Goal: Information Seeking & Learning: Check status

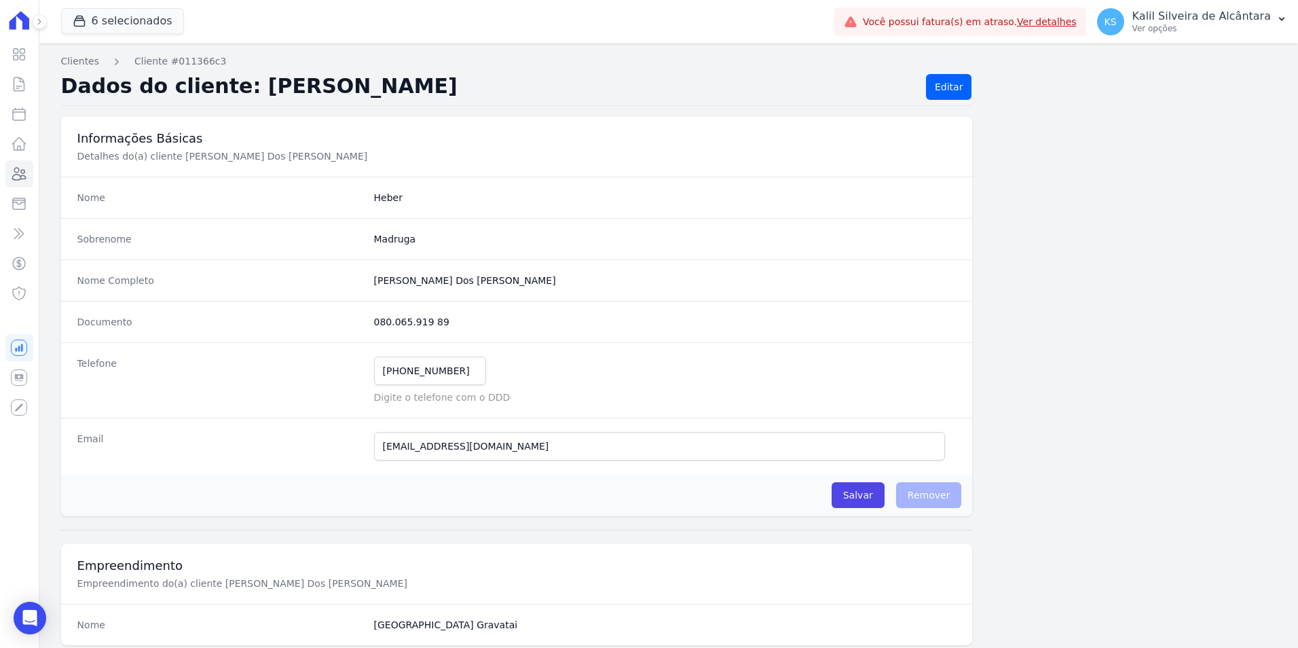
scroll to position [623, 0]
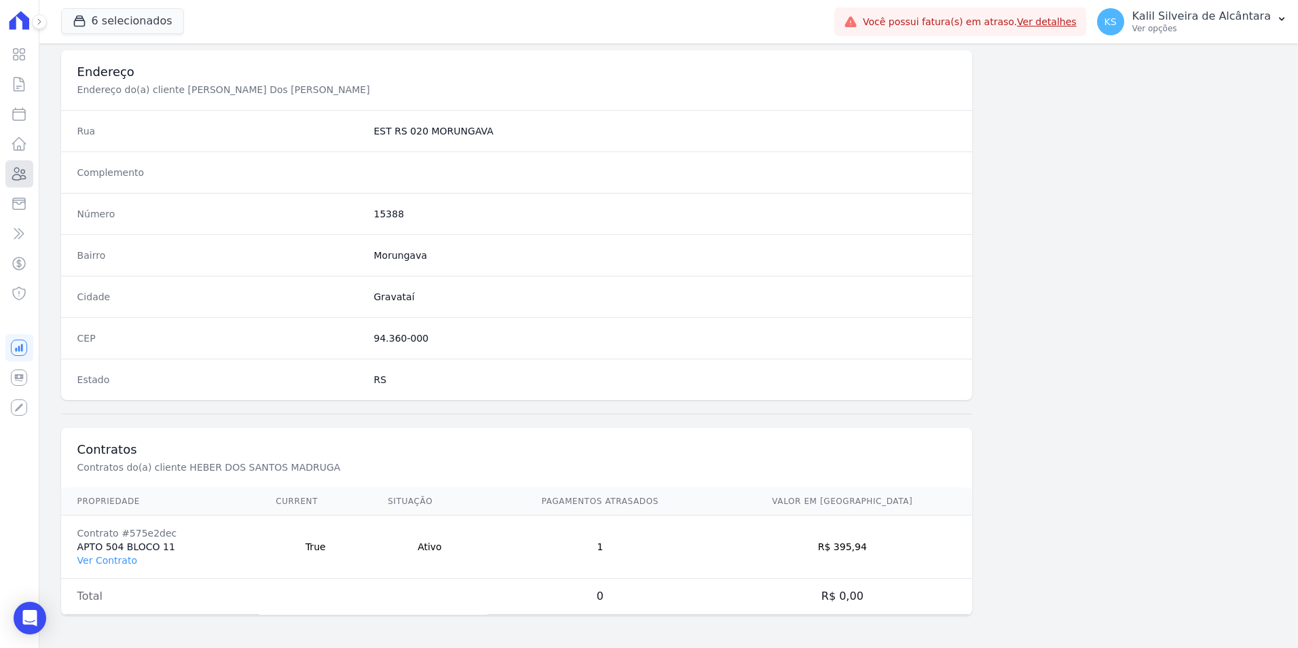
click at [29, 172] on link "Clientes" at bounding box center [19, 173] width 28 height 27
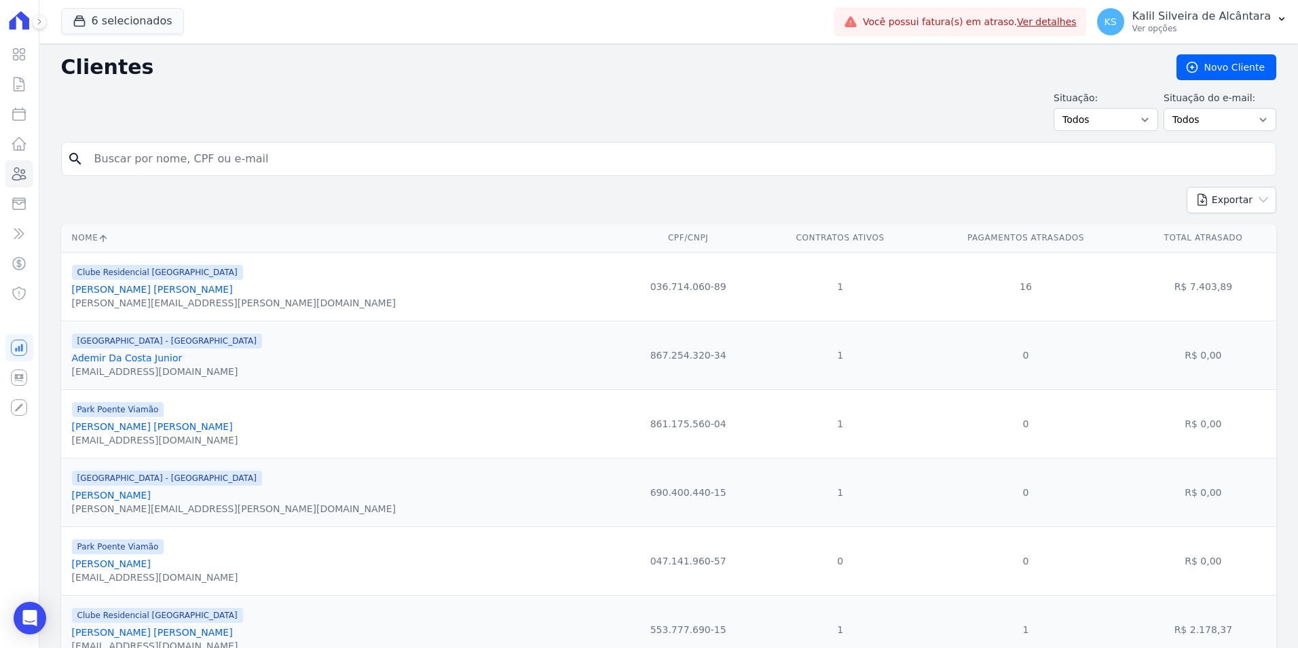
click at [153, 170] on input "search" at bounding box center [678, 158] width 1184 height 27
click at [187, 162] on input "search" at bounding box center [678, 158] width 1184 height 27
type input "MELANIE"
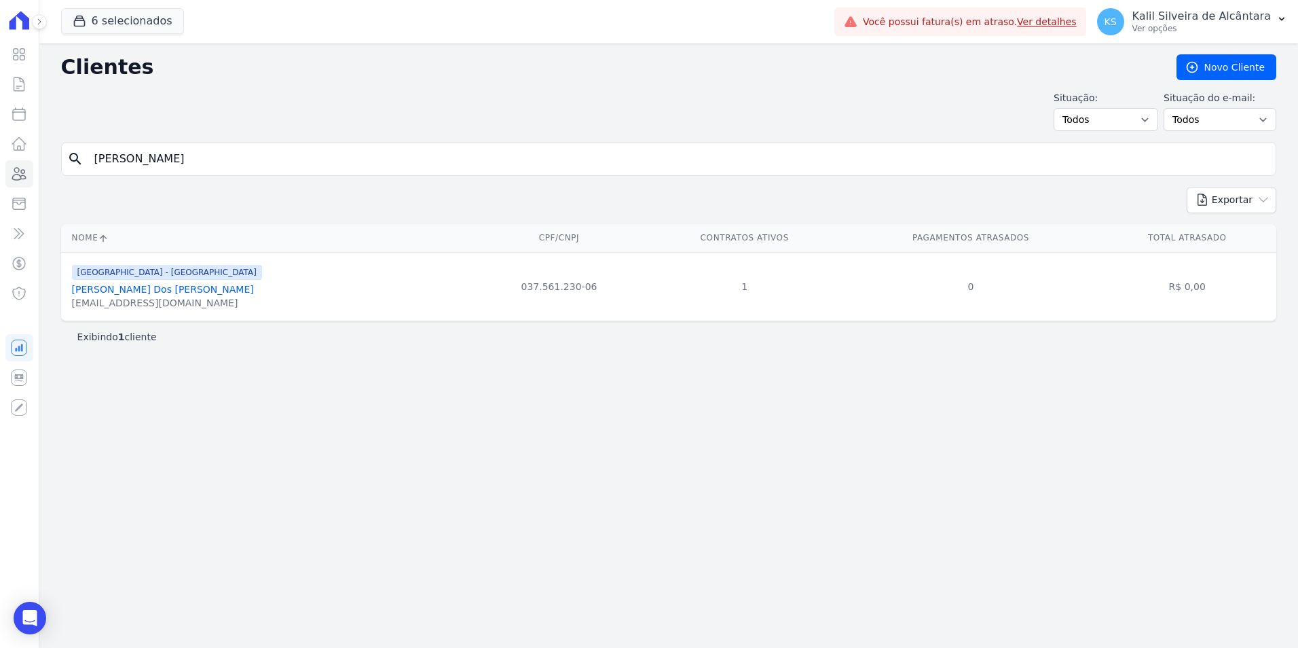
click at [128, 293] on link "Melanie Dos Santos Cabral" at bounding box center [163, 289] width 182 height 11
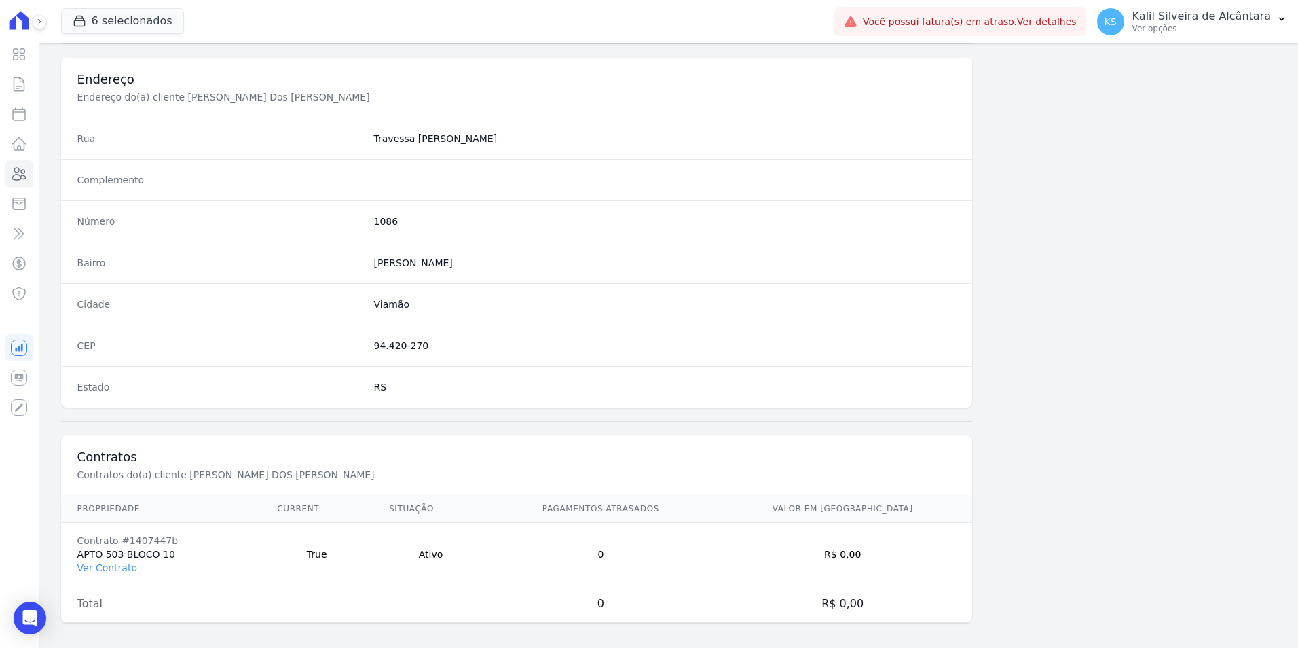
scroll to position [623, 0]
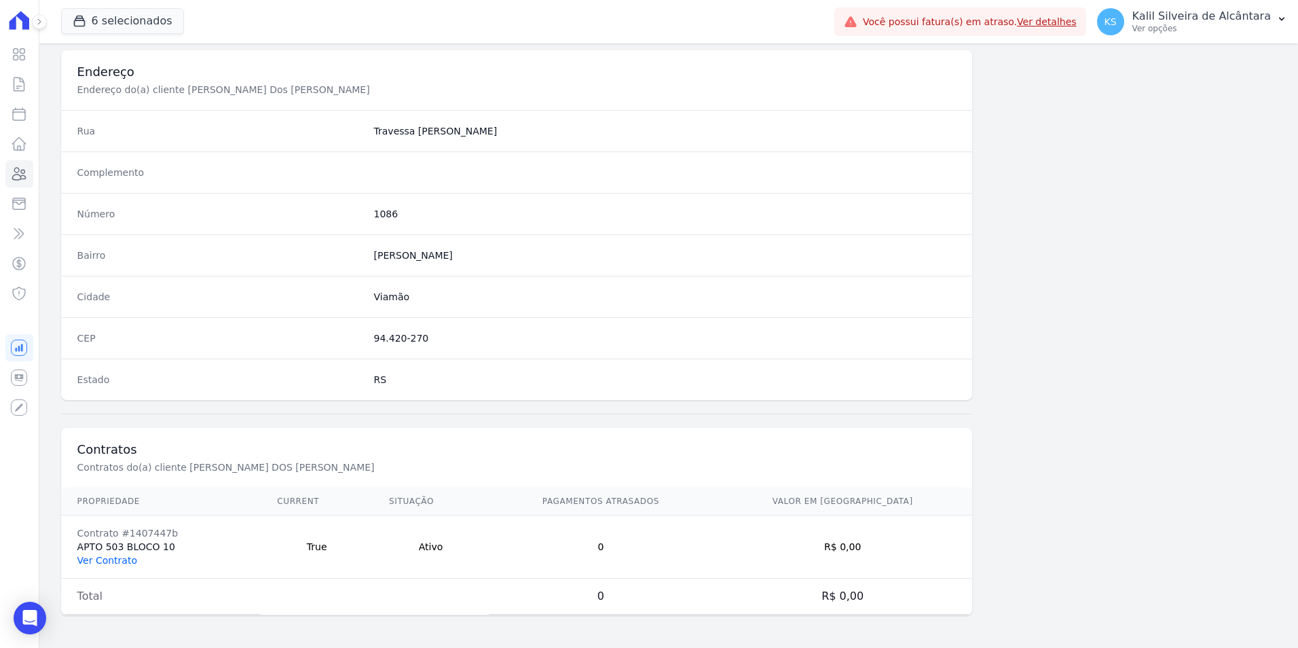
click at [87, 562] on link "Ver Contrato" at bounding box center [107, 560] width 60 height 11
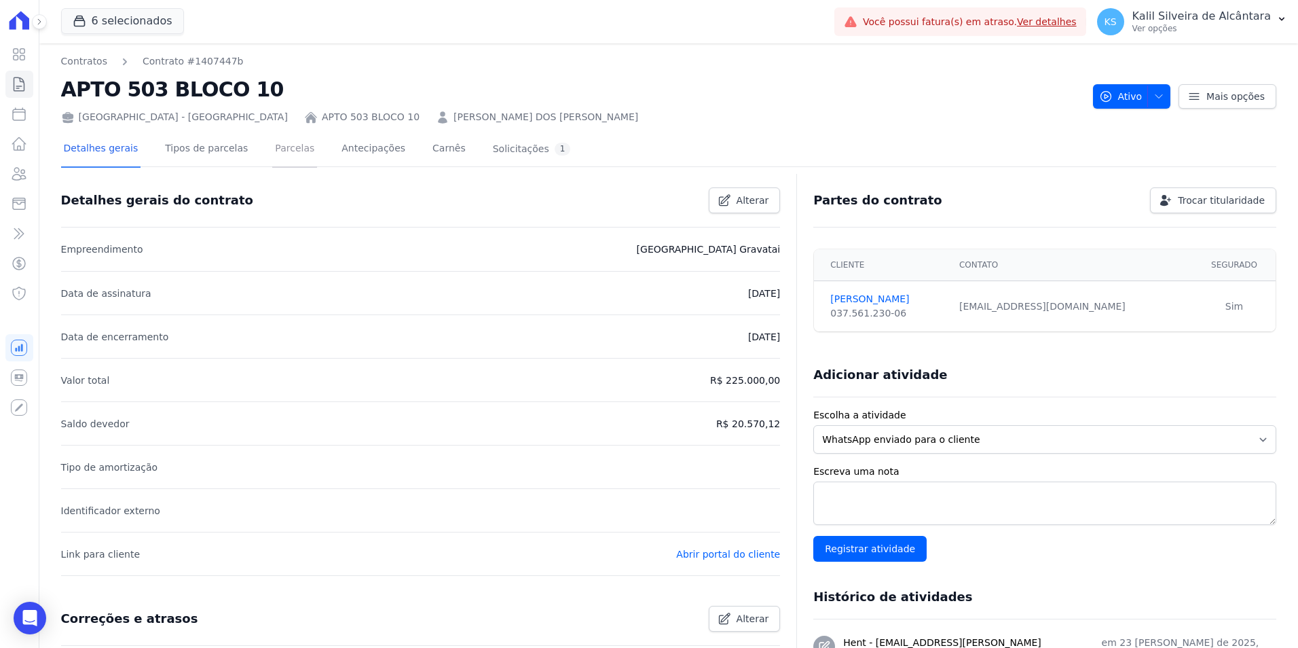
click at [273, 145] on link "Parcelas" at bounding box center [294, 150] width 45 height 36
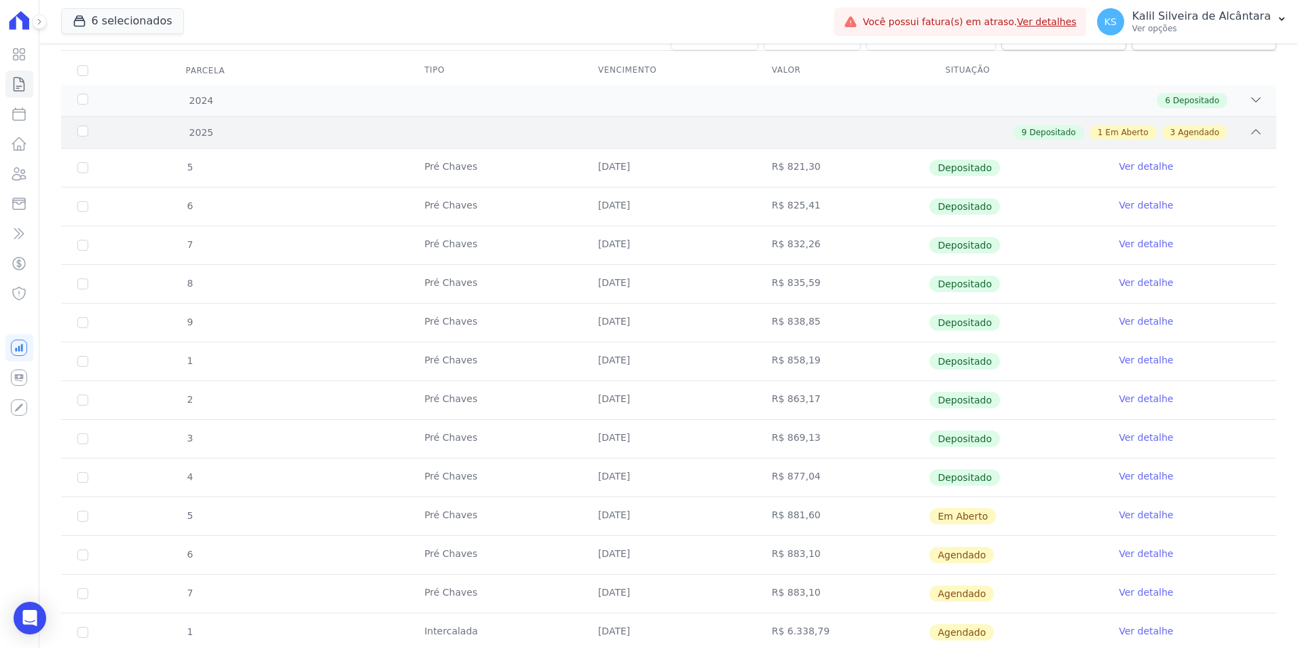
scroll to position [246, 0]
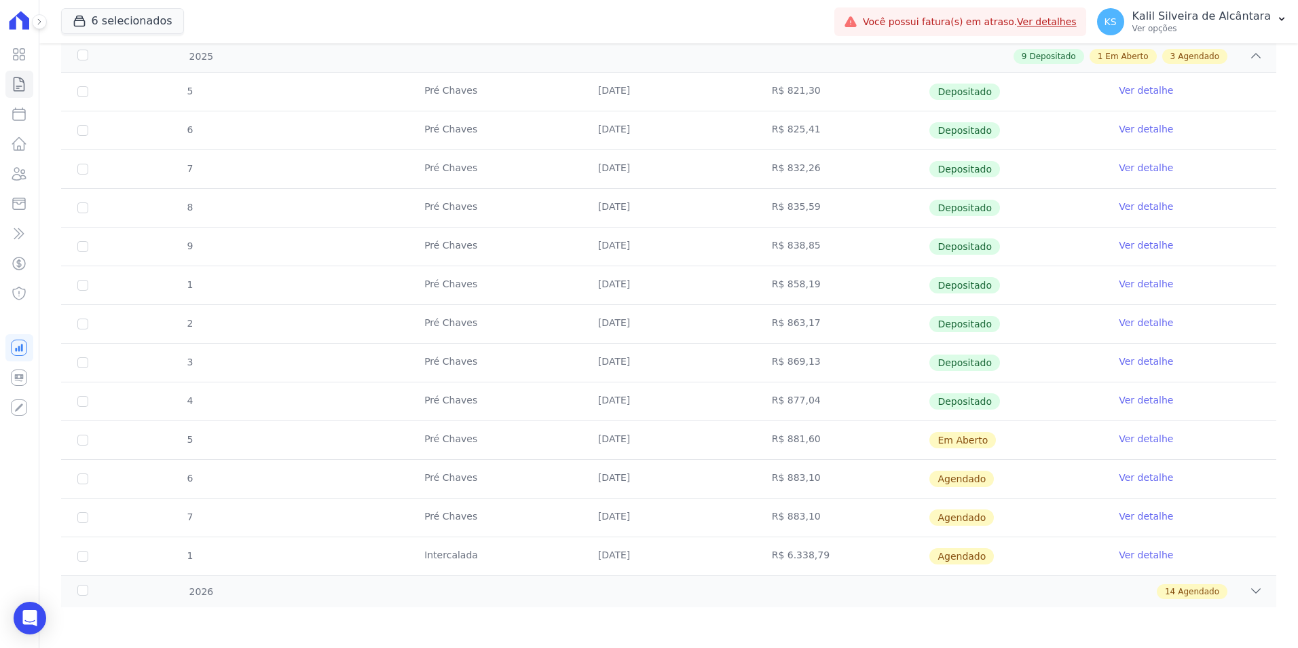
drag, startPoint x: 799, startPoint y: 444, endPoint x: 753, endPoint y: 450, distance: 46.6
click at [756, 450] on td "R$ 881,60" at bounding box center [843, 440] width 174 height 38
drag, startPoint x: 1236, startPoint y: 450, endPoint x: 926, endPoint y: 471, distance: 311.0
click at [926, 471] on tbody "5 Pré Chaves 10/01/2025 R$ 821,30 Depositado Ver detalhe 6 Pré Chaves 10/02/202…" at bounding box center [668, 324] width 1215 height 502
drag, startPoint x: 926, startPoint y: 471, endPoint x: 868, endPoint y: 395, distance: 95.5
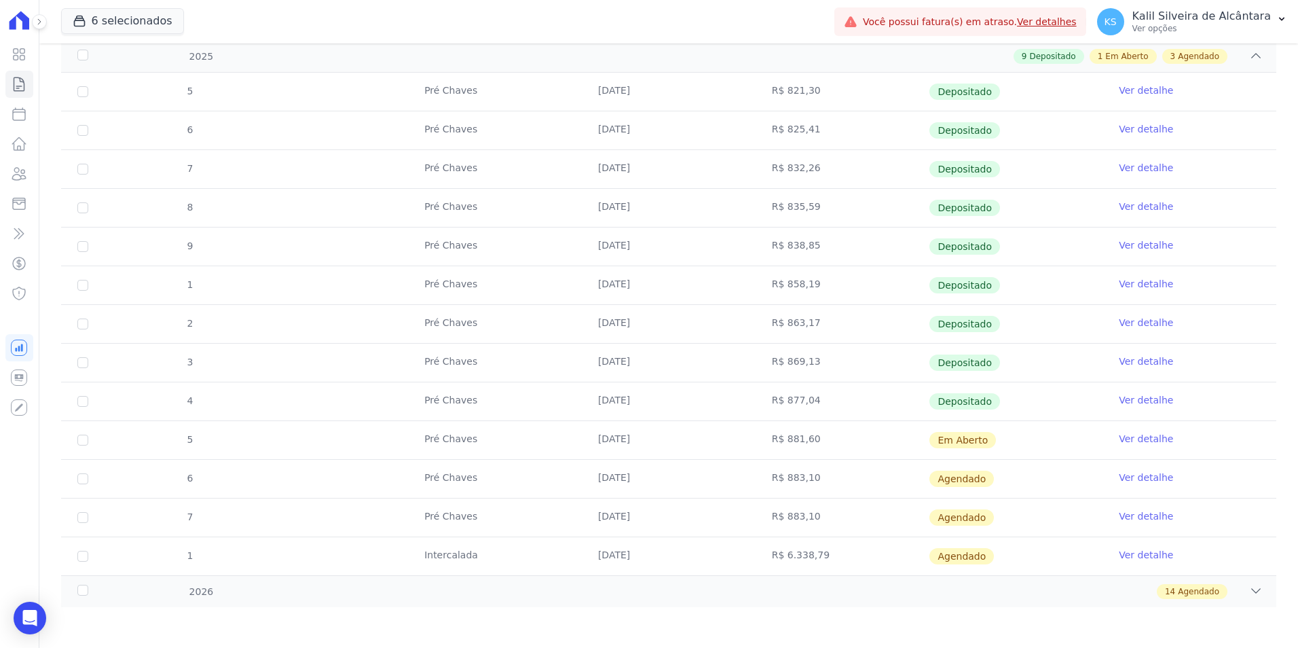
click at [868, 395] on td "R$ 877,04" at bounding box center [843, 401] width 174 height 38
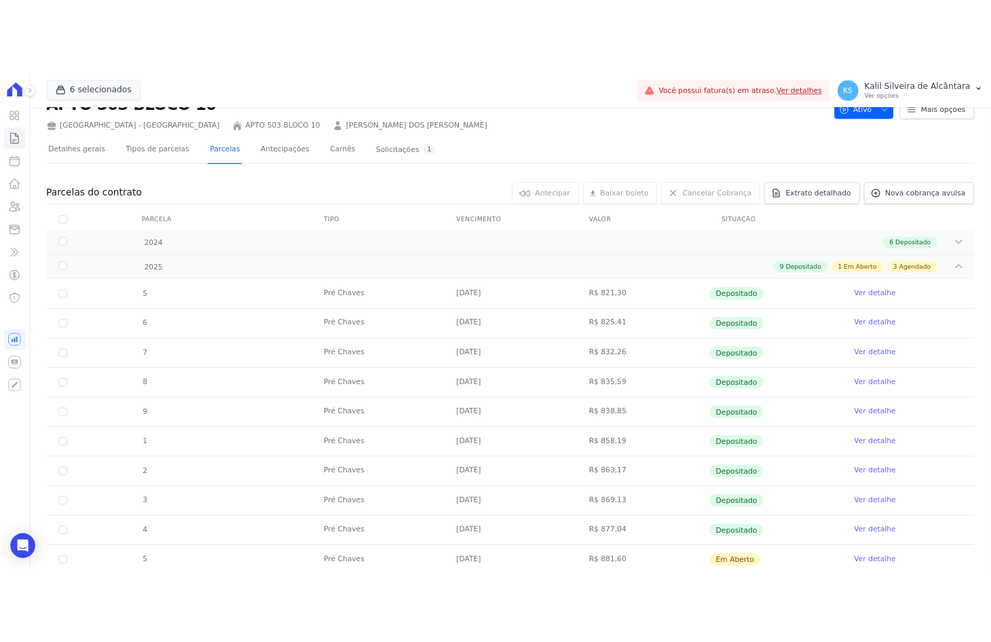
scroll to position [0, 0]
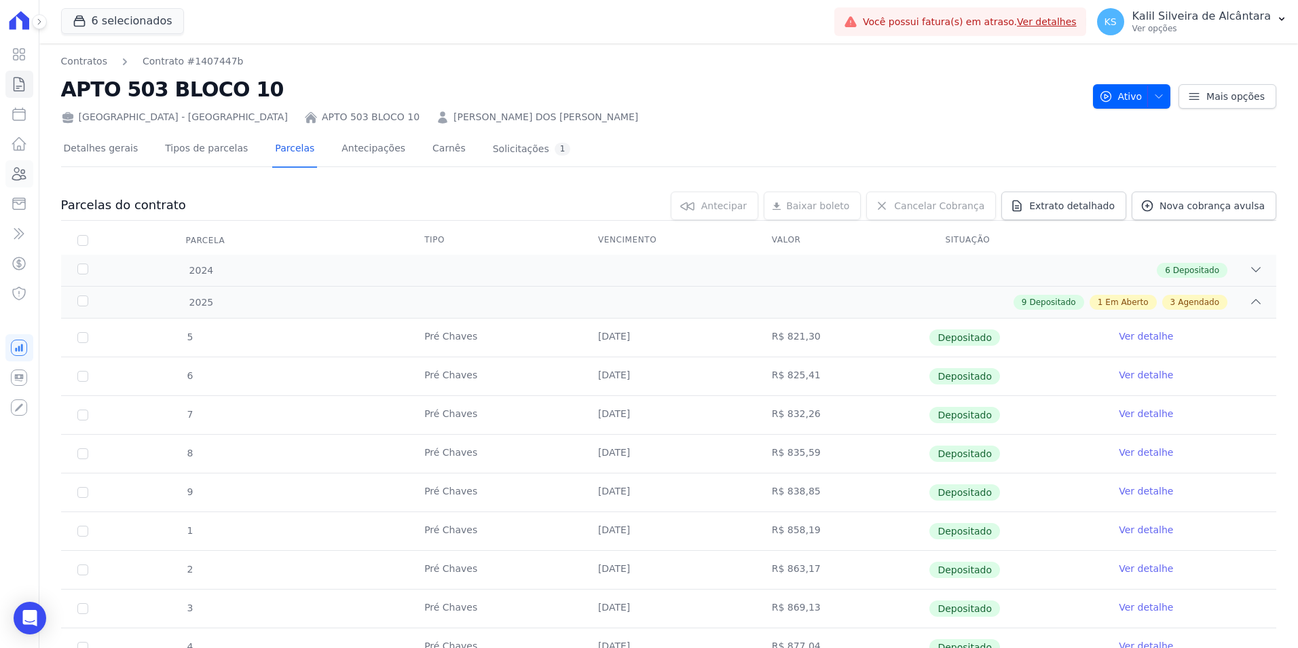
click at [26, 172] on icon at bounding box center [19, 174] width 16 height 16
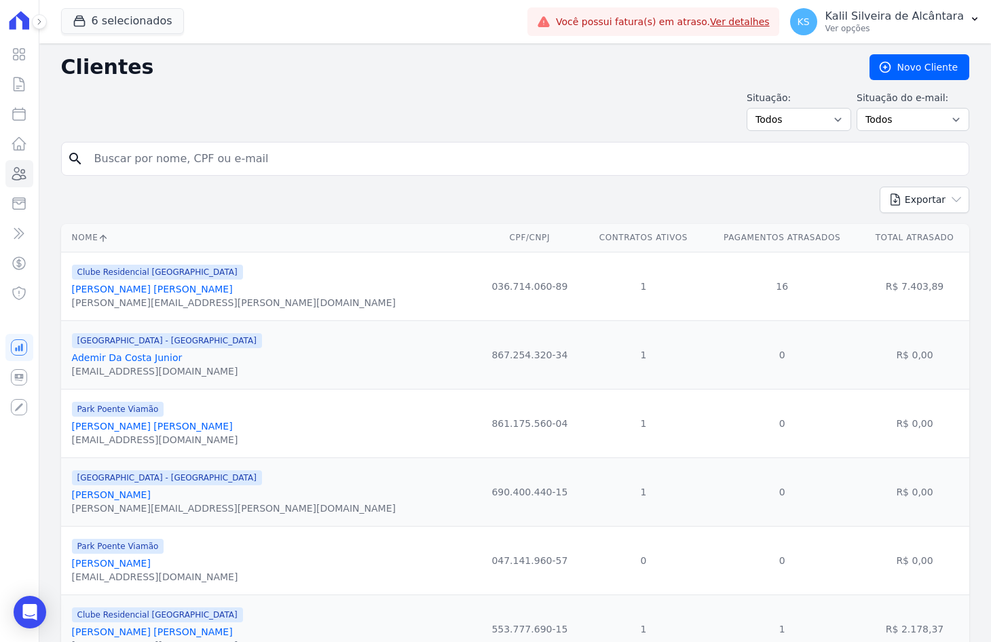
click at [243, 149] on input "search" at bounding box center [524, 158] width 877 height 27
click at [477, 242] on th "CPF/CNPJ" at bounding box center [530, 238] width 106 height 28
click at [289, 172] on div "search" at bounding box center [515, 159] width 909 height 34
click at [292, 161] on input "search" at bounding box center [524, 158] width 877 height 27
type input "MARIANA MENDES"
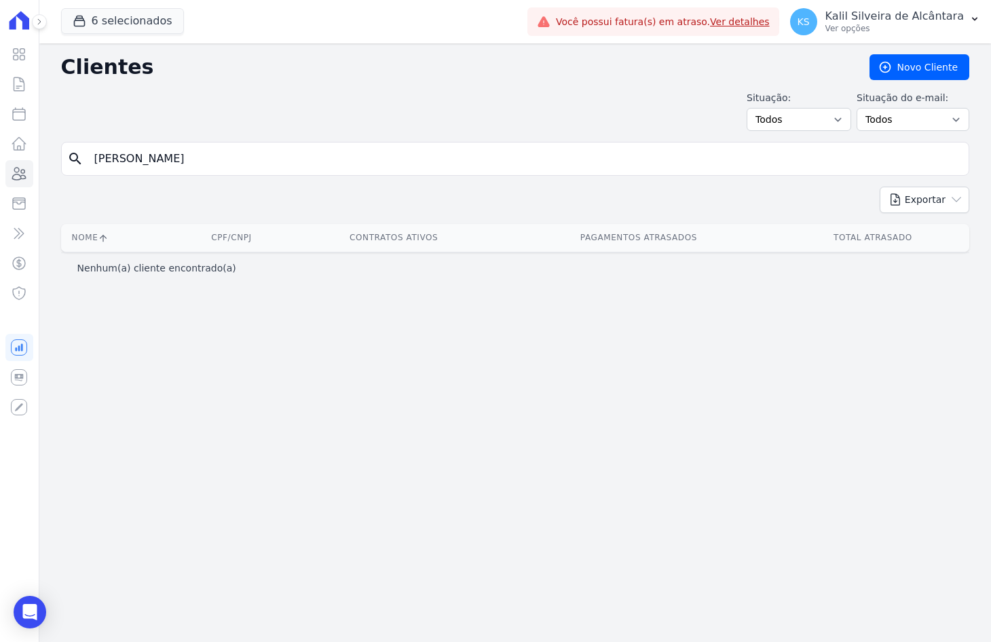
drag, startPoint x: 219, startPoint y: 173, endPoint x: 50, endPoint y: 177, distance: 169.1
click at [54, 177] on div "Clientes Novo Cliente Situação: Todos Adimplentes Inadimplentes Situação do e-m…" at bounding box center [515, 342] width 952 height 599
type input "MARINA"
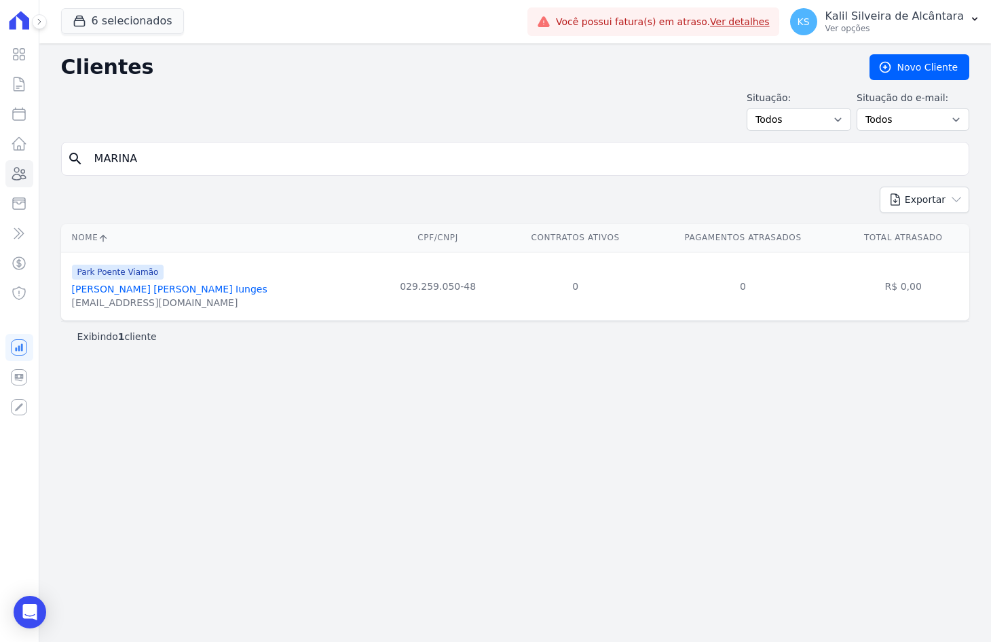
drag, startPoint x: 151, startPoint y: 164, endPoint x: -7, endPoint y: 162, distance: 158.2
click at [0, 162] on html "Visão Geral Contratos Parcelas Lotes Clientes Minha Carteira Transferências Cré…" at bounding box center [495, 321] width 991 height 642
type input "MARIANA"
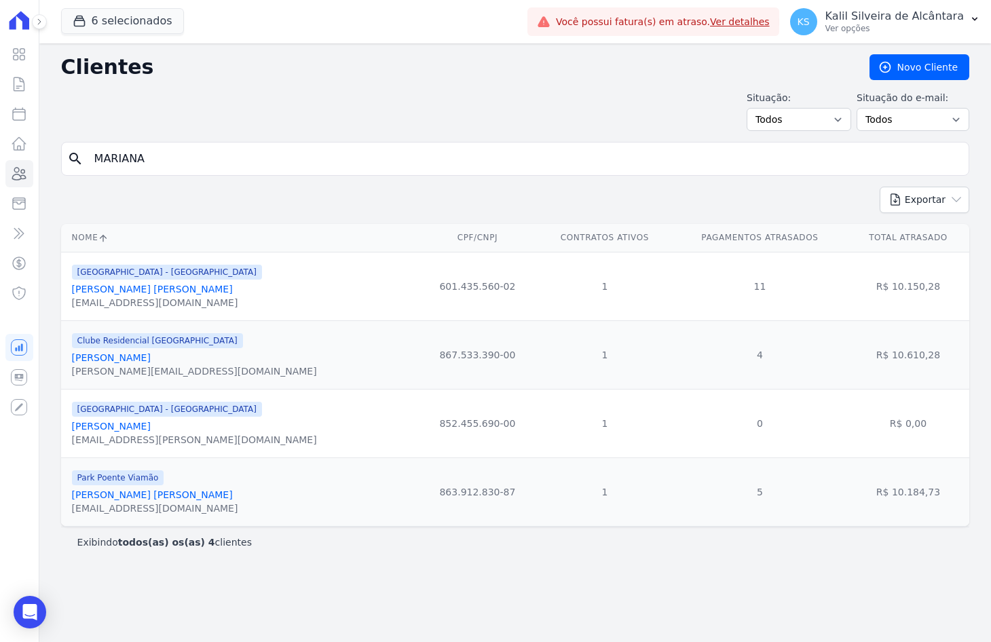
click at [0, 190] on html "Visão Geral Contratos Parcelas Lotes Clientes Minha Carteira Transferências Cré…" at bounding box center [495, 321] width 991 height 642
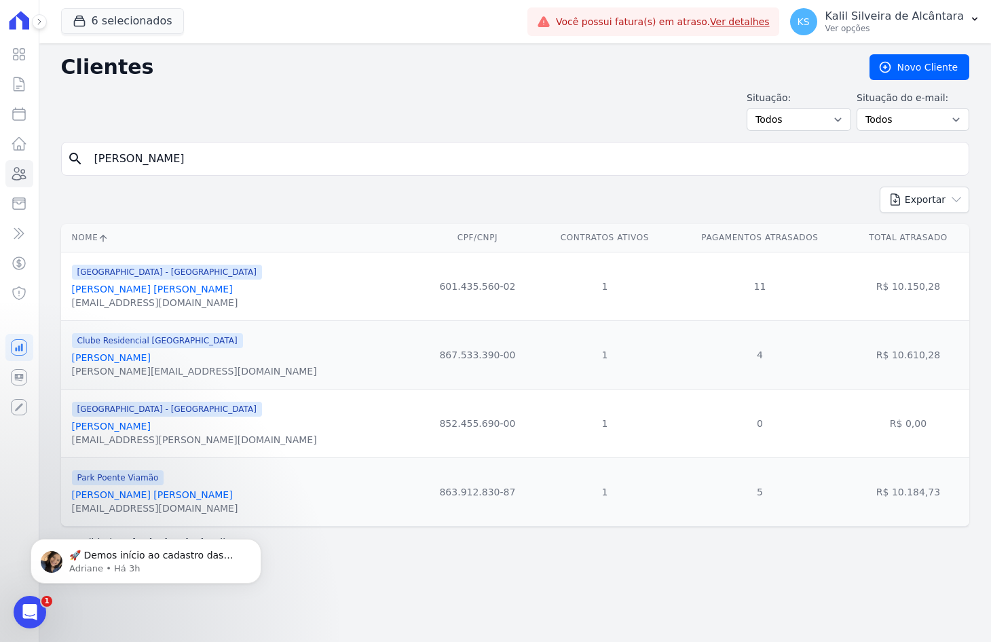
type input "JONAS LOPES"
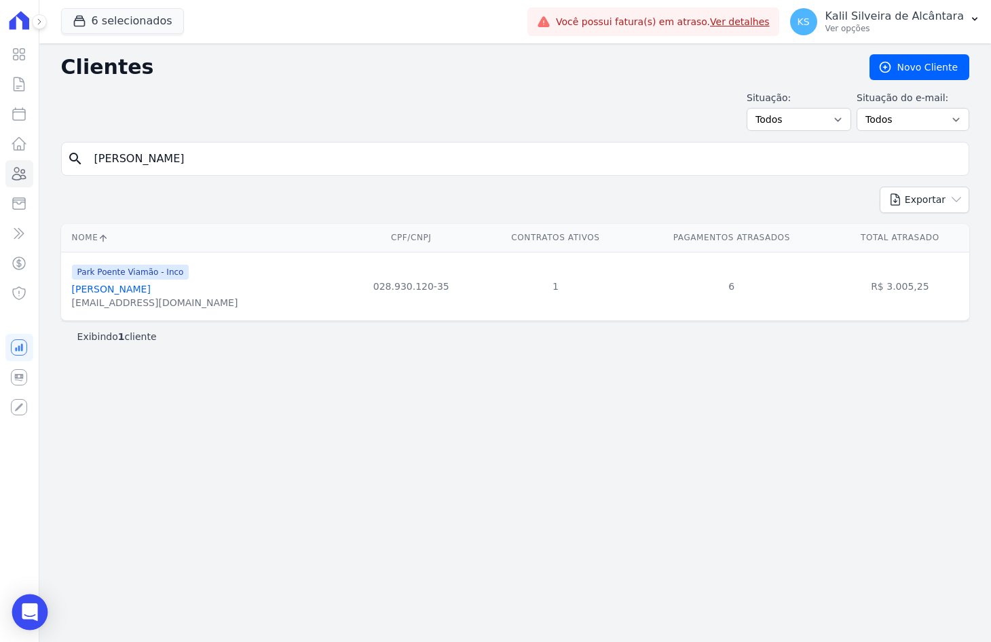
click at [37, 599] on div "Open Intercom Messenger" at bounding box center [30, 613] width 36 height 36
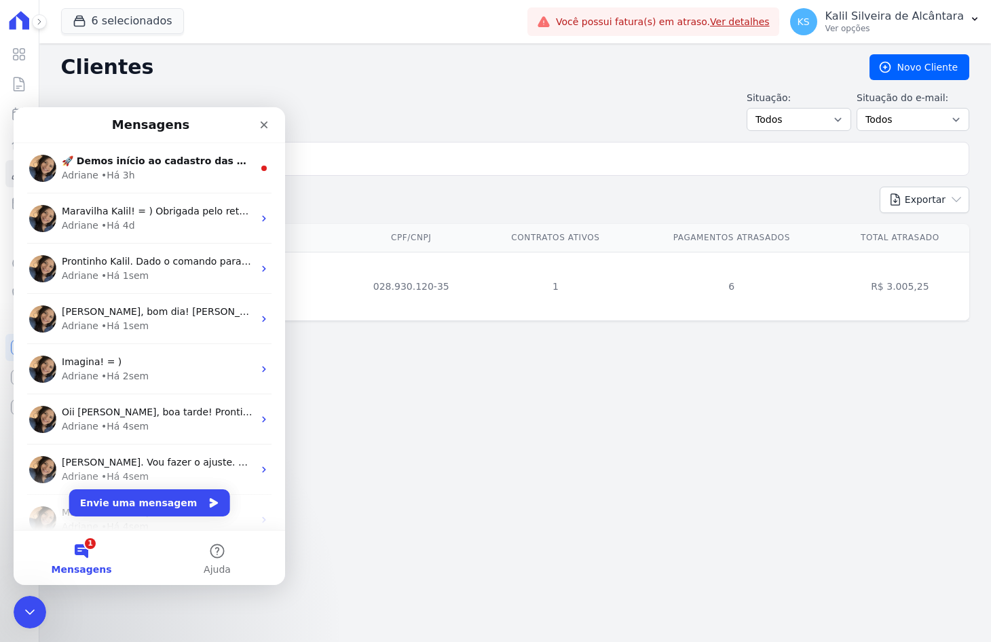
click at [480, 428] on div "Clientes Novo Cliente Situação: Todos Adimplentes Inadimplentes Situação do e-m…" at bounding box center [515, 342] width 952 height 599
click at [266, 130] on div "Fechar" at bounding box center [264, 125] width 24 height 24
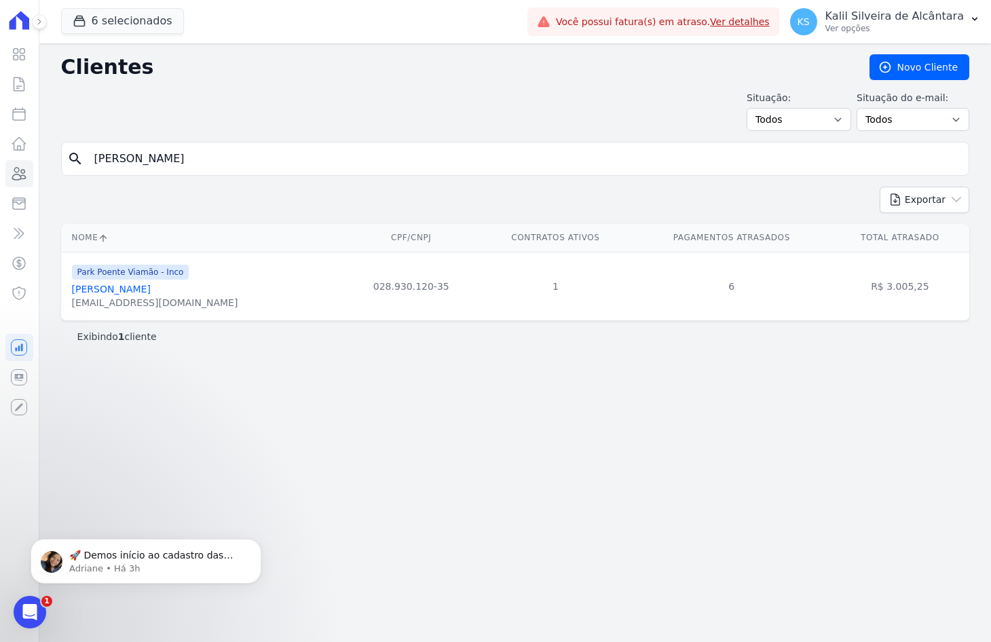
drag, startPoint x: 100, startPoint y: 168, endPoint x: 56, endPoint y: 167, distance: 44.2
click at [61, 167] on div "search JONAS LOPES" at bounding box center [515, 159] width 909 height 34
type input "LUCAS MENDES"
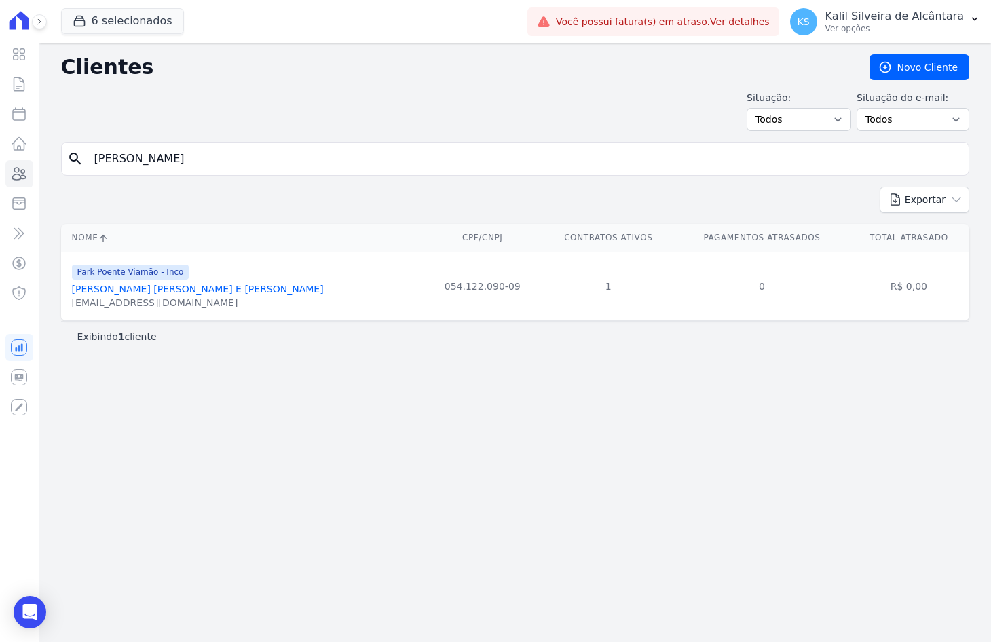
click at [134, 291] on link "Lucas Mendes Pinho E Silva" at bounding box center [198, 289] width 252 height 11
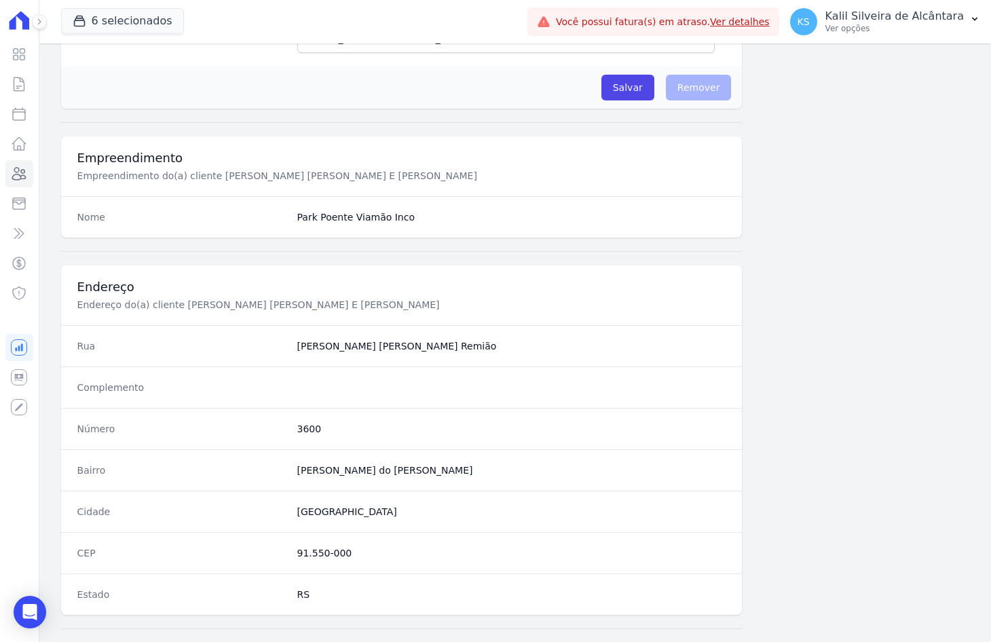
scroll to position [628, 0]
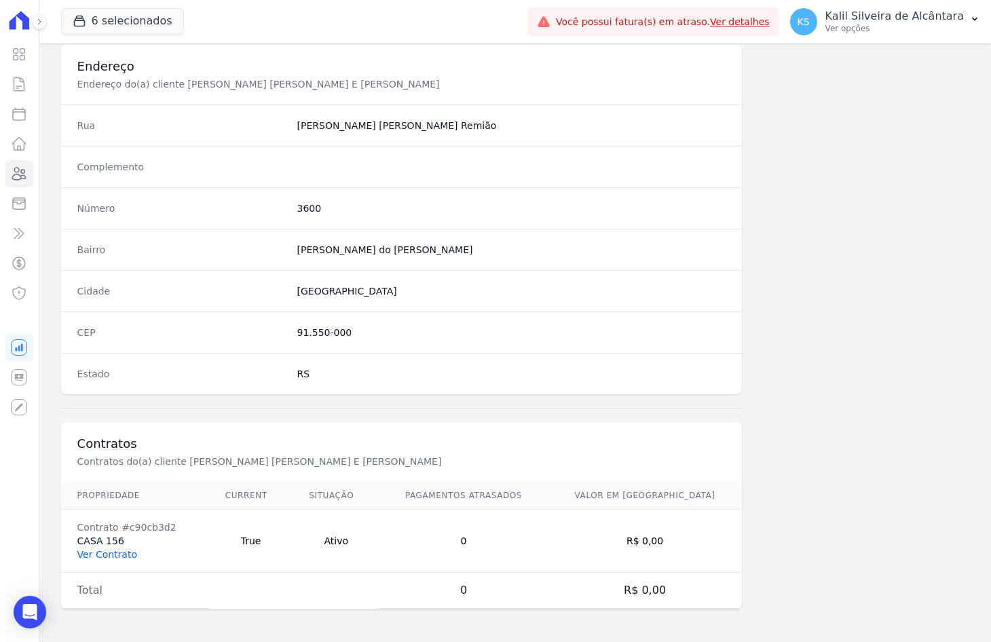
click at [105, 553] on link "Ver Contrato" at bounding box center [107, 554] width 60 height 11
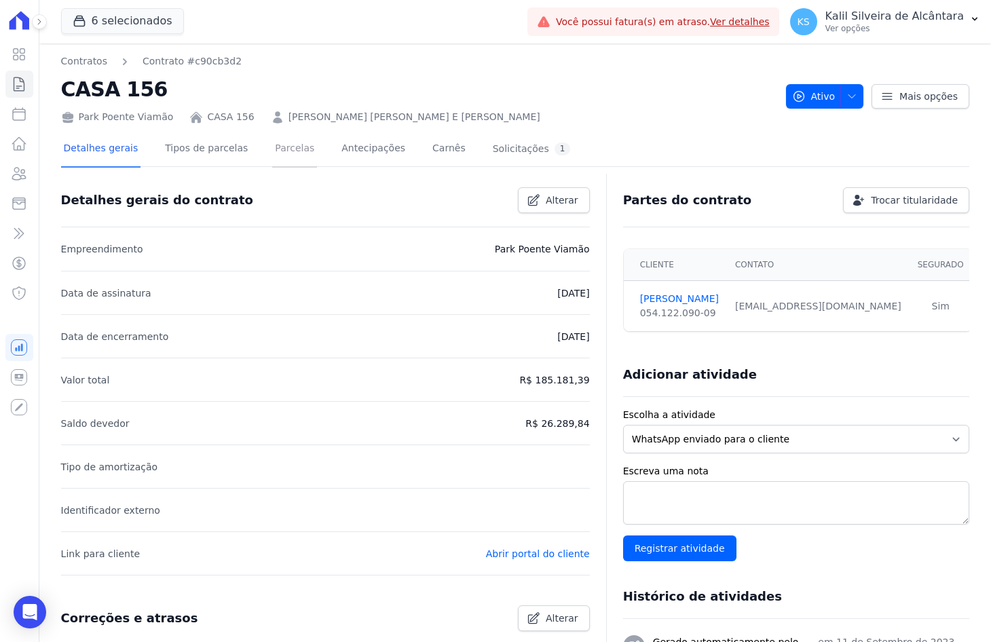
click at [292, 146] on link "Parcelas" at bounding box center [294, 150] width 45 height 36
click at [24, 172] on icon at bounding box center [19, 174] width 16 height 16
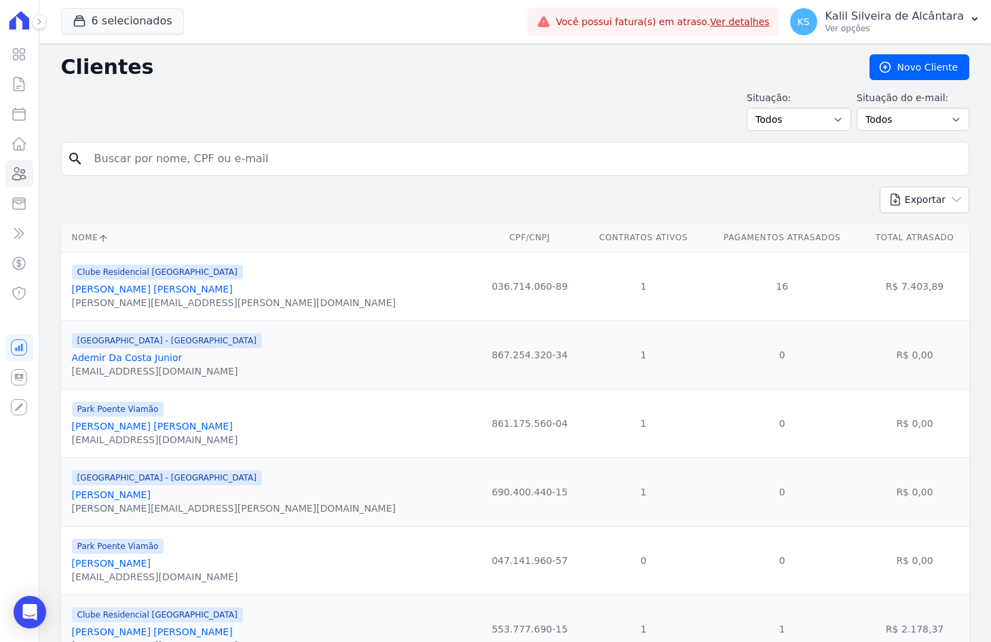
click at [194, 153] on input "search" at bounding box center [524, 158] width 877 height 27
type input "JONAS LOP"
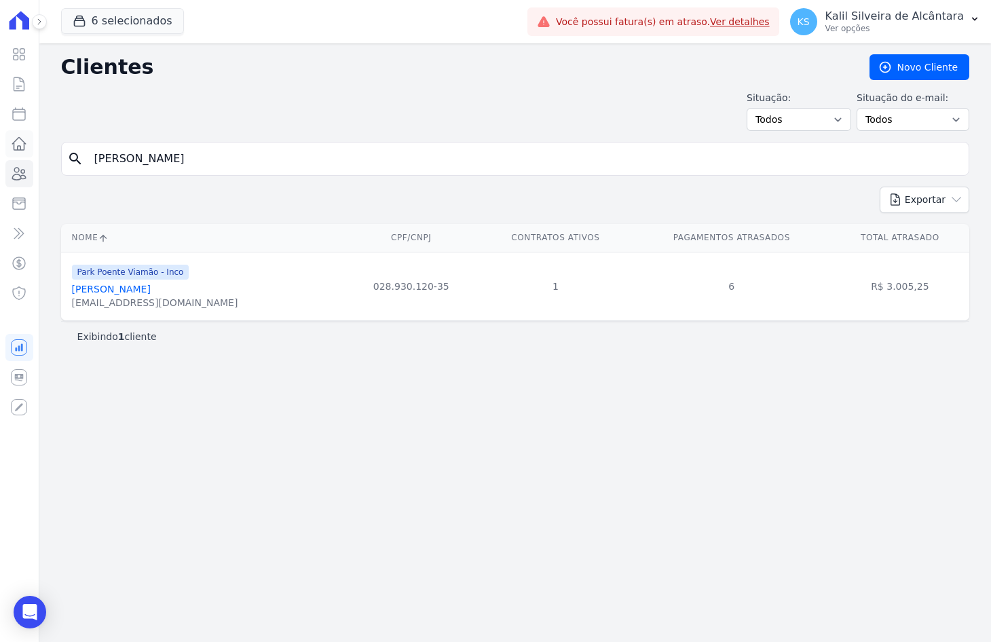
drag, startPoint x: 192, startPoint y: 160, endPoint x: 12, endPoint y: 149, distance: 180.9
click at [31, 150] on div "Visão Geral Contratos Parcelas Lotes Clientes Minha Carteira Transferências Cré…" at bounding box center [495, 321] width 991 height 642
type input "LILIAN SOUZ"
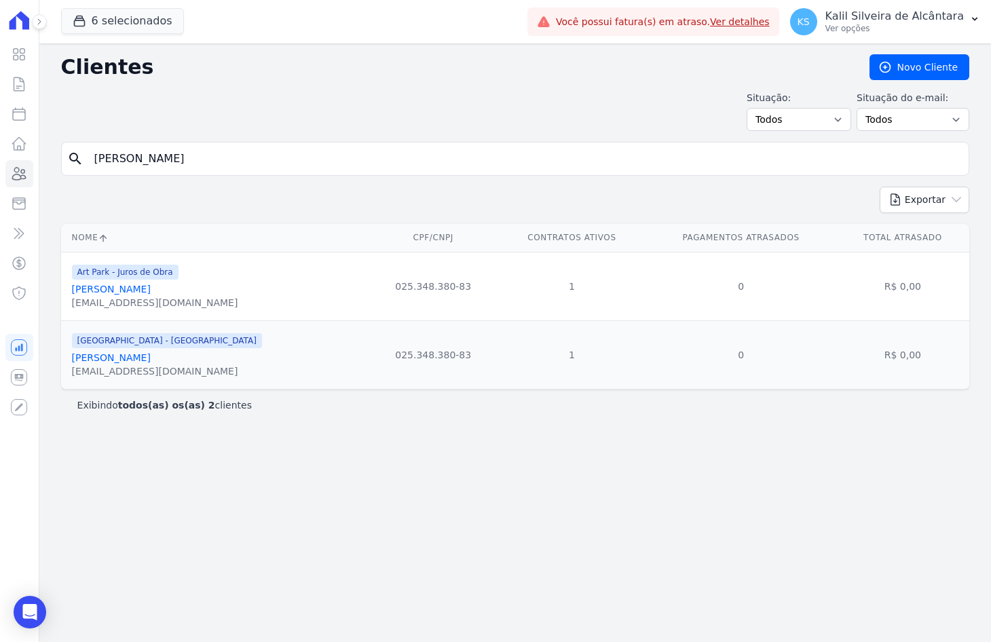
click at [151, 360] on link "Lilian Souza De Medeiros" at bounding box center [111, 357] width 79 height 11
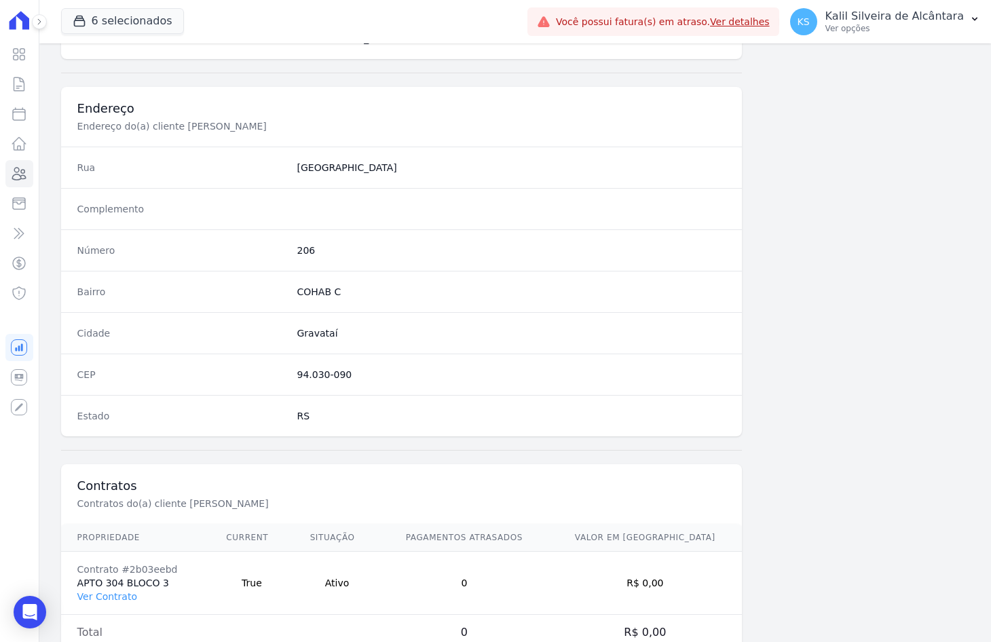
scroll to position [628, 0]
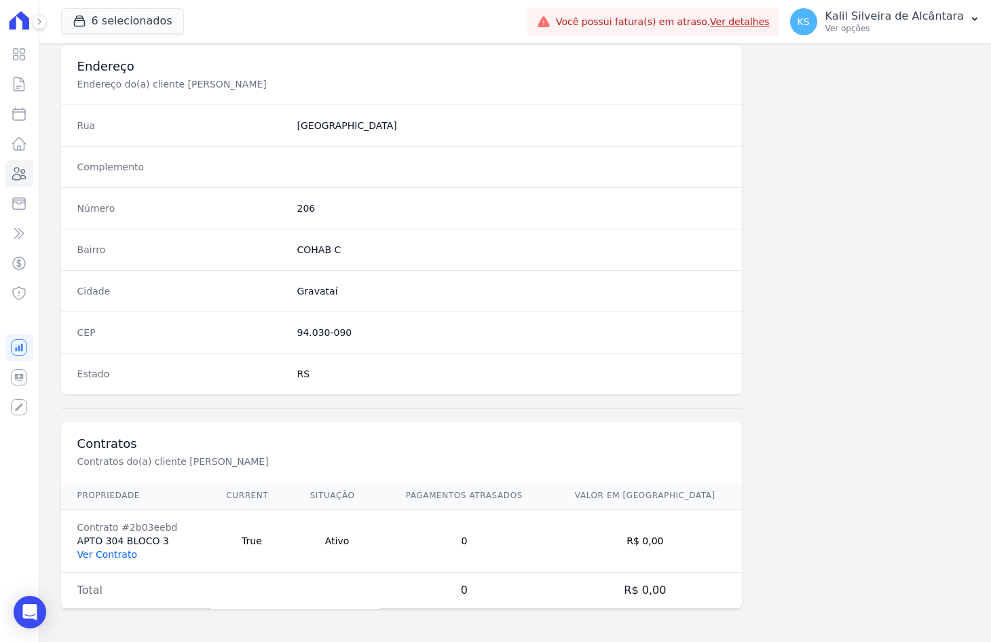
click at [86, 552] on link "Ver Contrato" at bounding box center [107, 554] width 60 height 11
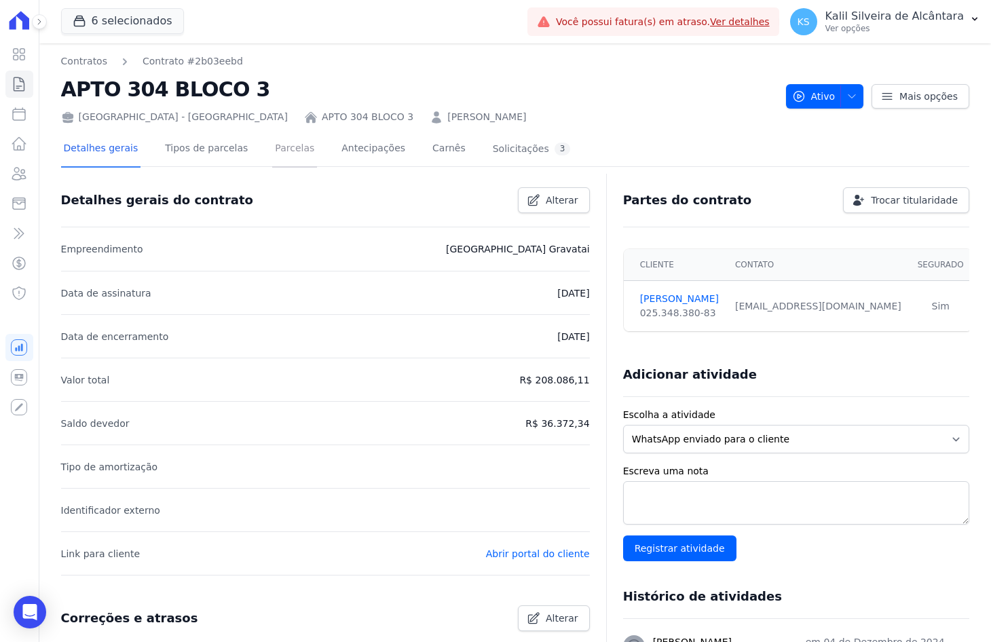
click at [272, 151] on link "Parcelas" at bounding box center [294, 150] width 45 height 36
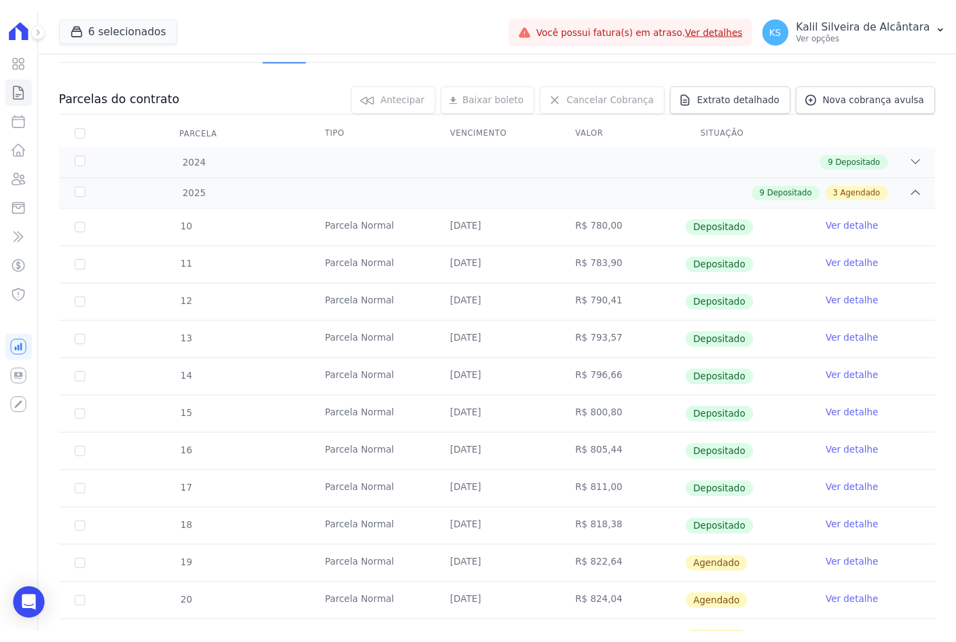
scroll to position [340, 0]
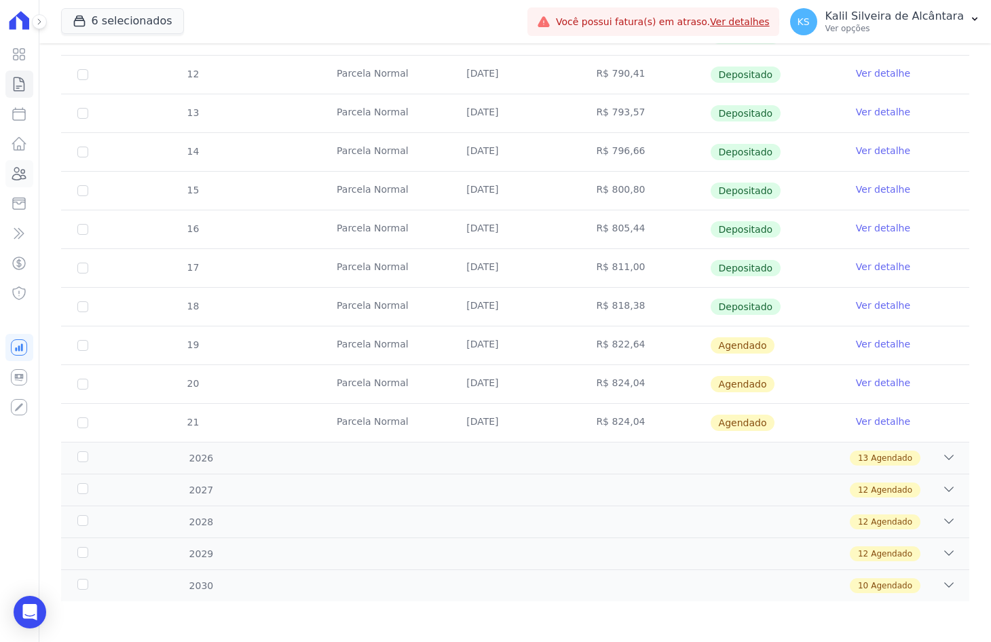
click at [26, 172] on icon at bounding box center [19, 174] width 16 height 16
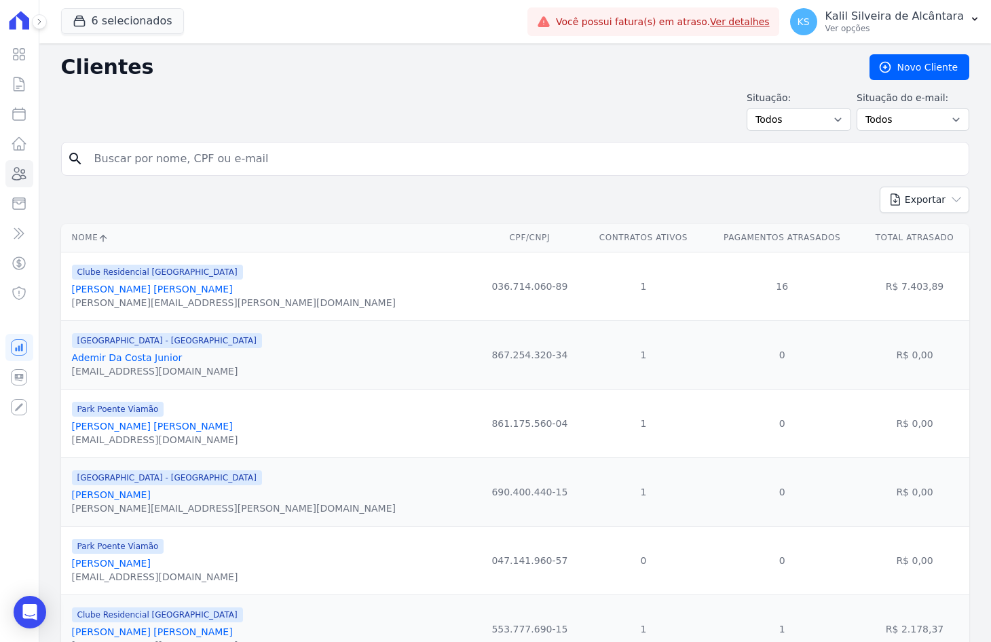
click at [174, 159] on input "search" at bounding box center [524, 158] width 877 height 27
type input "LUCAS MEN"
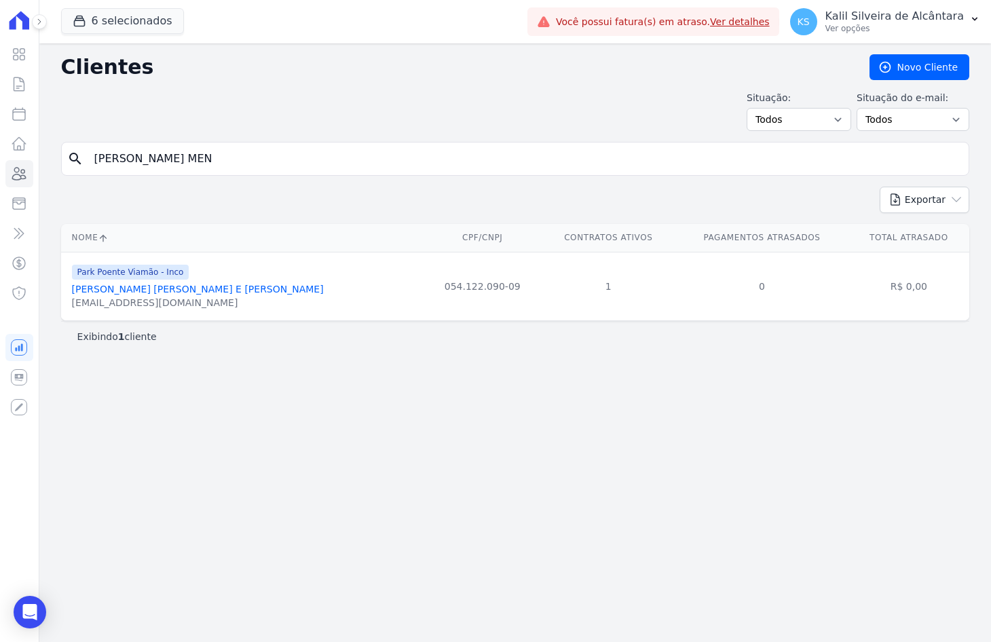
drag, startPoint x: 162, startPoint y: 157, endPoint x: -122, endPoint y: 144, distance: 284.8
click at [0, 144] on html "Visão Geral Contratos Parcelas Lotes Clientes Minha Carteira Transferências Cré…" at bounding box center [495, 321] width 991 height 642
type input "LILIANA PER"
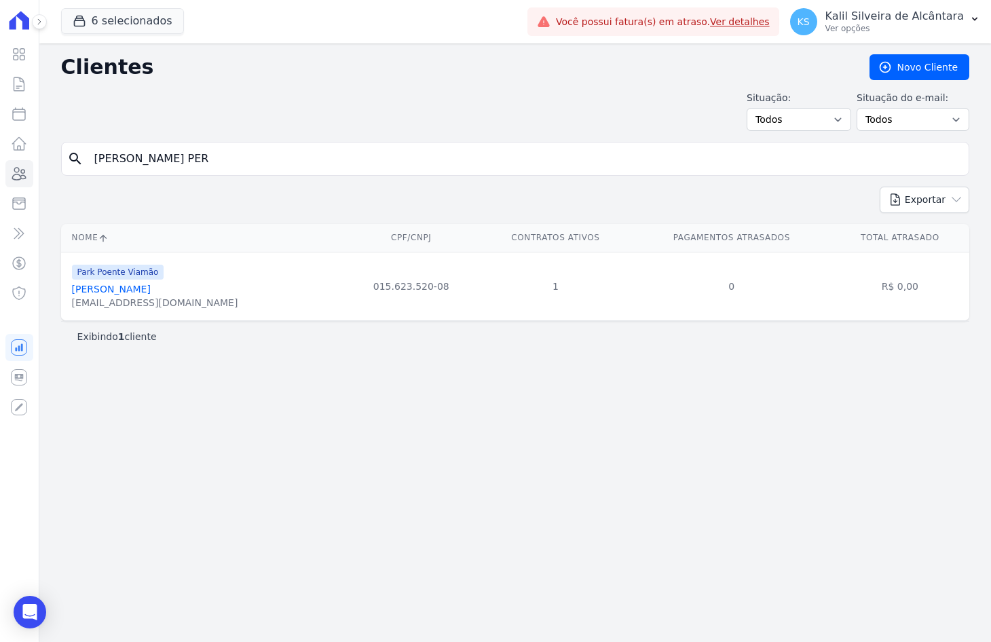
click at [504, 511] on div "Clientes Novo Cliente Situação: Todos Adimplentes Inadimplentes Situação do e-m…" at bounding box center [515, 342] width 952 height 599
drag, startPoint x: 202, startPoint y: 154, endPoint x: 33, endPoint y: 164, distance: 168.7
click at [59, 158] on div "Clientes Novo Cliente Situação: Todos Adimplentes Inadimplentes Situação do e-m…" at bounding box center [515, 342] width 952 height 599
paste input "Joyci Barboza Limberger"
type input "Joyci Barboza Limberger"
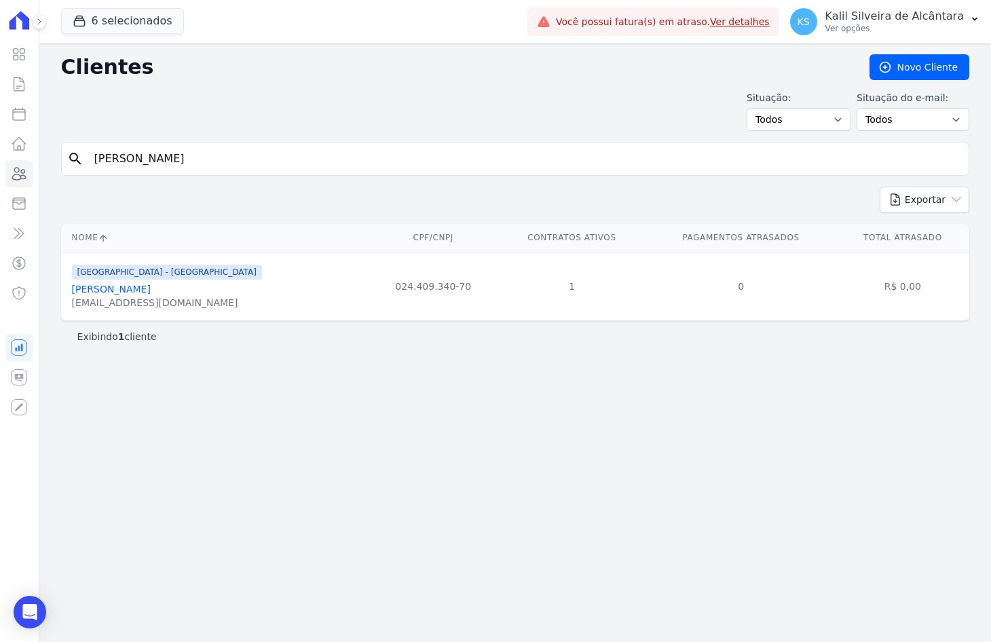
drag, startPoint x: 236, startPoint y: 167, endPoint x: -78, endPoint y: 151, distance: 314.1
click at [0, 151] on html "Visão Geral Contratos Parcelas Lotes Clientes Minha Carteira Transferências Cré…" at bounding box center [495, 321] width 991 height 642
paste input "ulia Grasielle Da Silva Ribeiro"
type input "Julia Grasielle Da Silva Ribeiro"
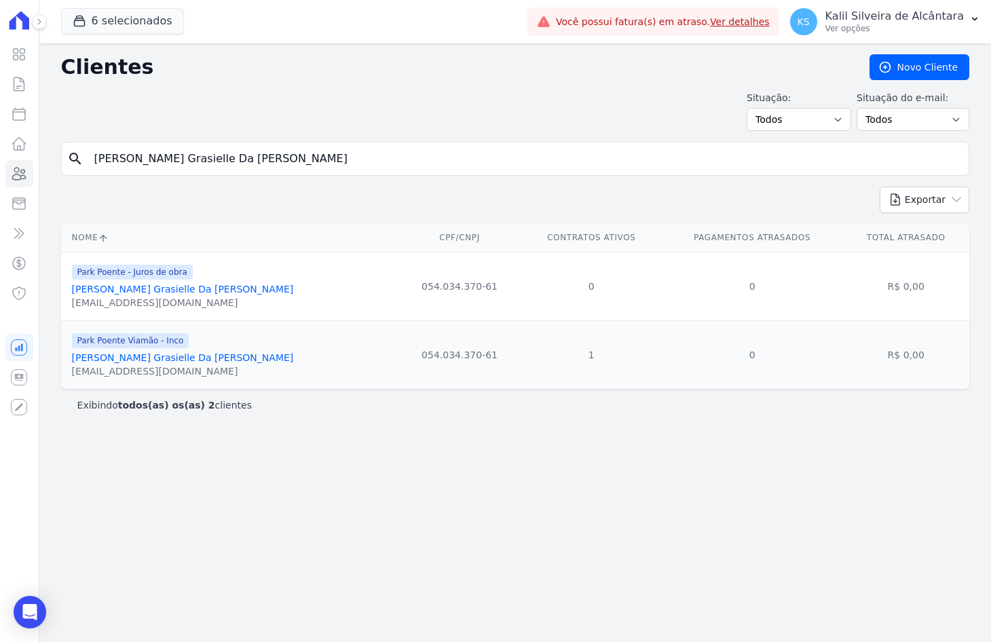
drag, startPoint x: 95, startPoint y: 168, endPoint x: -60, endPoint y: 172, distance: 154.9
click at [0, 172] on html "Visão Geral Contratos Parcelas Lotes Clientes Minha Carteira Transferências Cré…" at bounding box center [495, 321] width 991 height 642
paste input "Franciele Oliveira Da Luz"
type input "Franciele Oliveira Da Luz"
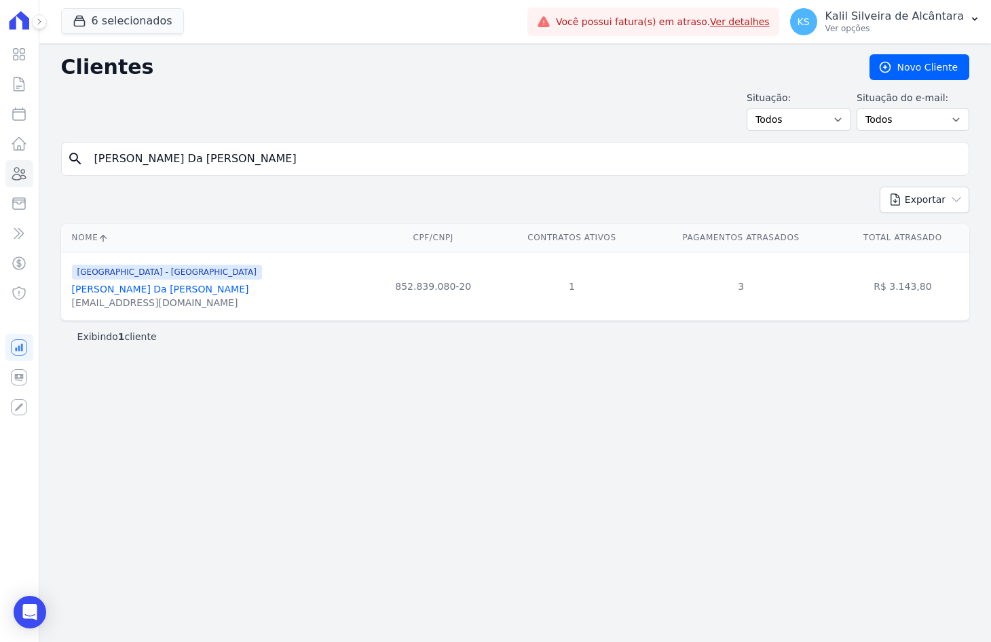
click at [162, 295] on link "Franciele Oliveira Da Luz" at bounding box center [160, 289] width 177 height 11
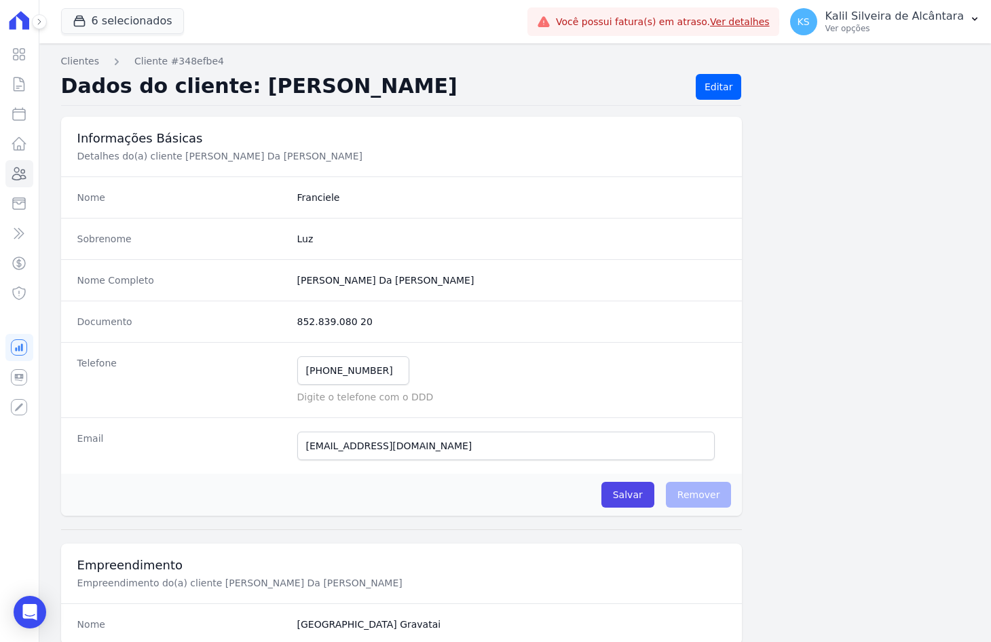
click at [26, 176] on icon at bounding box center [19, 174] width 16 height 16
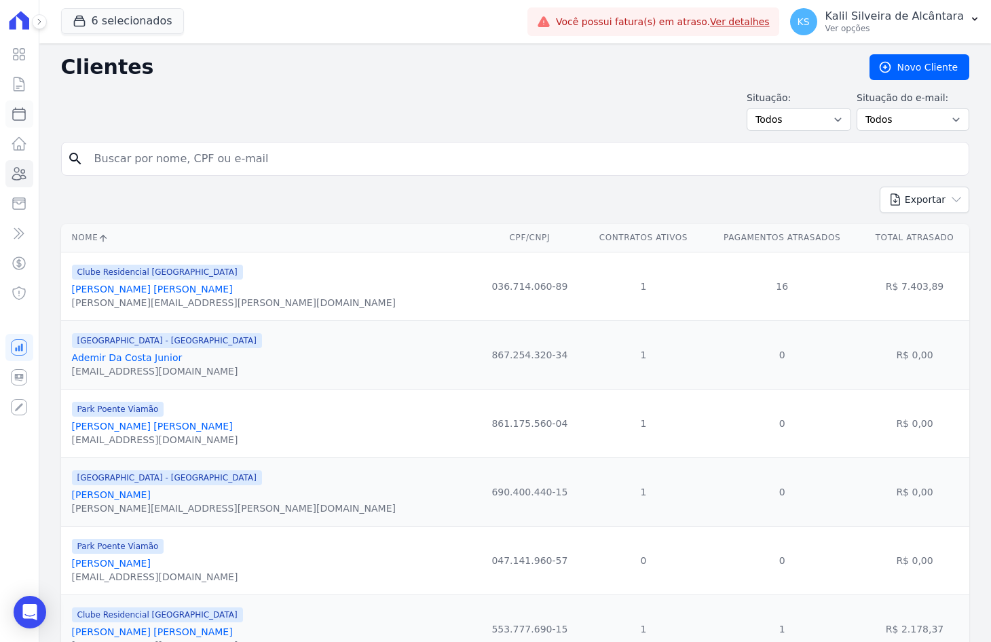
drag, startPoint x: 141, startPoint y: 83, endPoint x: 32, endPoint y: 111, distance: 112.8
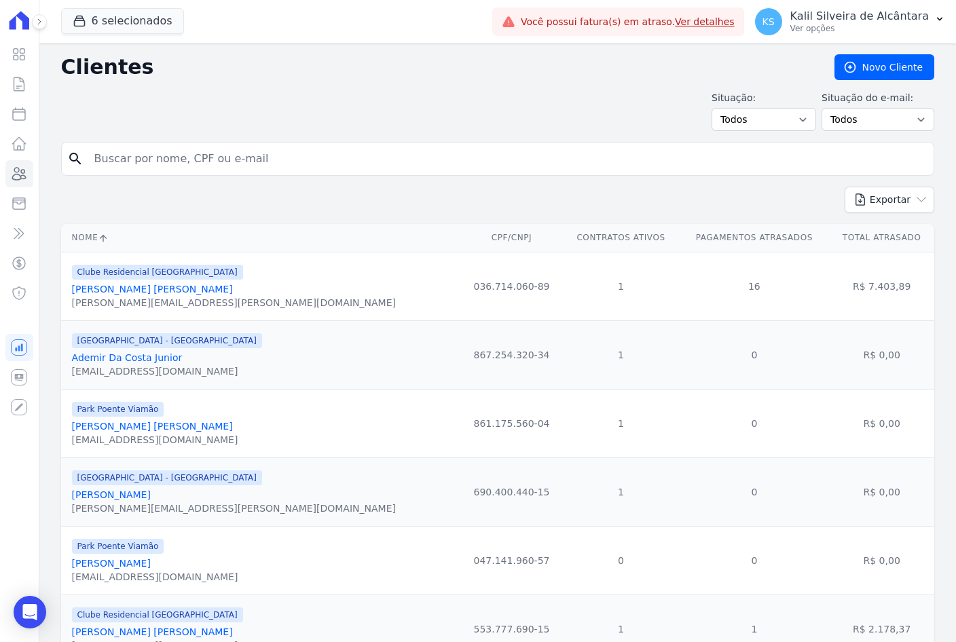
click at [145, 163] on input "search" at bounding box center [507, 158] width 842 height 27
paste input "Lucas Eduardo Rodrigues Alves"
type input "Lucas Eduardo Rodrigues Alves"
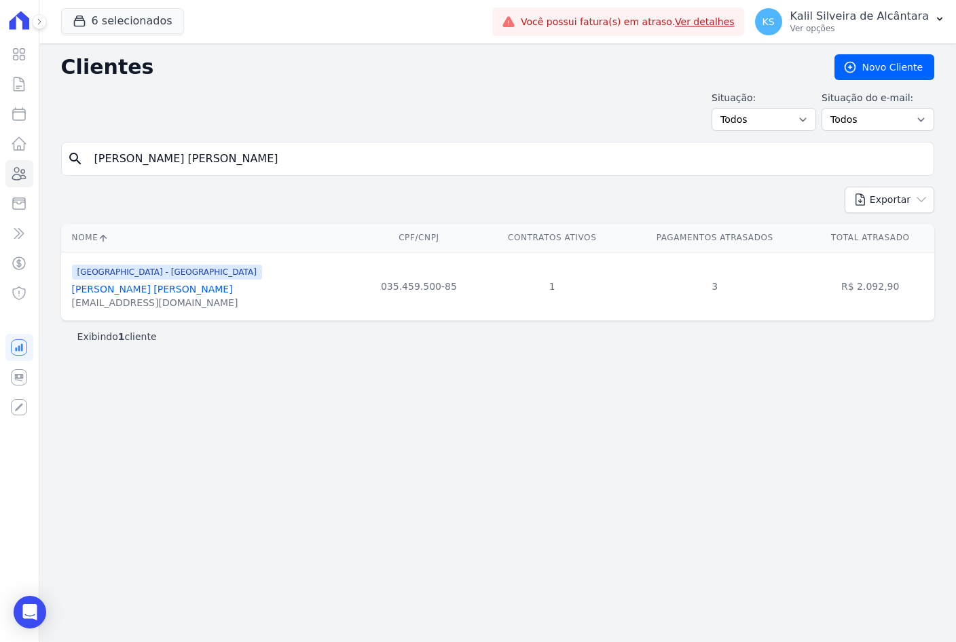
click at [139, 278] on span "[GEOGRAPHIC_DATA] - [GEOGRAPHIC_DATA]" at bounding box center [167, 272] width 190 height 15
click at [154, 286] on link "Lucas Eduardo Rodrigues Alves" at bounding box center [152, 289] width 161 height 11
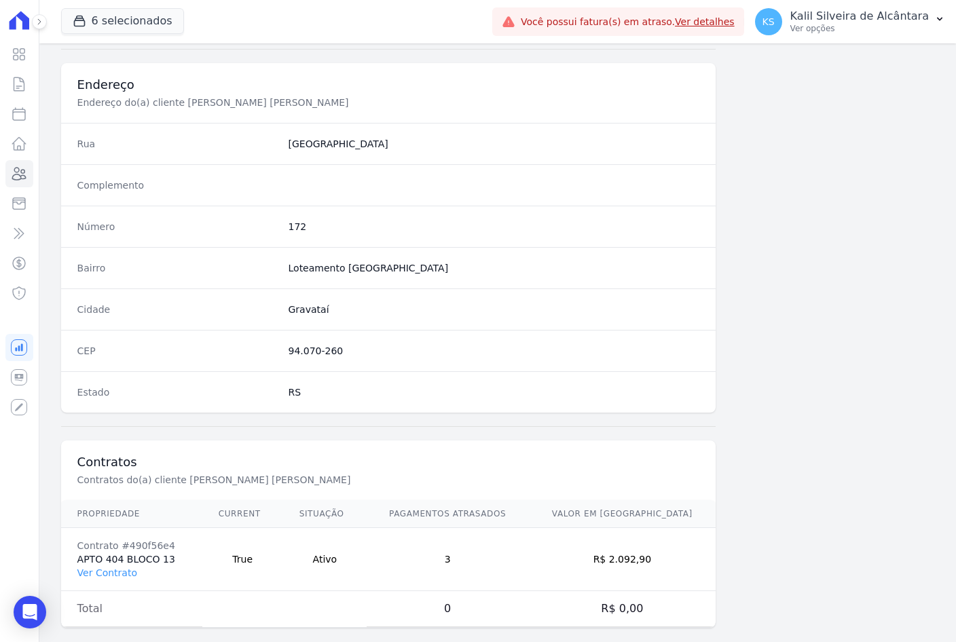
scroll to position [628, 0]
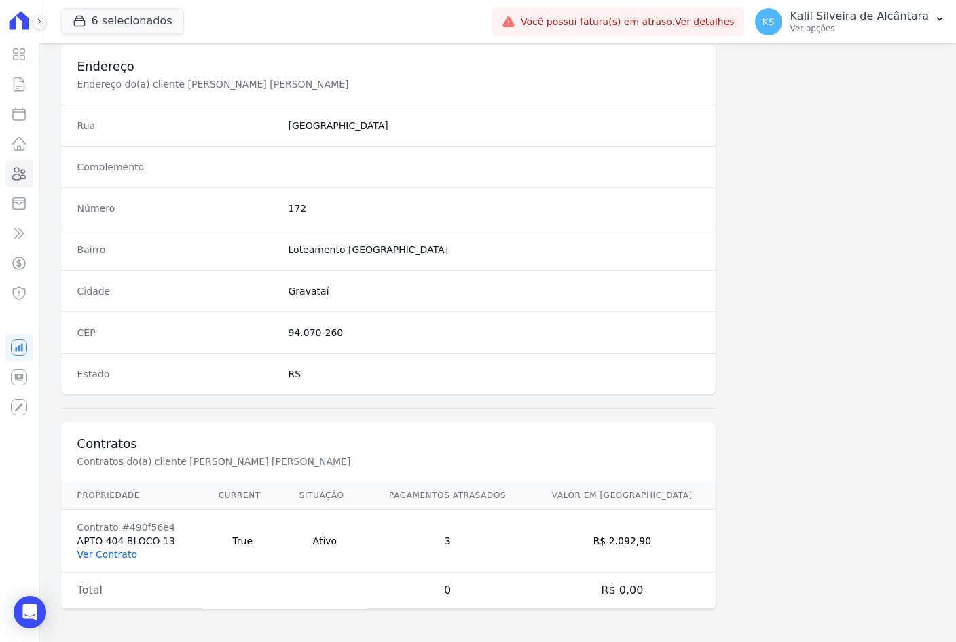
click at [109, 560] on link "Ver Contrato" at bounding box center [107, 554] width 60 height 11
click at [109, 556] on link "Ver Contrato" at bounding box center [107, 554] width 60 height 11
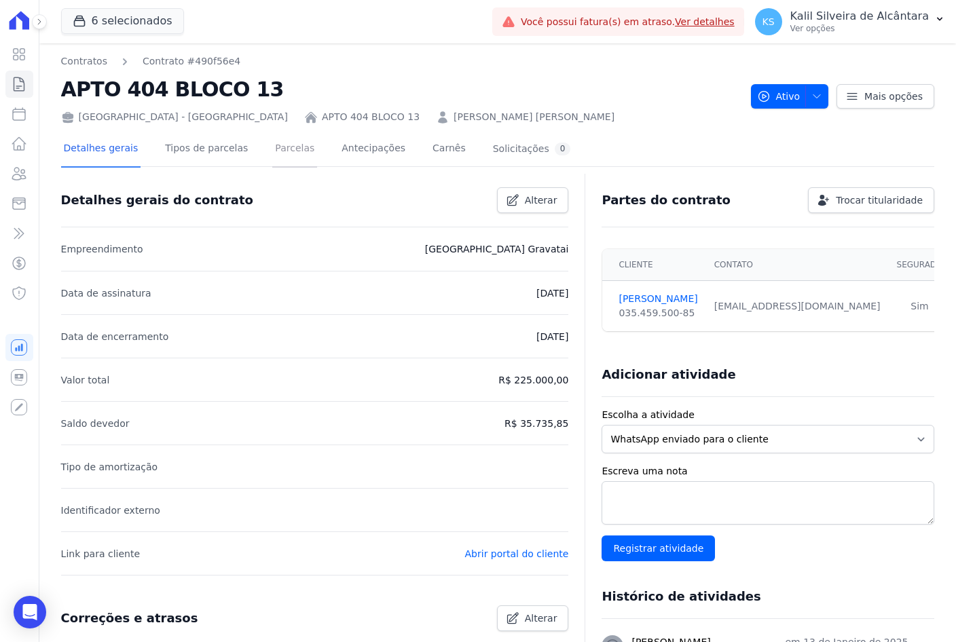
click at [279, 155] on link "Parcelas" at bounding box center [294, 150] width 45 height 36
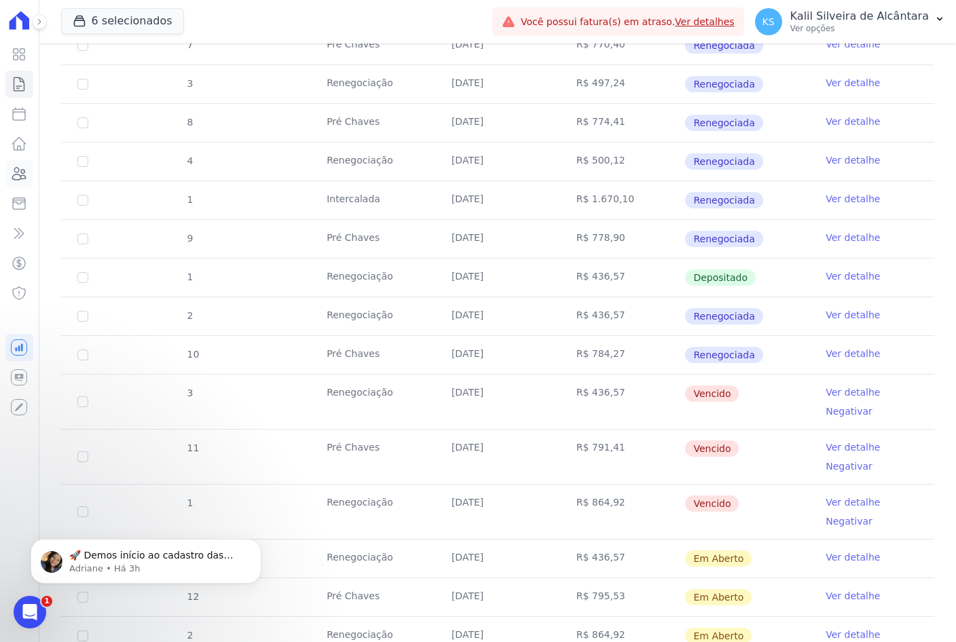
click at [10, 164] on link "Clientes" at bounding box center [19, 173] width 28 height 27
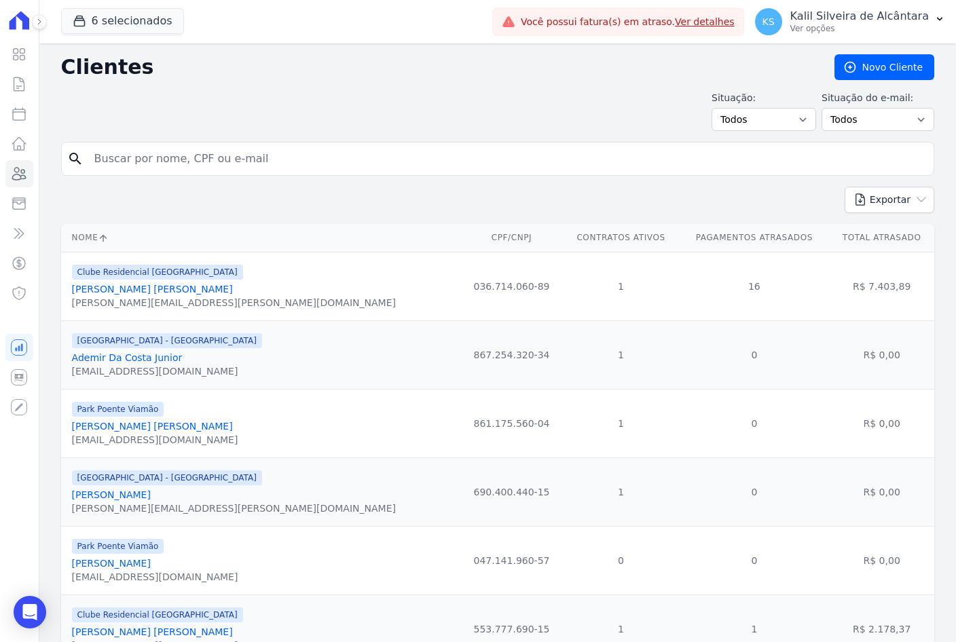
click at [173, 159] on input "search" at bounding box center [507, 158] width 842 height 27
paste input "Eduardo Brum Eduardo Brum Adicionar"
type input "Eduardo Brum"
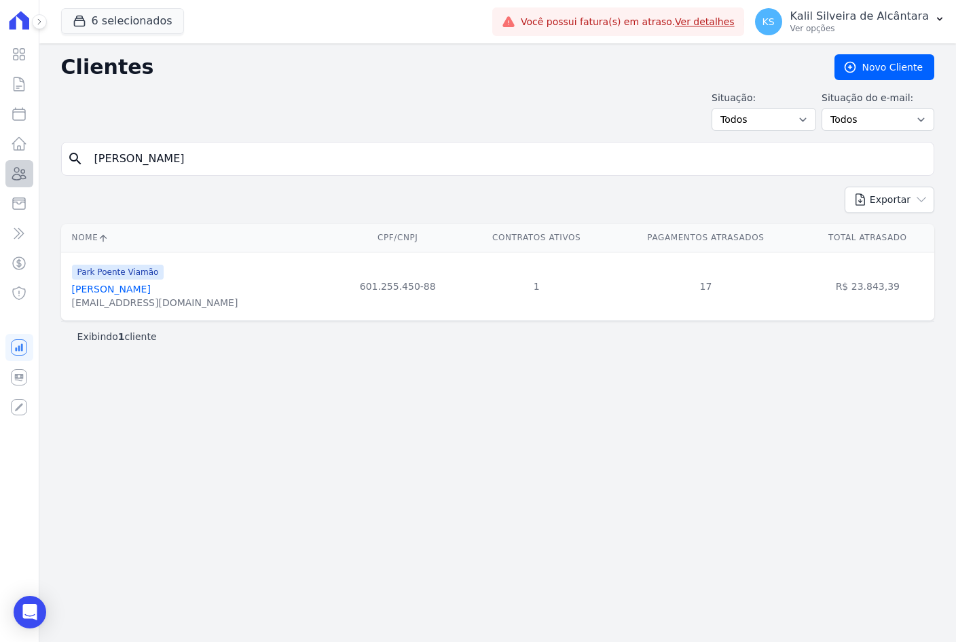
drag, startPoint x: 96, startPoint y: 170, endPoint x: 7, endPoint y: 175, distance: 89.0
click at [48, 170] on div "Clientes Novo Cliente Situação: Todos Adimplentes Inadimplentes Situação do e-m…" at bounding box center [497, 342] width 917 height 599
paste input "Scarlett"
type input "Scarlett"
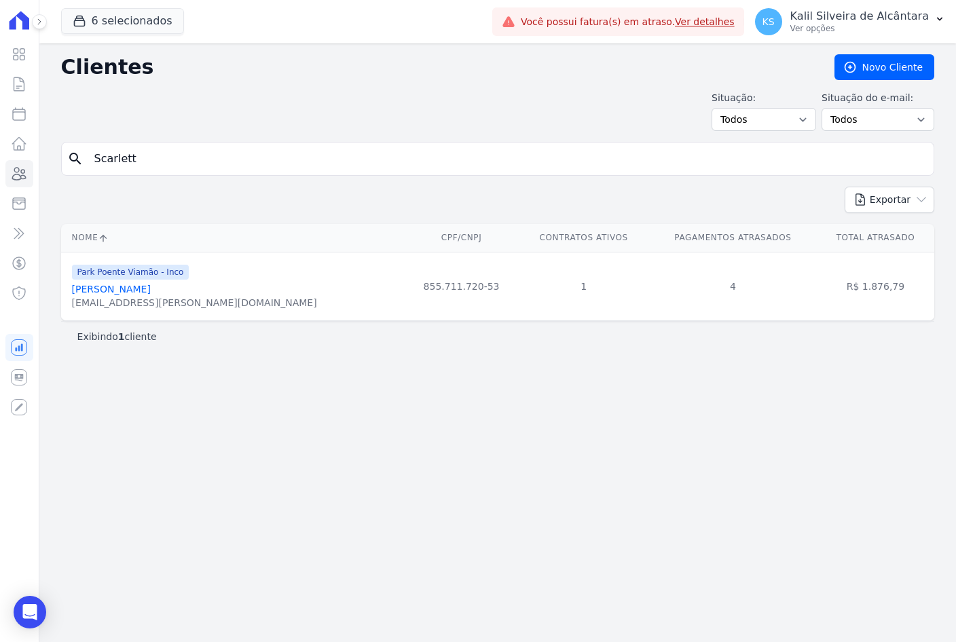
click at [131, 166] on input "Scarlett" at bounding box center [507, 158] width 842 height 27
click at [163, 156] on input "Scarlett" at bounding box center [507, 158] width 842 height 27
drag, startPoint x: 163, startPoint y: 156, endPoint x: -55, endPoint y: 177, distance: 219.0
click at [0, 177] on html "Visão Geral Contratos Parcelas Lotes Clientes Minha Carteira Transferências Cré…" at bounding box center [478, 321] width 956 height 642
paste input "Litieli"
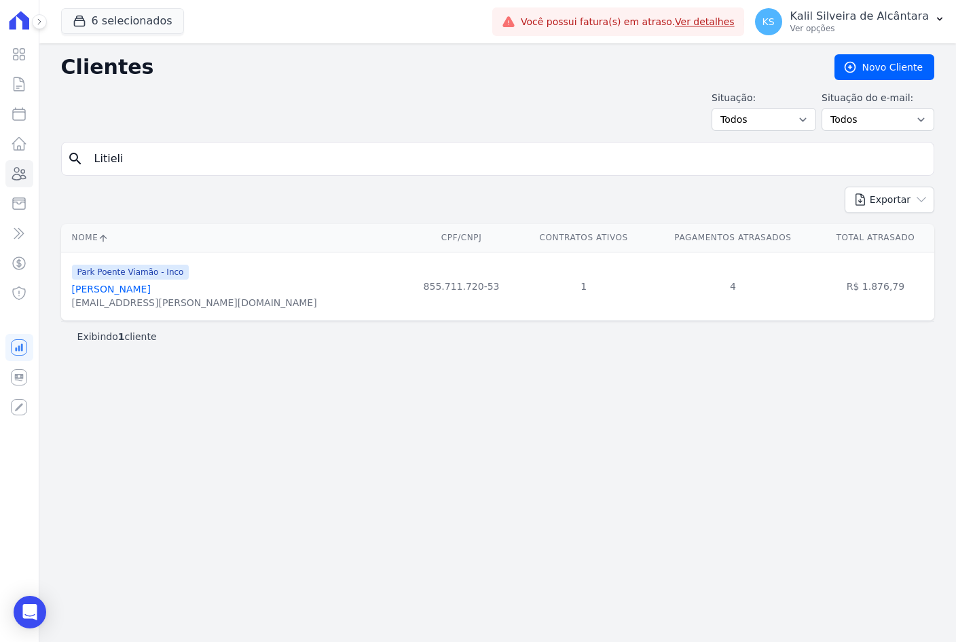
type input "Litieli"
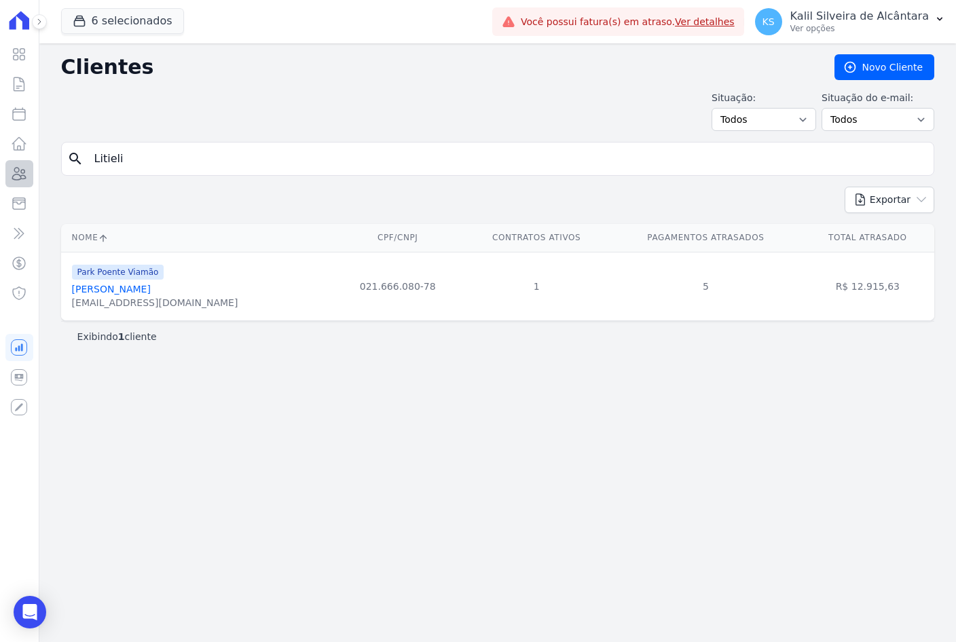
drag, startPoint x: 132, startPoint y: 155, endPoint x: 14, endPoint y: 170, distance: 119.9
click at [14, 170] on div "Visão Geral Contratos Parcelas Lotes Clientes Minha Carteira Transferências Cré…" at bounding box center [478, 321] width 956 height 642
paste input "Francine Lemos Fagundes"
type input "Francine Lemos Fagundes"
drag, startPoint x: 231, startPoint y: 161, endPoint x: 107, endPoint y: 172, distance: 124.1
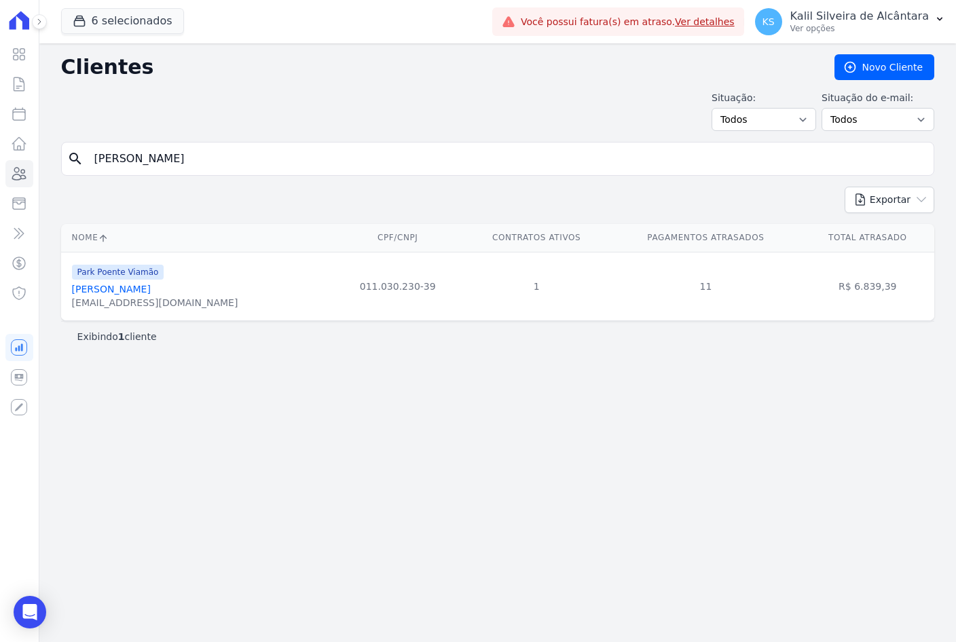
click at [109, 173] on div "search Francine Lemos Fagundes" at bounding box center [497, 159] width 873 height 34
type input "F"
paste input "Dominique"
type input "Dominique"
click at [153, 162] on input "Dominique" at bounding box center [507, 158] width 842 height 27
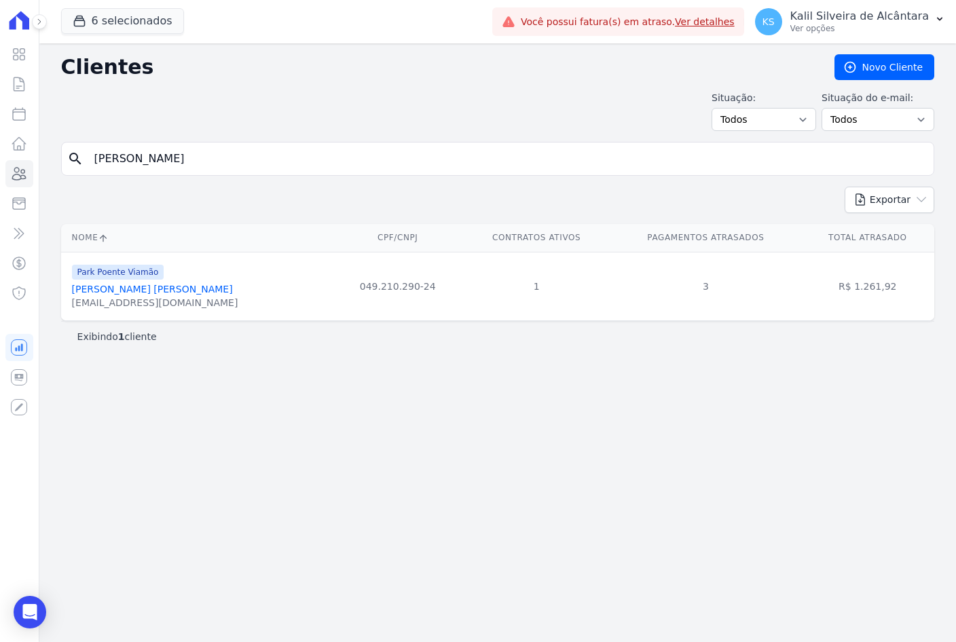
drag, startPoint x: 155, startPoint y: 166, endPoint x: -94, endPoint y: 172, distance: 249.3
click at [0, 172] on html "Visão Geral Contratos Parcelas Lotes Clientes Minha Carteira Transferências Cré…" at bounding box center [478, 321] width 956 height 642
paste input "Eduardo Oliveira De Castro"
type input "Eduardo Oliveira De Castro"
click at [30, 172] on link "Clientes" at bounding box center [19, 173] width 28 height 27
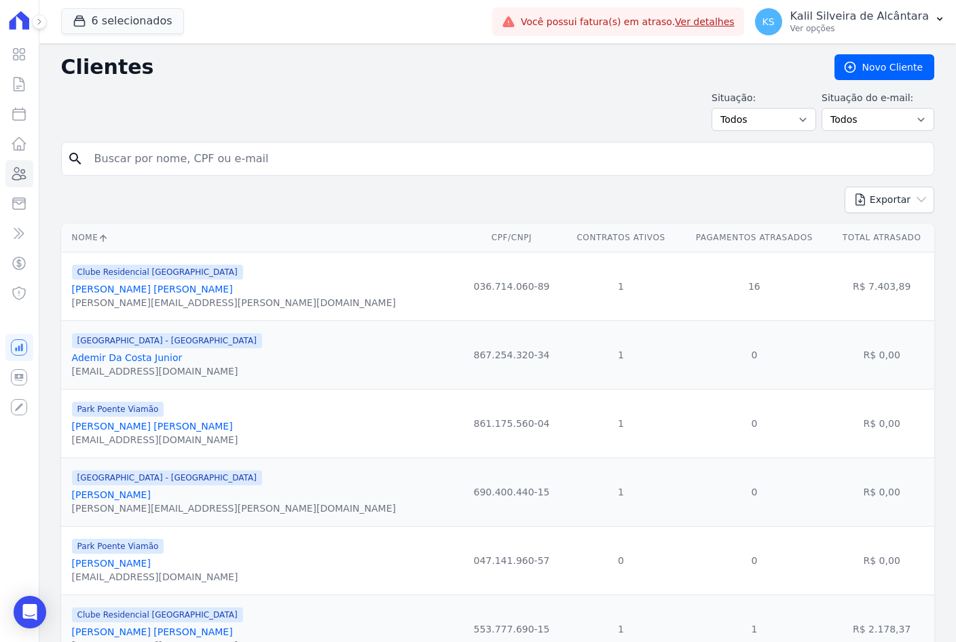
click at [115, 161] on input "search" at bounding box center [507, 158] width 842 height 27
paste input "EDUARDA CARLA JUSTO"
type input "EDUARDA CARLA JUSTO"
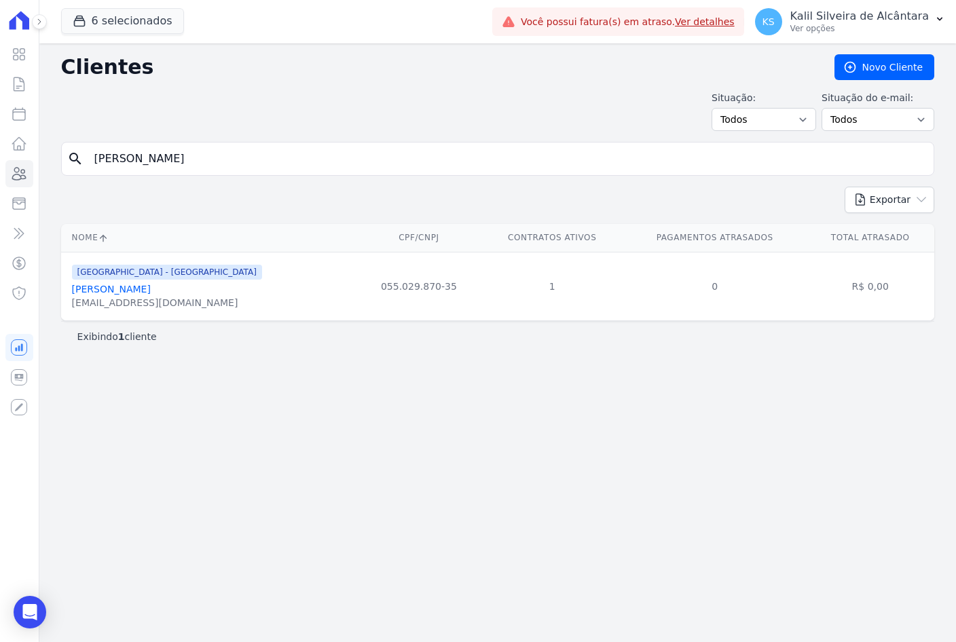
click at [107, 288] on link "Eduarda Carla Justo" at bounding box center [111, 289] width 79 height 11
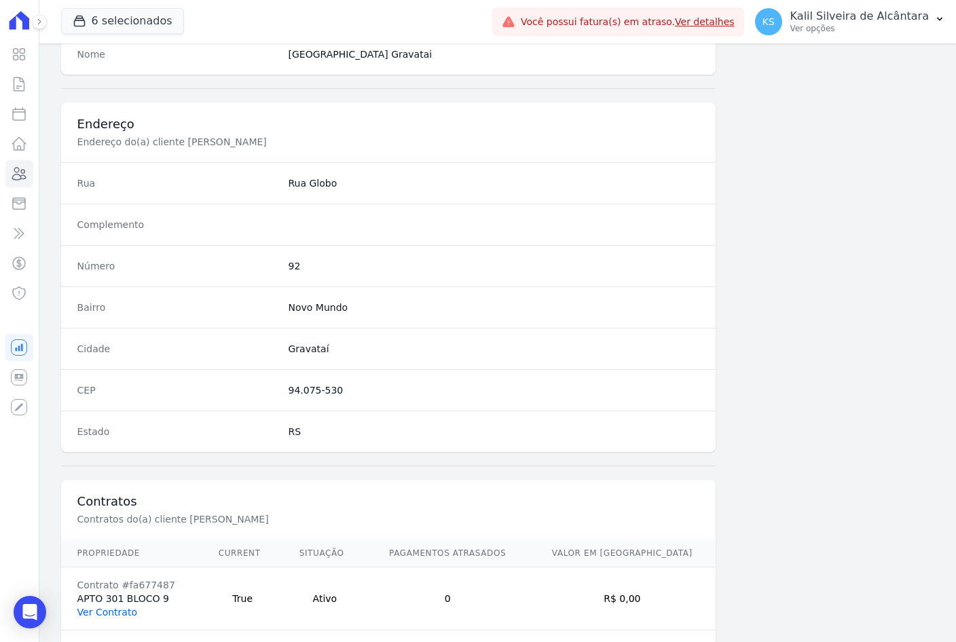
scroll to position [628, 0]
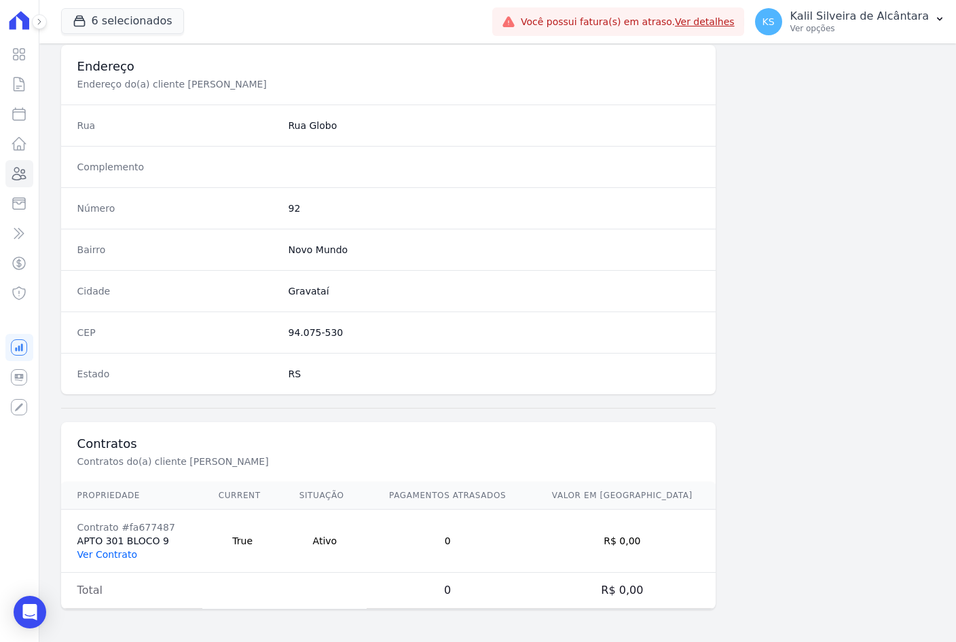
click at [100, 556] on link "Ver Contrato" at bounding box center [107, 554] width 60 height 11
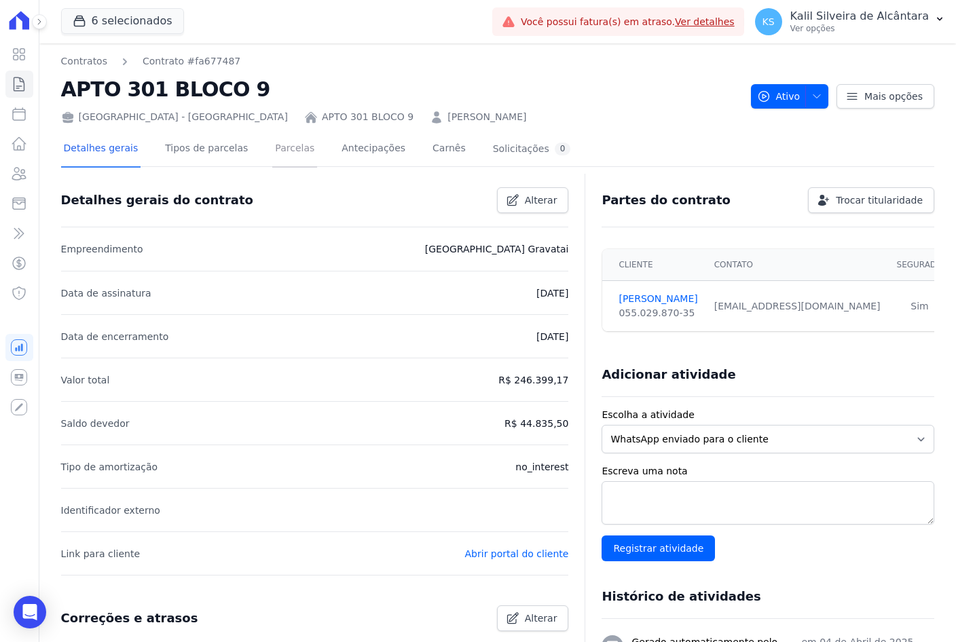
click at [273, 143] on link "Parcelas" at bounding box center [294, 150] width 45 height 36
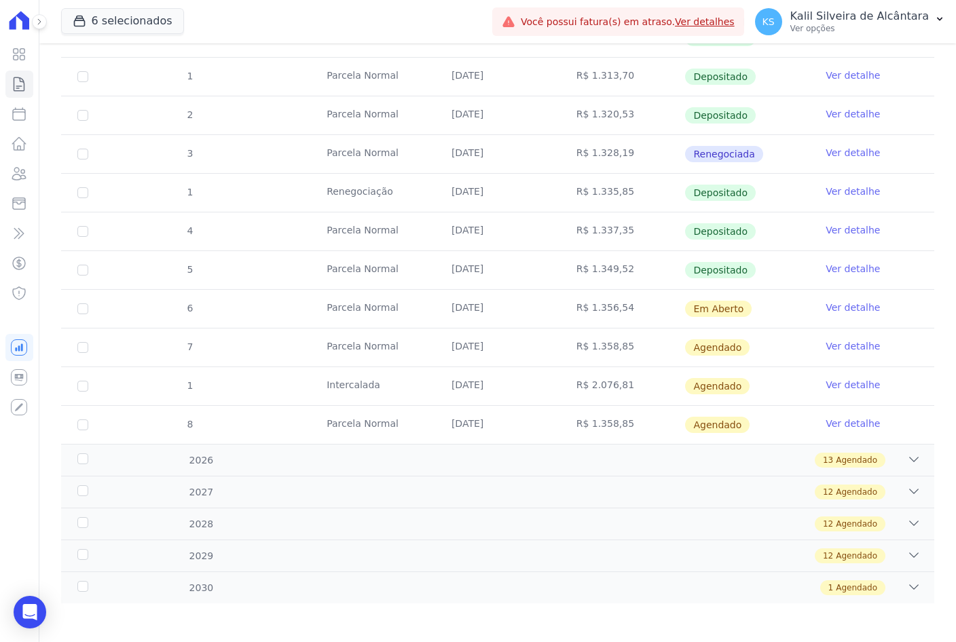
scroll to position [270, 0]
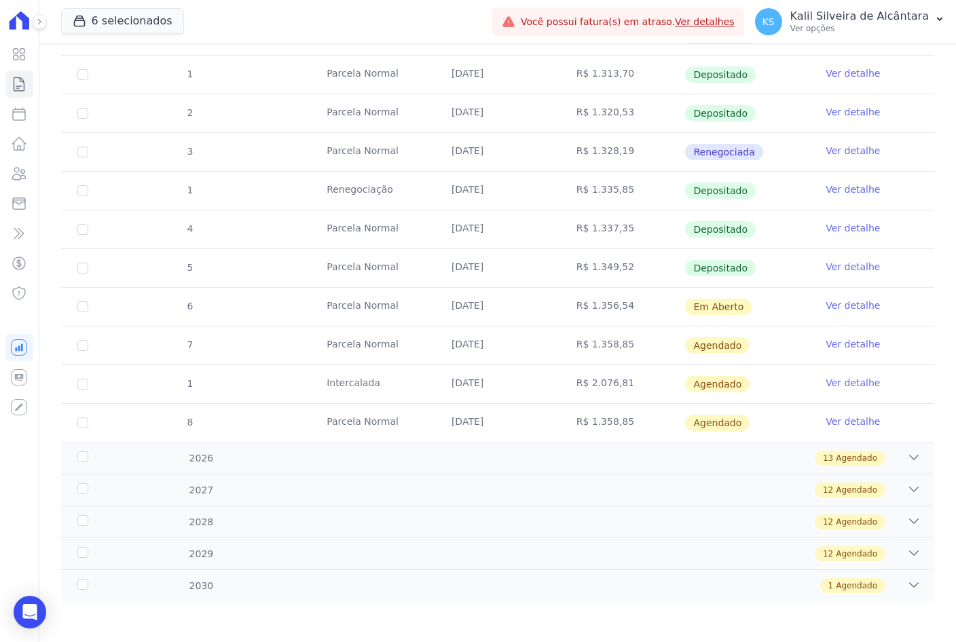
click at [832, 301] on link "Ver detalhe" at bounding box center [853, 306] width 54 height 14
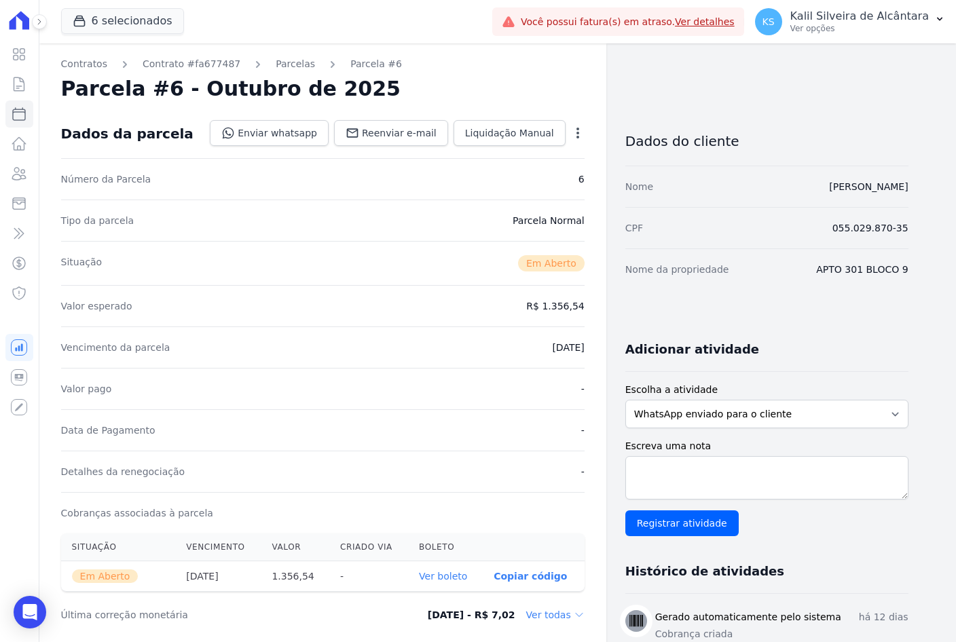
click at [571, 138] on icon "button" at bounding box center [578, 133] width 14 height 14
click at [554, 164] on link "Cancelar Cobrança" at bounding box center [520, 176] width 120 height 24
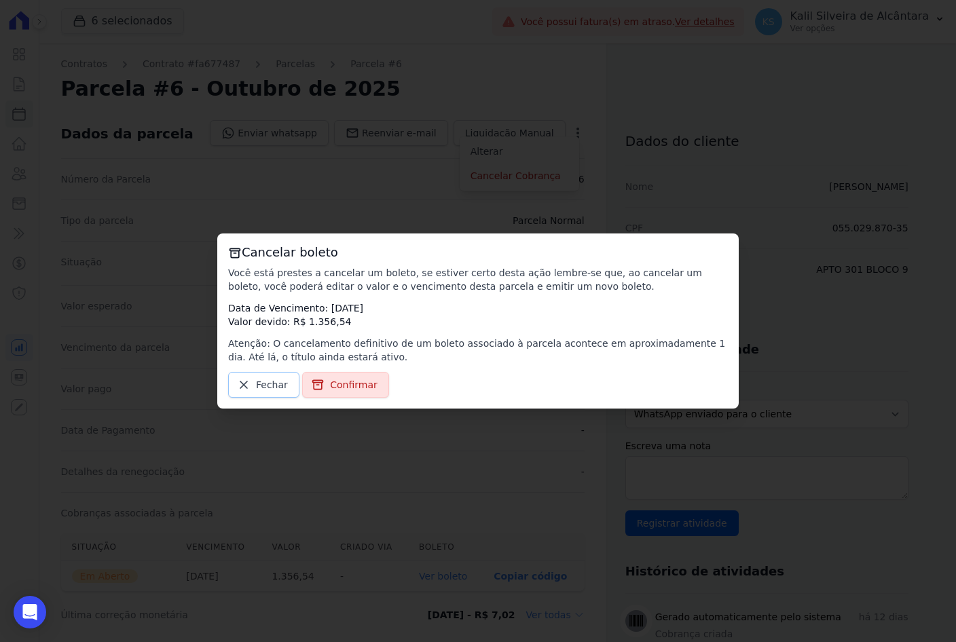
click at [236, 384] on link "Fechar" at bounding box center [263, 385] width 71 height 26
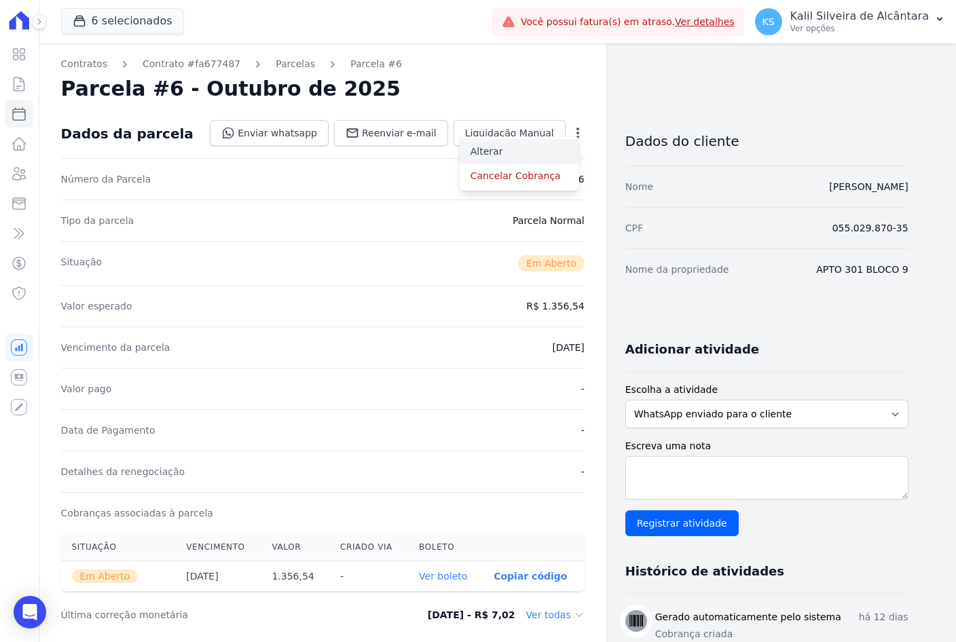
click at [516, 148] on link "Alterar" at bounding box center [520, 151] width 120 height 24
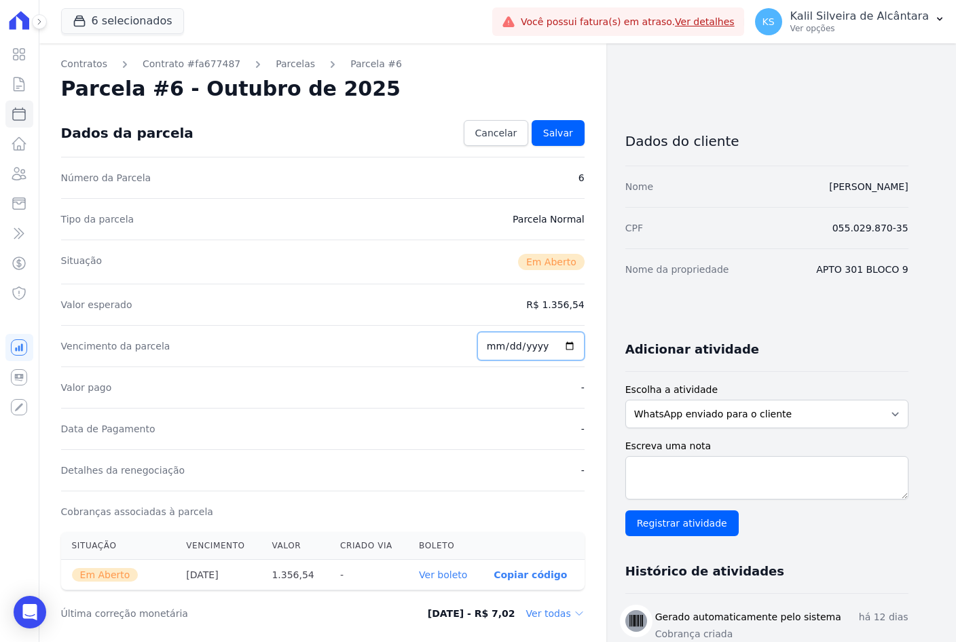
click at [499, 348] on input "2025-10-10" at bounding box center [530, 346] width 107 height 29
type input "2025-10-18"
click at [568, 145] on link "Salvar" at bounding box center [558, 133] width 53 height 26
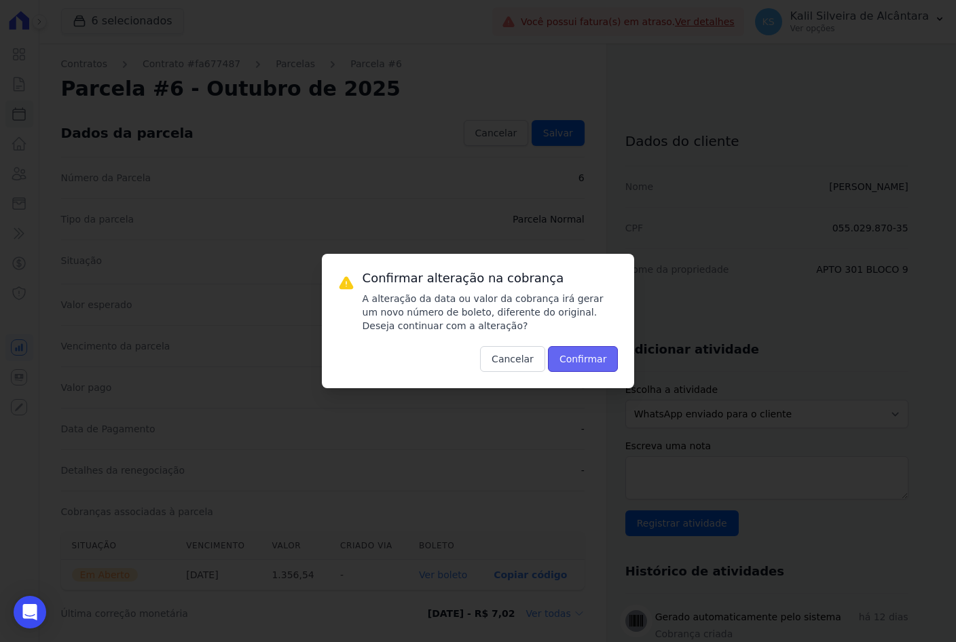
click at [599, 370] on button "Confirmar" at bounding box center [583, 359] width 71 height 26
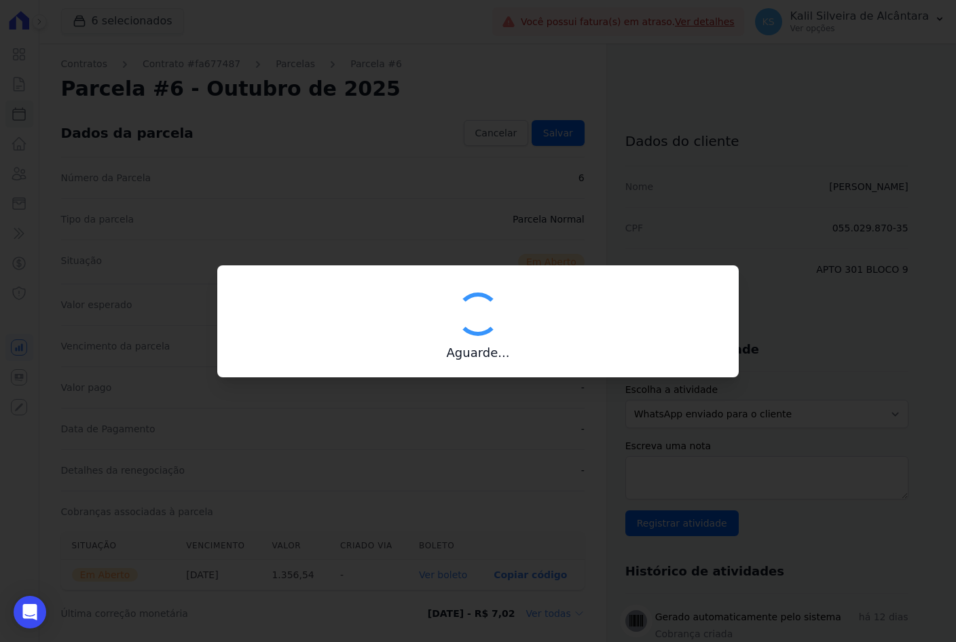
type input "00190000090335103300000682050174912300000135654"
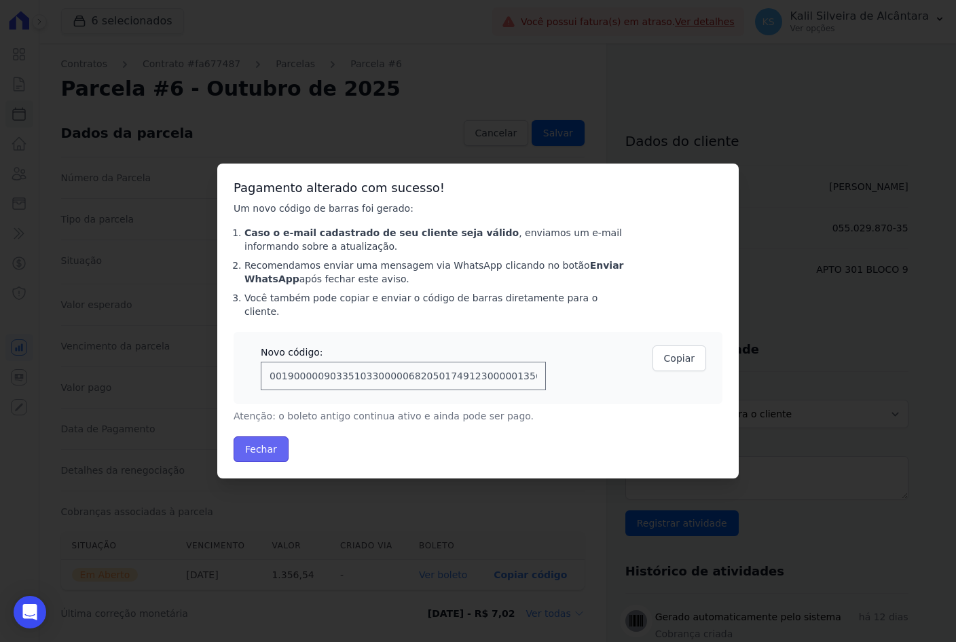
click at [255, 437] on button "Fechar" at bounding box center [261, 450] width 55 height 26
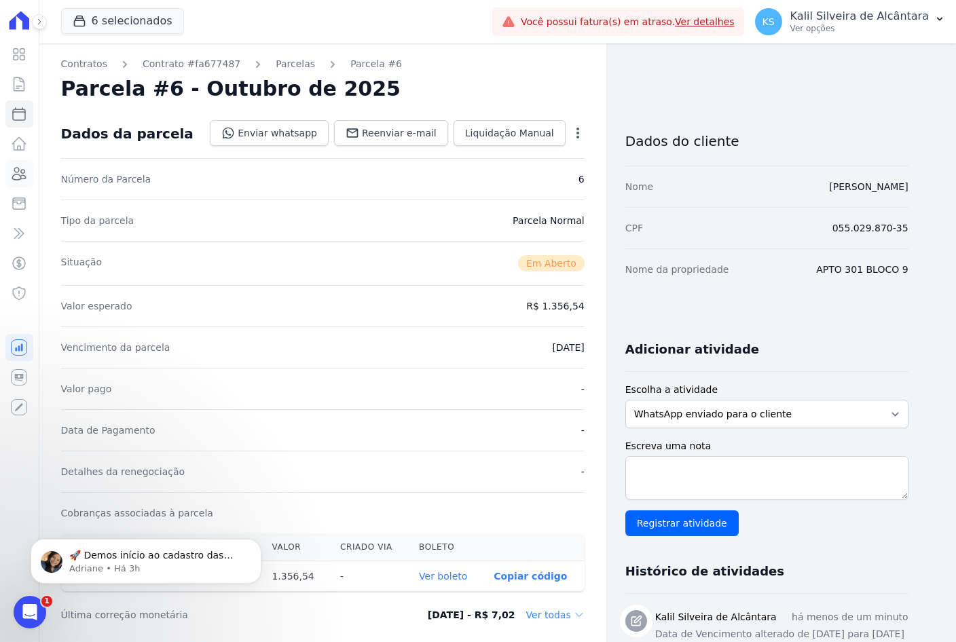
click at [7, 172] on link "Clientes" at bounding box center [19, 173] width 28 height 27
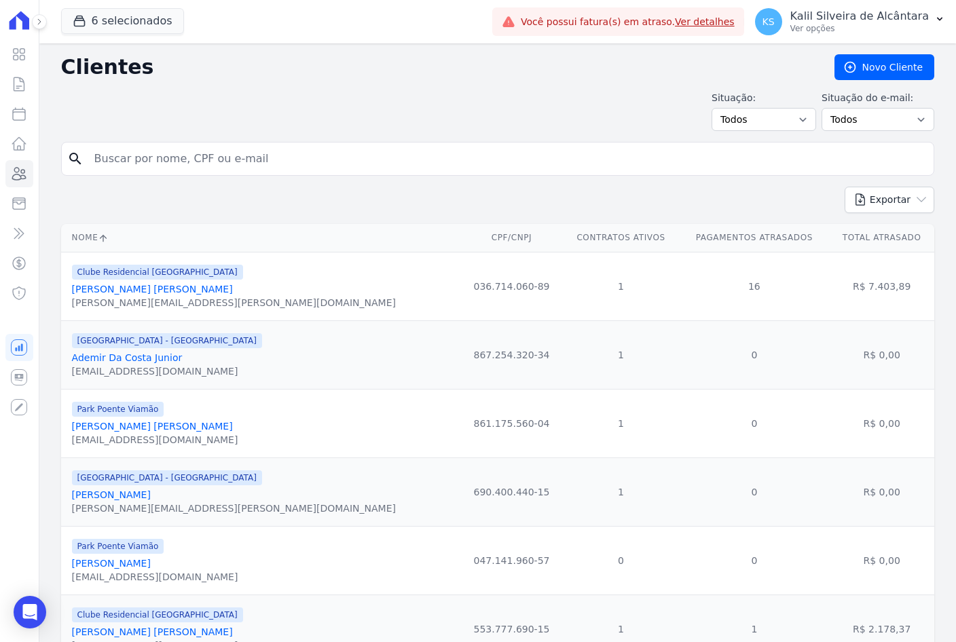
click at [172, 155] on input "search" at bounding box center [507, 158] width 842 height 27
paste input "[PERSON_NAME]"
type input "[PERSON_NAME]"
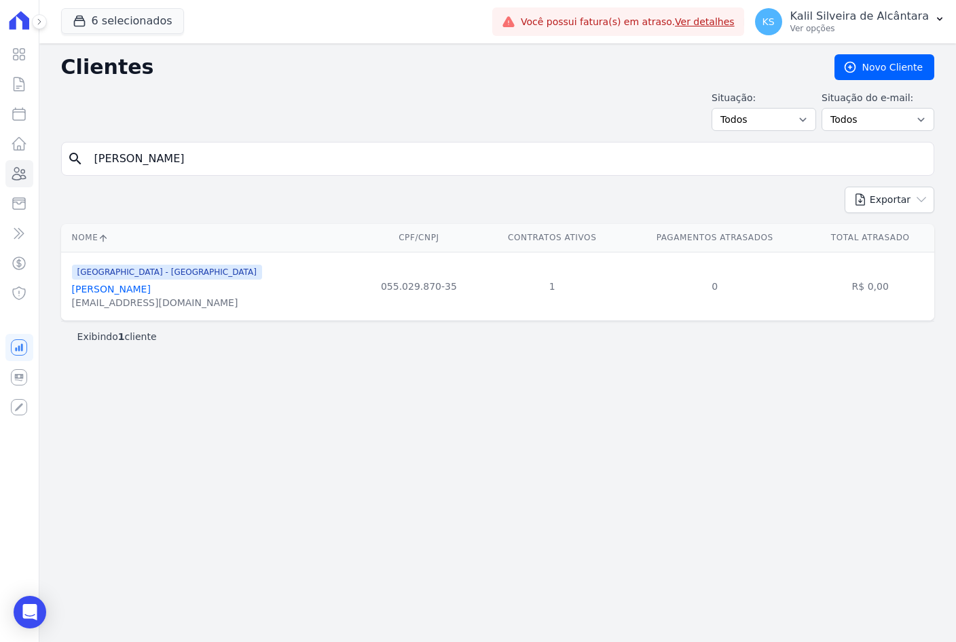
click at [135, 289] on link "[PERSON_NAME]" at bounding box center [111, 289] width 79 height 11
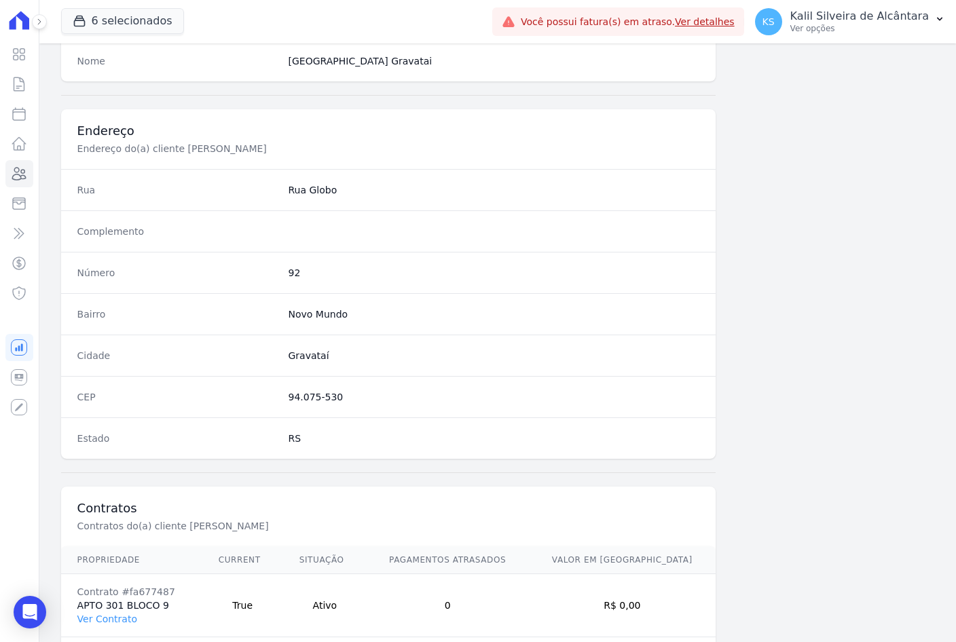
scroll to position [628, 0]
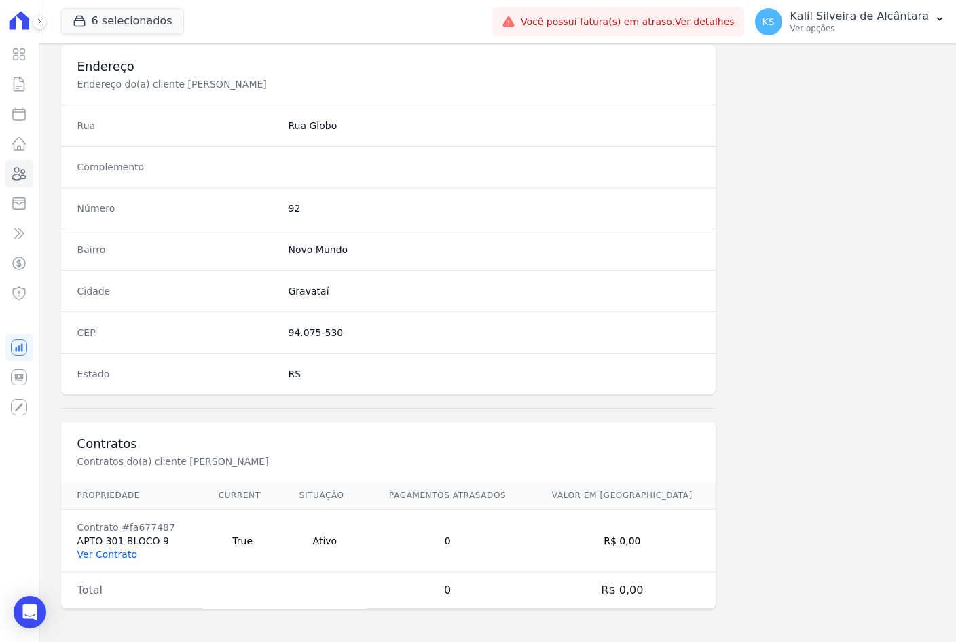
click at [128, 550] on link "Ver Contrato" at bounding box center [107, 554] width 60 height 11
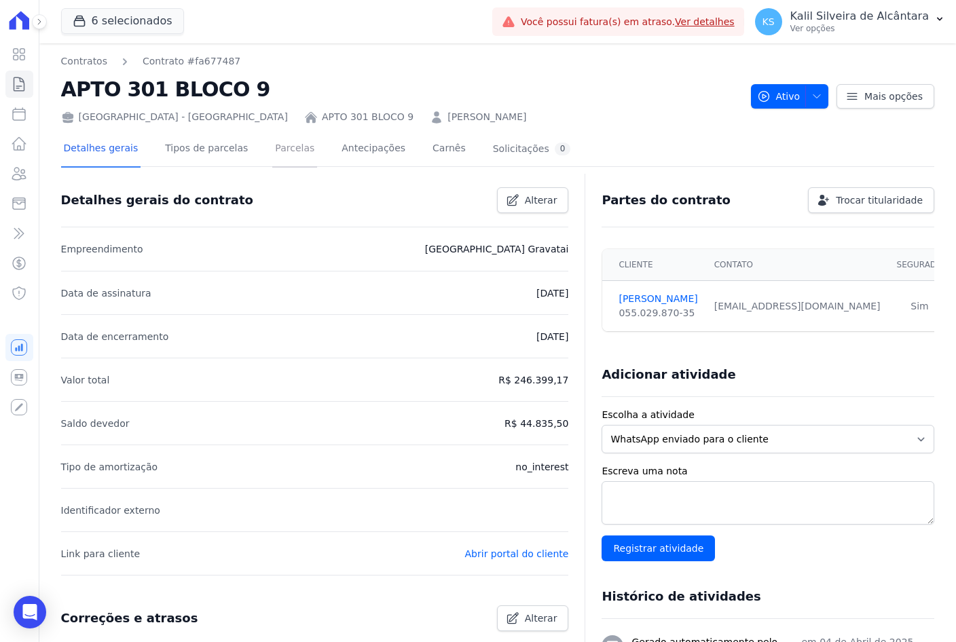
click at [274, 165] on link "Parcelas" at bounding box center [294, 150] width 45 height 36
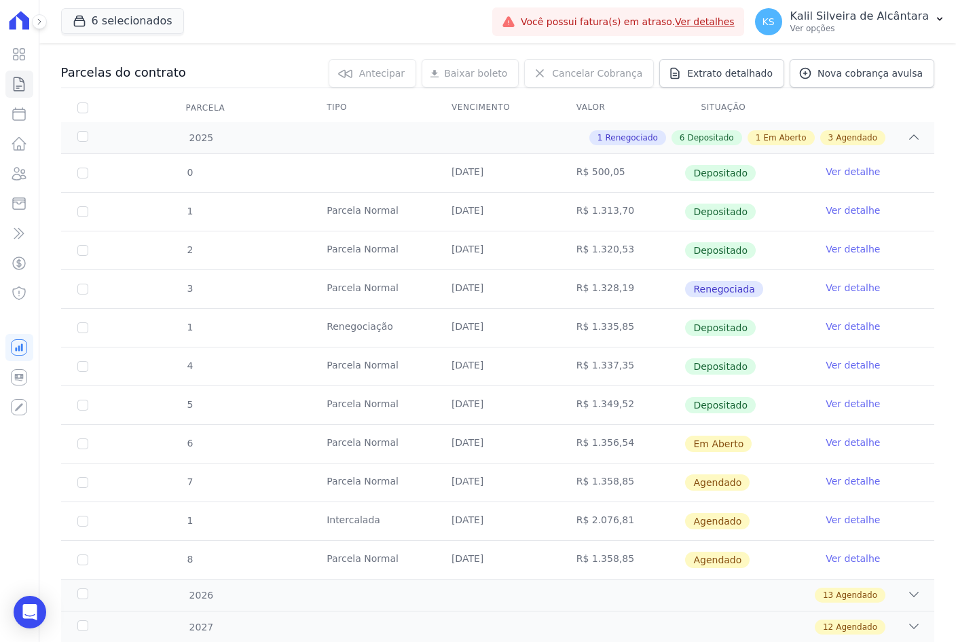
scroll to position [270, 0]
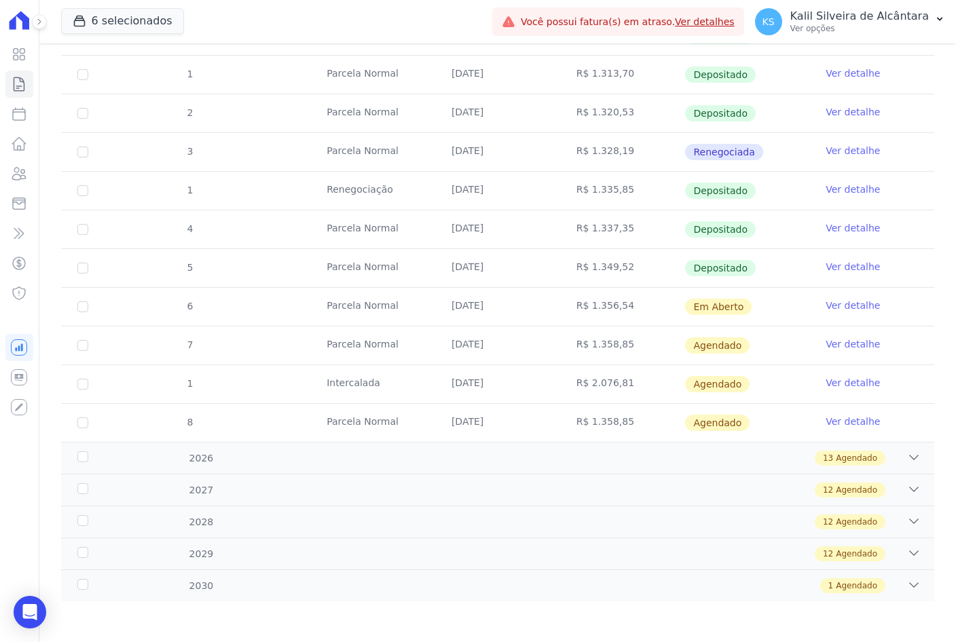
click at [841, 300] on link "Ver detalhe" at bounding box center [853, 306] width 54 height 14
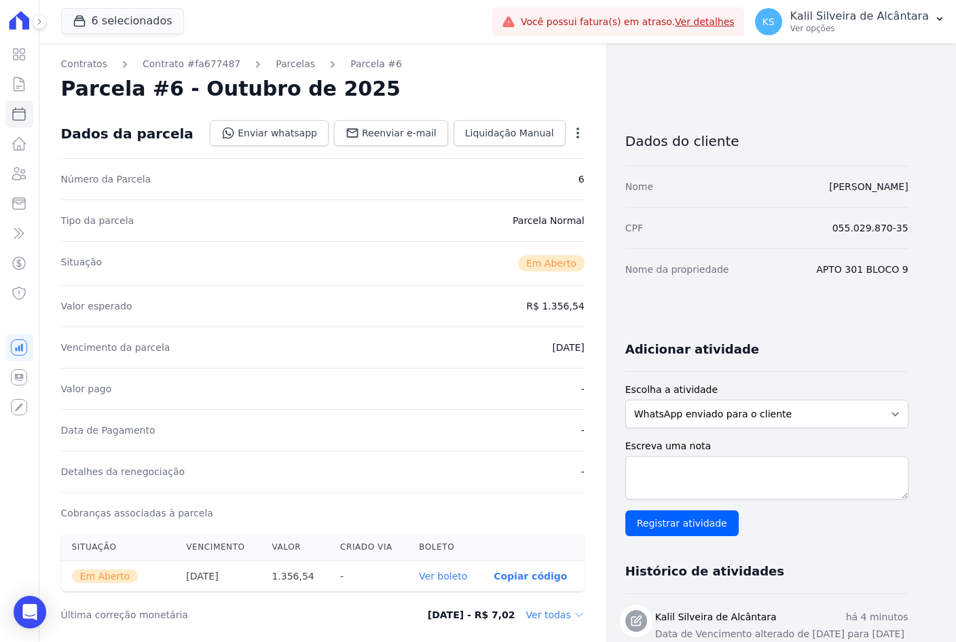
scroll to position [204, 0]
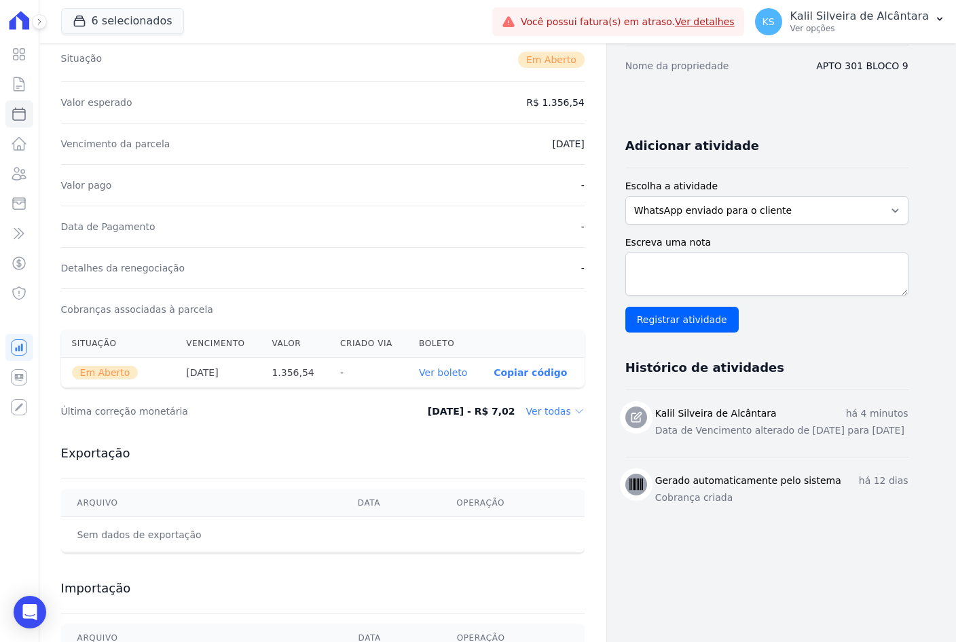
click at [458, 378] on link "Ver boleto" at bounding box center [443, 372] width 48 height 11
click at [10, 179] on link "Clientes" at bounding box center [19, 173] width 28 height 27
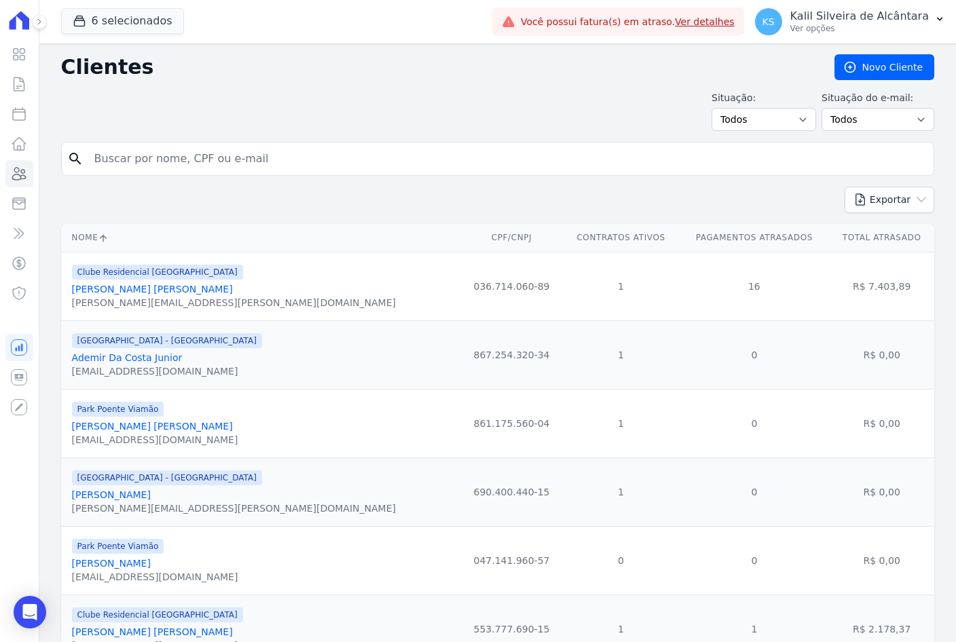
click at [238, 150] on input "search" at bounding box center [507, 158] width 842 height 27
paste input "Heber Dos Santos Madruga"
type input "Heber Dos Santos Madruga"
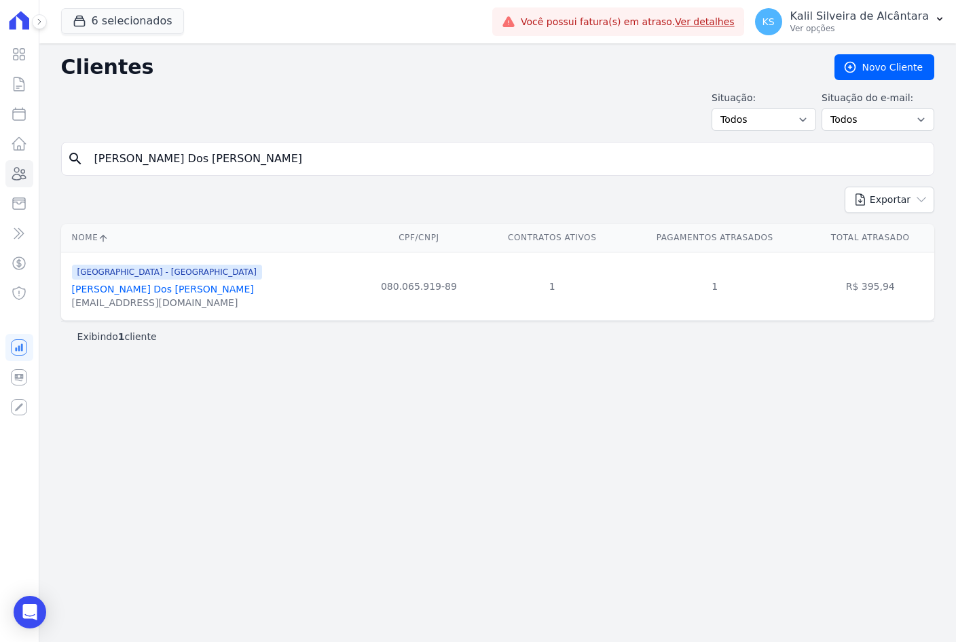
click at [168, 293] on link "Heber Dos Santos Madruga" at bounding box center [163, 289] width 182 height 11
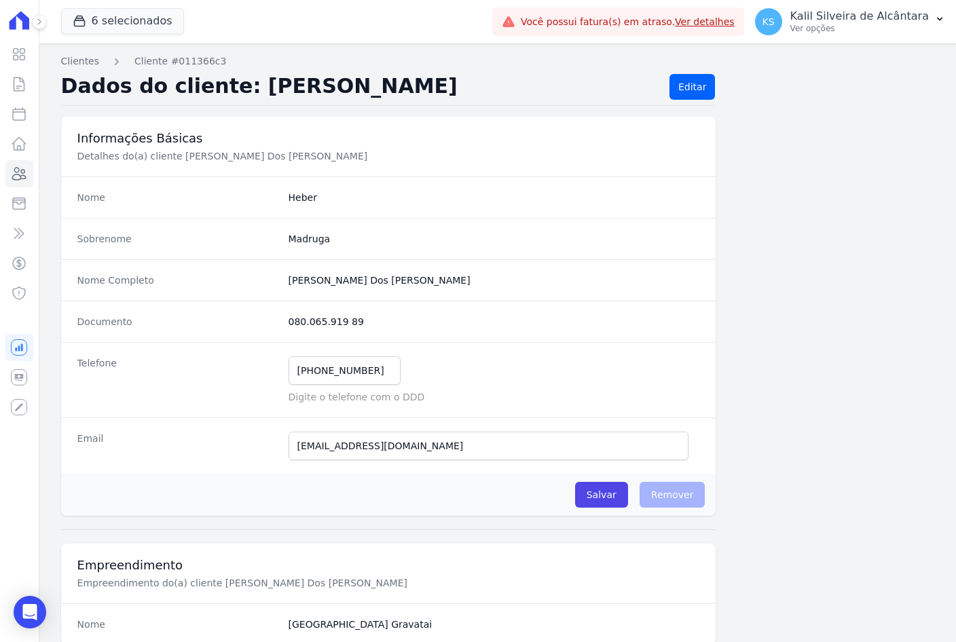
drag, startPoint x: 286, startPoint y: 322, endPoint x: 251, endPoint y: 327, distance: 35.1
click at [251, 327] on div "Documento 080.065.919 89" at bounding box center [388, 321] width 655 height 41
copy div "080.065.919 89"
drag, startPoint x: 354, startPoint y: 281, endPoint x: 289, endPoint y: 283, distance: 65.9
click at [289, 283] on completo "Heber Dos Santos Madruga" at bounding box center [494, 281] width 411 height 14
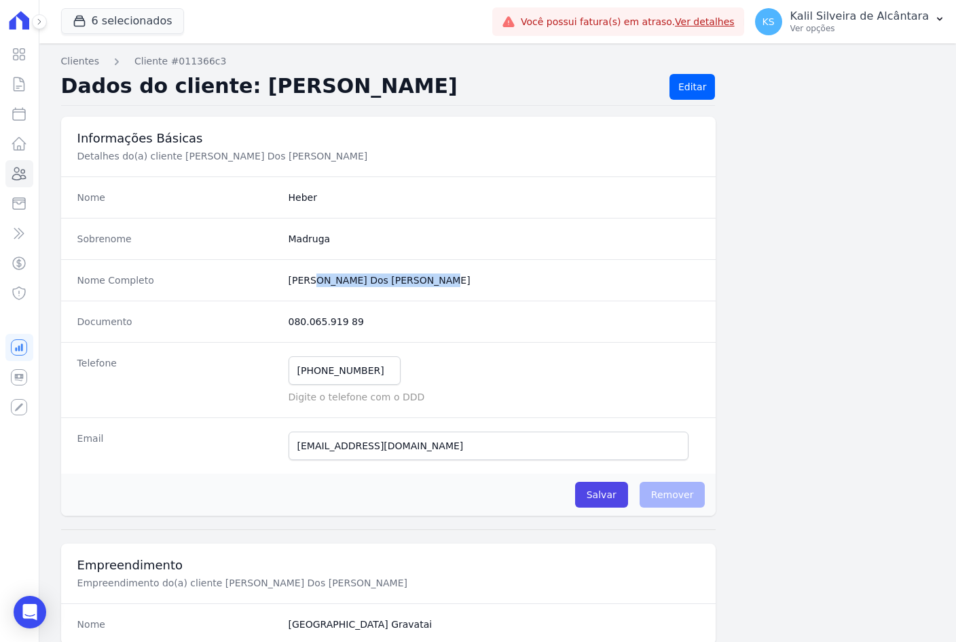
copy completo "Heber Dos Santos Madruga"
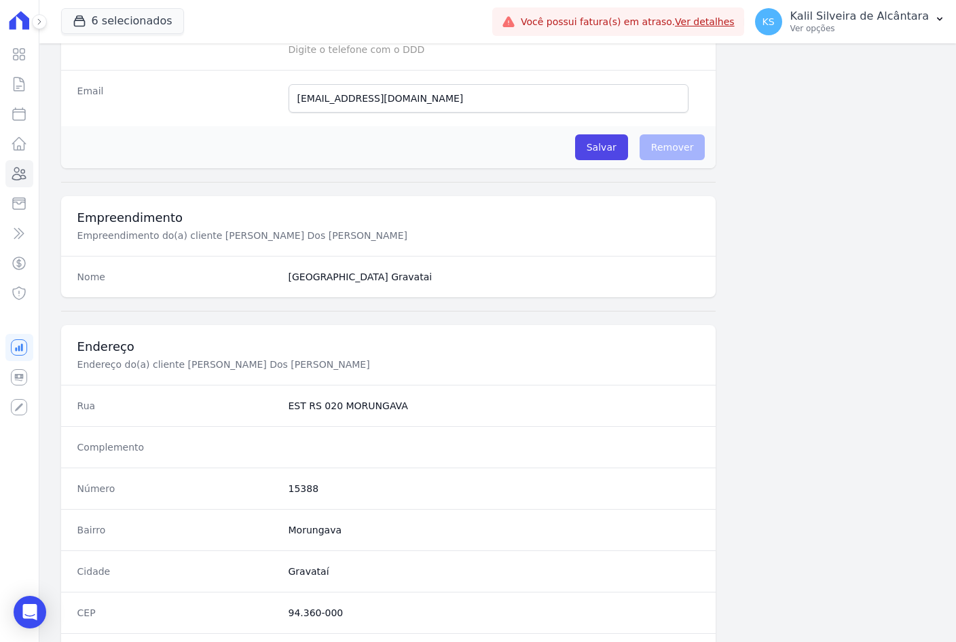
scroll to position [543, 0]
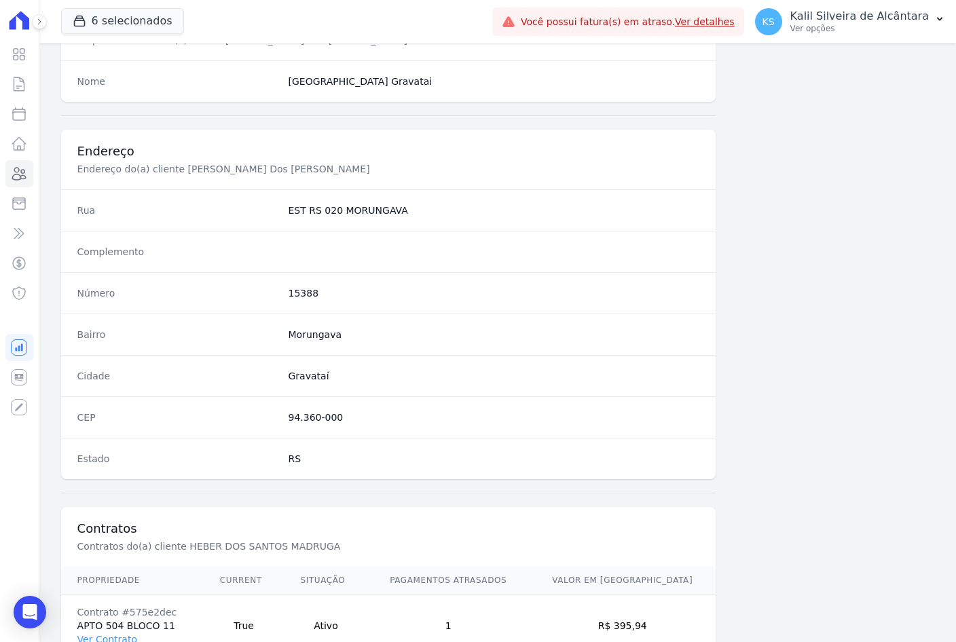
drag, startPoint x: 340, startPoint y: 421, endPoint x: 280, endPoint y: 418, distance: 59.8
click at [280, 418] on div "CEP 94.360-000" at bounding box center [388, 417] width 655 height 41
copy div "94.360-000"
click at [332, 350] on div "Bairro Morungava" at bounding box center [388, 334] width 655 height 41
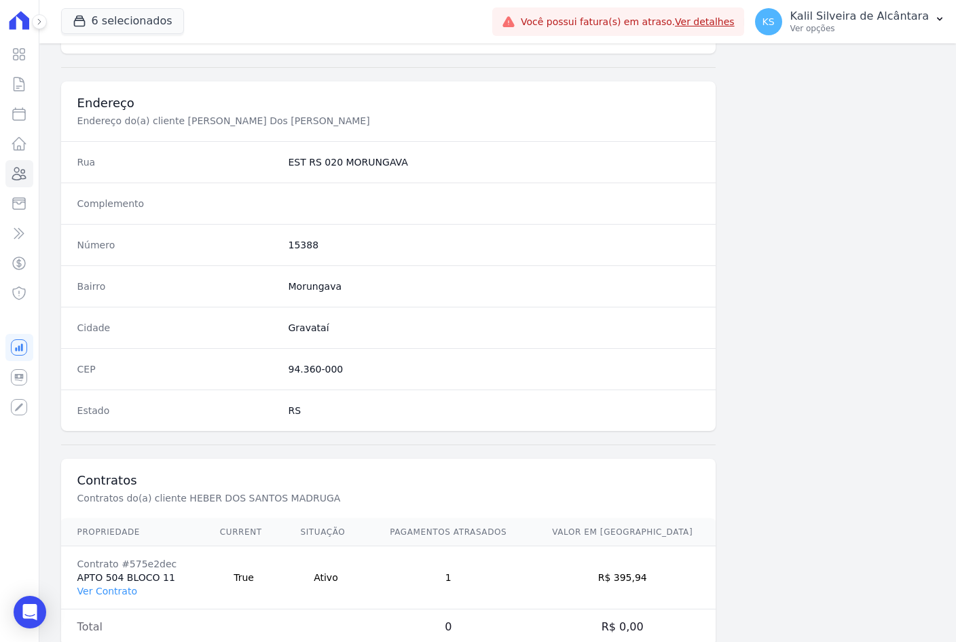
scroll to position [611, 0]
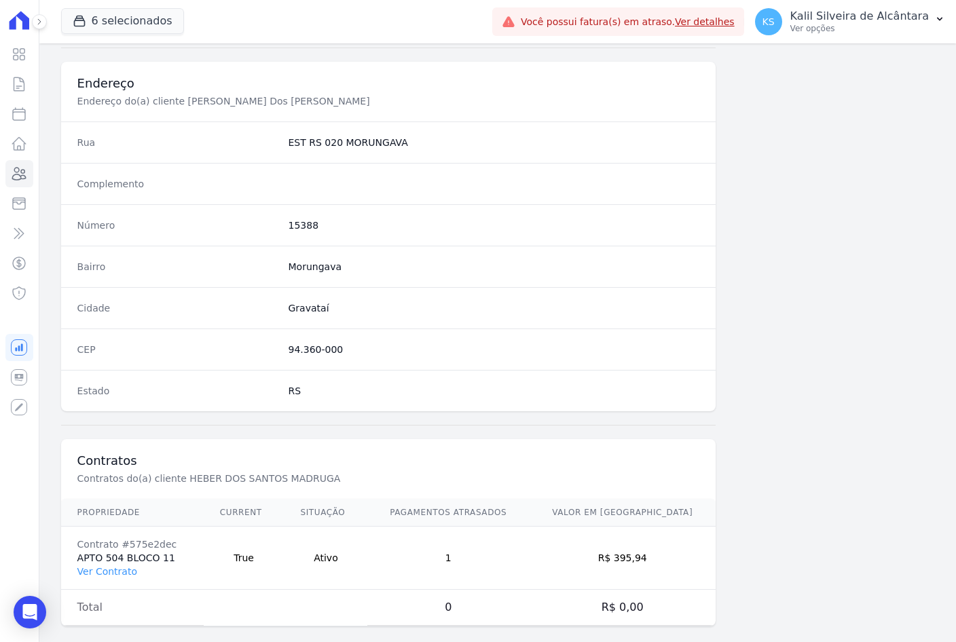
click at [293, 220] on dd "15388" at bounding box center [494, 226] width 411 height 14
copy dd "15388"
click at [308, 265] on dd "Morungava" at bounding box center [494, 267] width 411 height 14
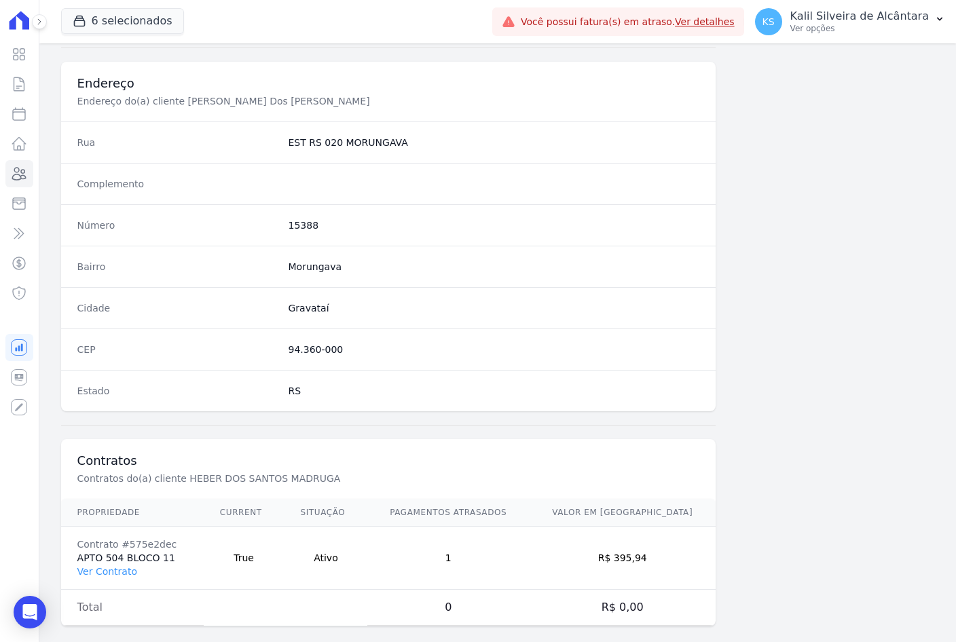
copy dd "Morungava"
drag, startPoint x: 399, startPoint y: 141, endPoint x: 251, endPoint y: 136, distance: 148.1
click at [251, 136] on div "Rua EST RS 020 MORUNGAVA" at bounding box center [388, 142] width 655 height 41
copy div "EST RS 020 MORUNGAVA"
click at [20, 96] on link "Contratos" at bounding box center [19, 84] width 28 height 27
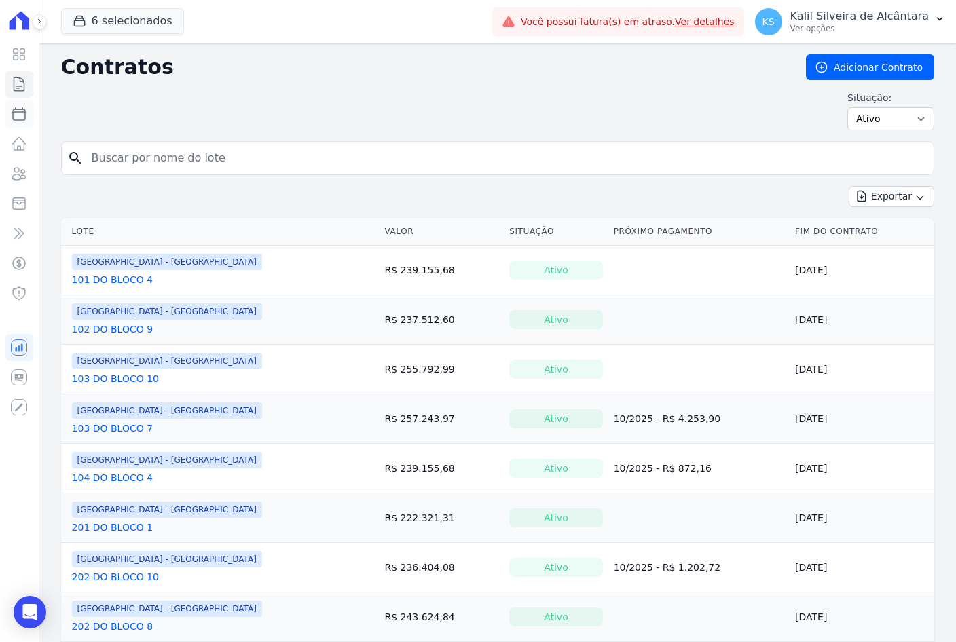
click at [14, 112] on icon at bounding box center [19, 114] width 12 height 12
select select
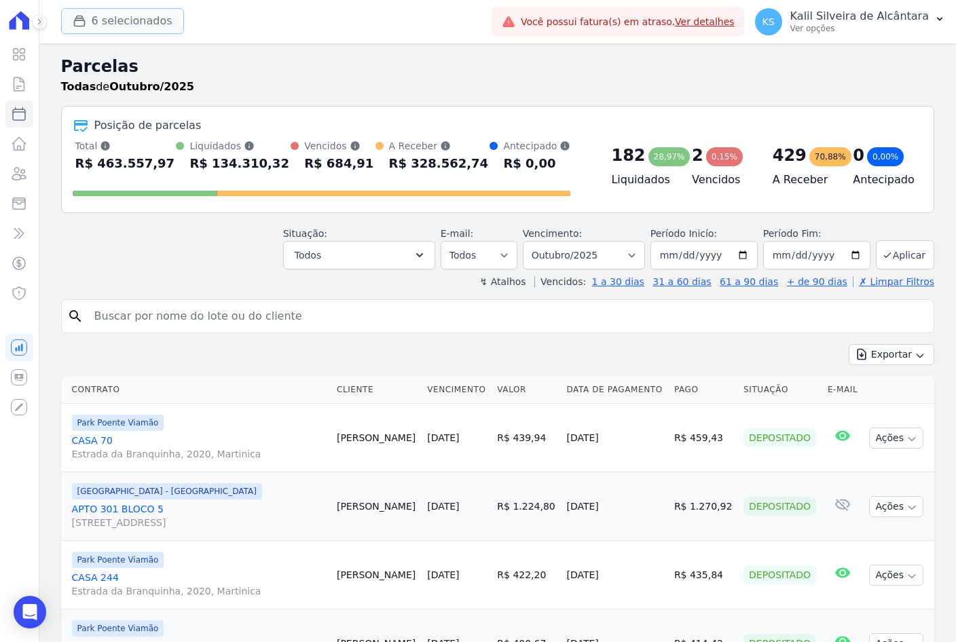
click at [96, 22] on button "6 selecionados" at bounding box center [122, 21] width 123 height 26
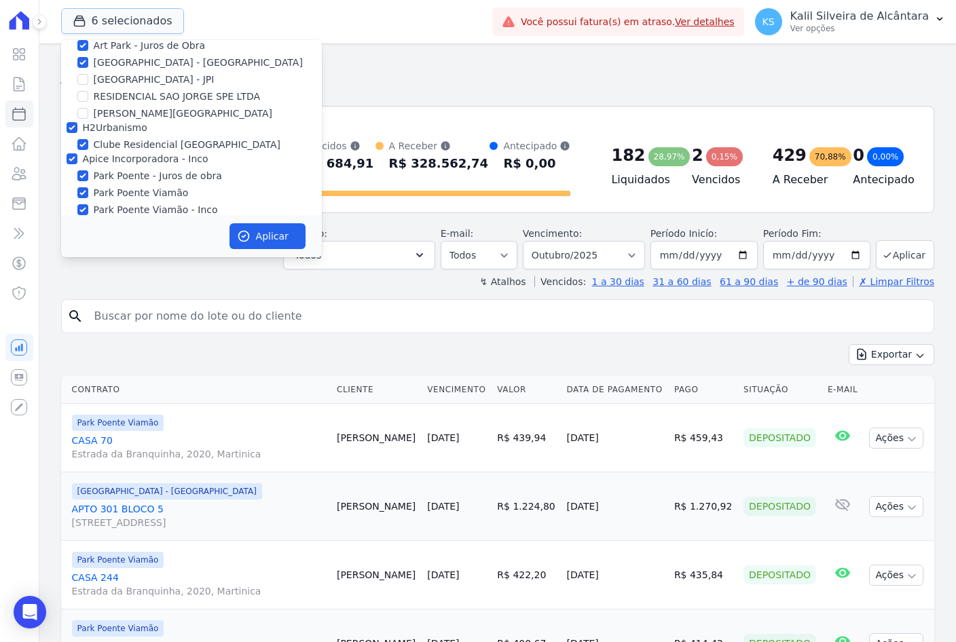
scroll to position [42, 0]
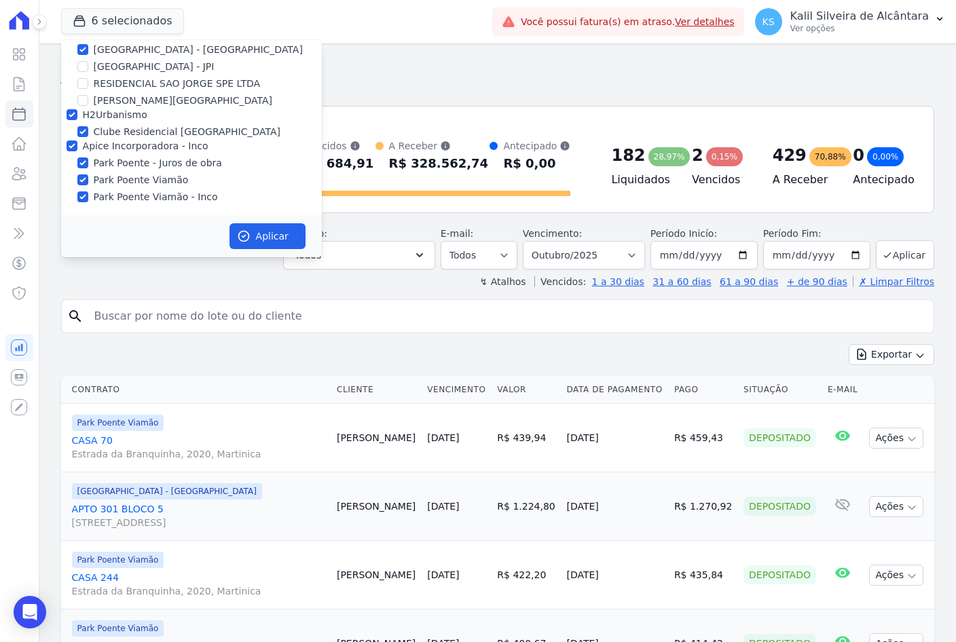
drag, startPoint x: 363, startPoint y: 305, endPoint x: 371, endPoint y: 304, distance: 7.5
click at [363, 305] on input "search" at bounding box center [507, 316] width 842 height 27
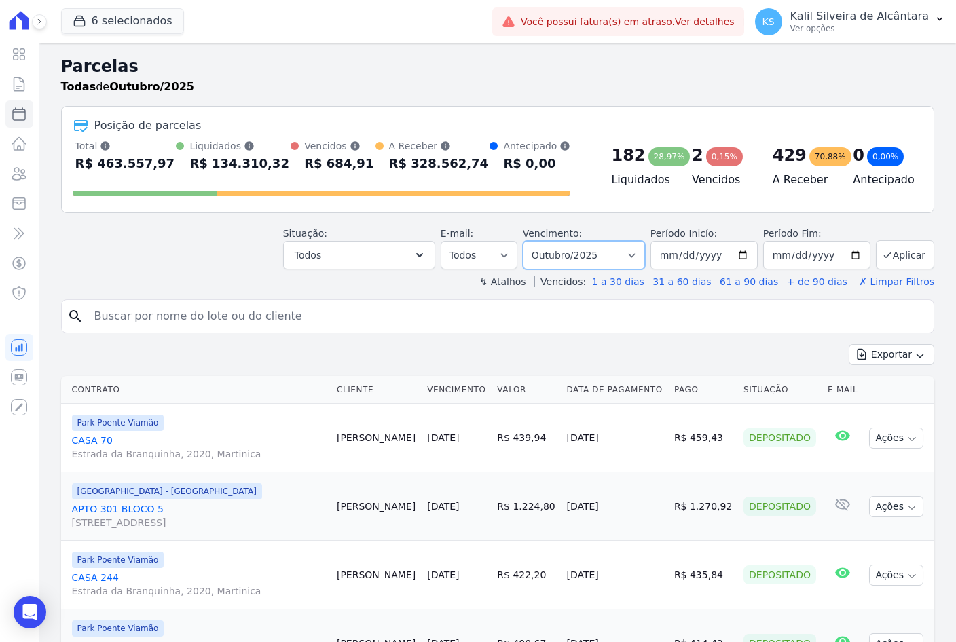
click at [601, 253] on select "Filtrar por período ──────── Todos os meses Novembro/2022 Dezembro/2022 Janeiro…" at bounding box center [584, 255] width 122 height 29
select select "01/2023"
click at [532, 241] on select "Filtrar por período ──────── Todos os meses Novembro/2022 Dezembro/2022 Janeiro…" at bounding box center [584, 255] width 122 height 29
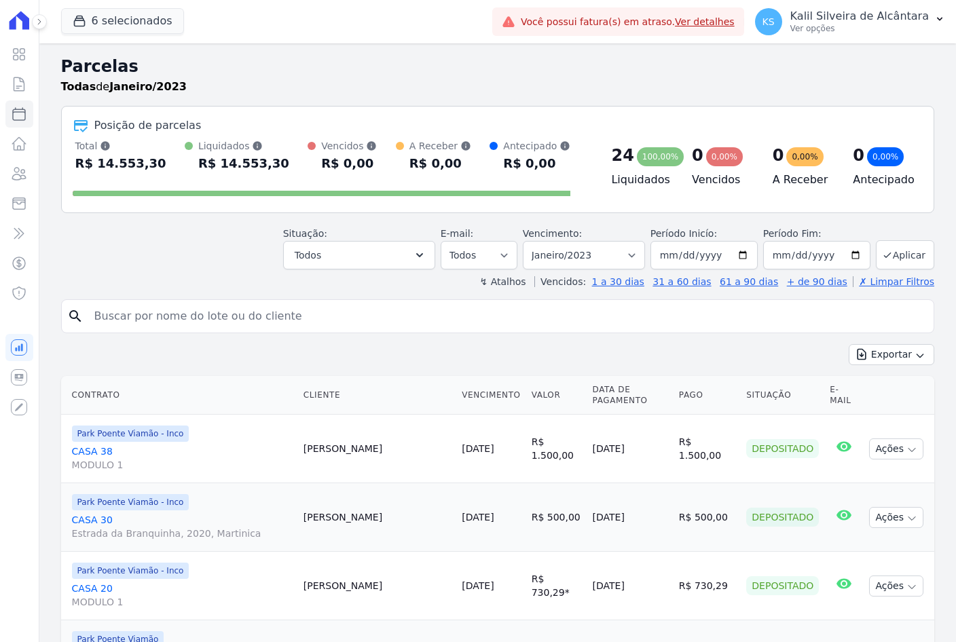
select select
drag, startPoint x: 570, startPoint y: 268, endPoint x: 566, endPoint y: 261, distance: 8.3
click at [570, 268] on select "Filtrar por período ──────── Todos os meses Novembro/2022 Dezembro/2022 [GEOGRA…" at bounding box center [584, 255] width 122 height 29
select select "date_range_filter"
click at [532, 241] on select "Filtrar por período ──────── Todos os meses Novembro/2022 Dezembro/2022 [GEOGRA…" at bounding box center [584, 255] width 122 height 29
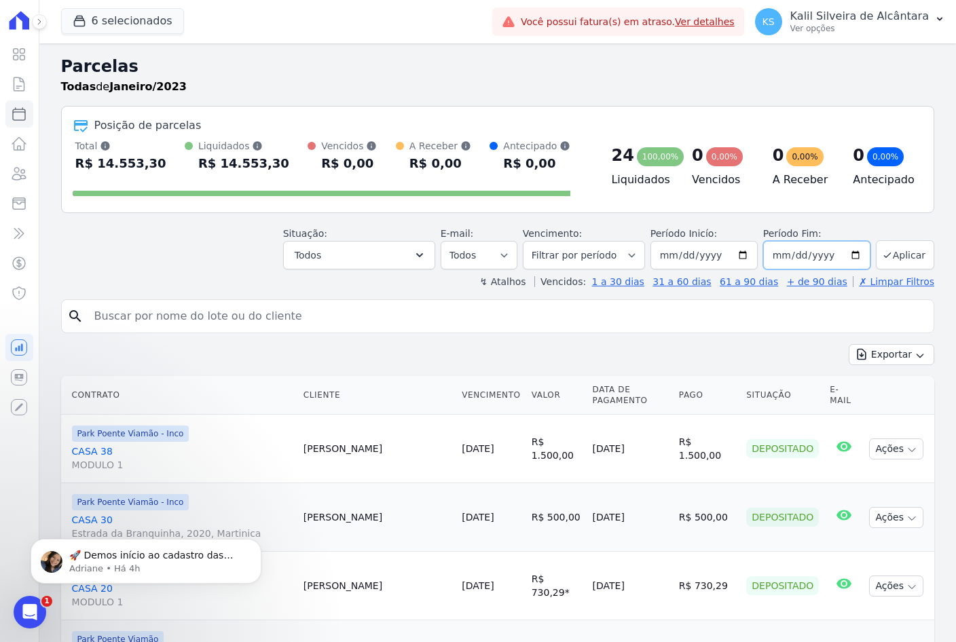
click at [850, 251] on input "2023-01-31" at bounding box center [816, 255] width 107 height 29
click at [827, 249] on input "2024-04-28" at bounding box center [816, 255] width 107 height 29
drag, startPoint x: 824, startPoint y: 251, endPoint x: 815, endPoint y: 258, distance: 11.1
click at [815, 258] on input "2024-04-28" at bounding box center [816, 255] width 107 height 29
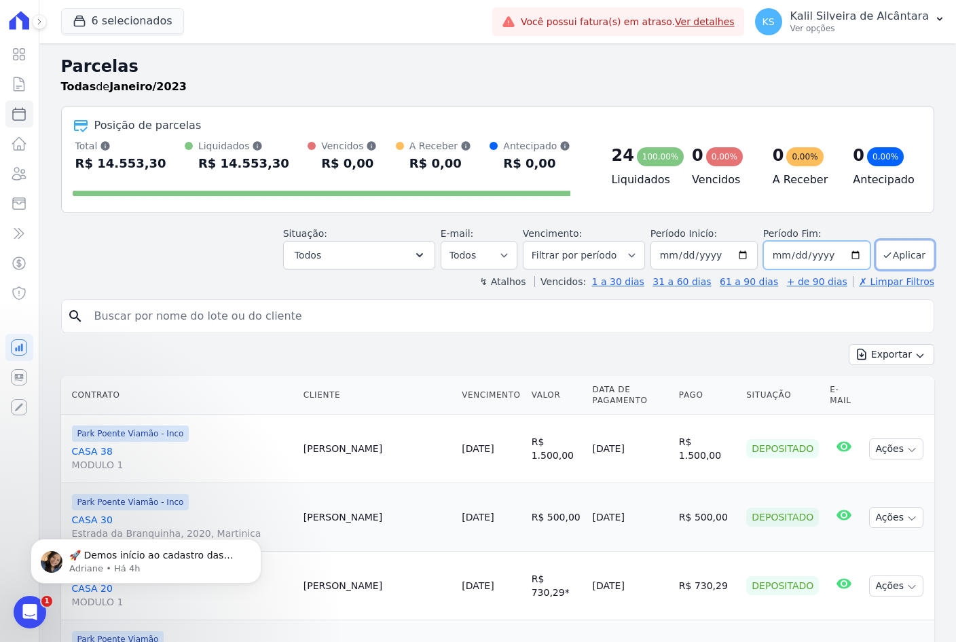
click at [813, 258] on input "2024-04-28" at bounding box center [816, 255] width 107 height 29
drag, startPoint x: 841, startPoint y: 258, endPoint x: 849, endPoint y: 257, distance: 8.3
click at [843, 257] on input "2024-04-28" at bounding box center [816, 255] width 107 height 29
type input "[DATE]"
click at [892, 246] on button "Aplicar" at bounding box center [905, 254] width 58 height 29
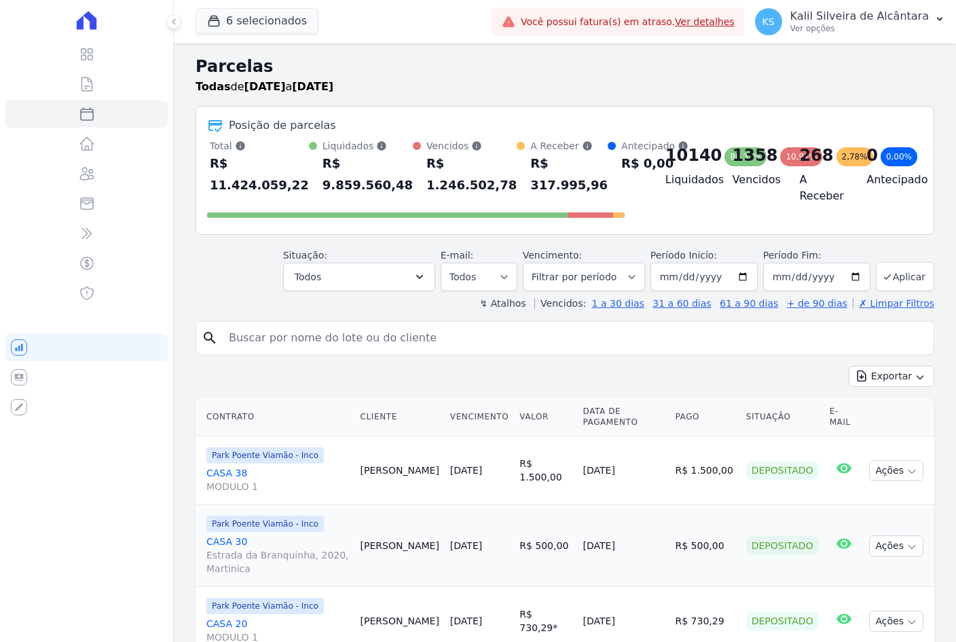
select select
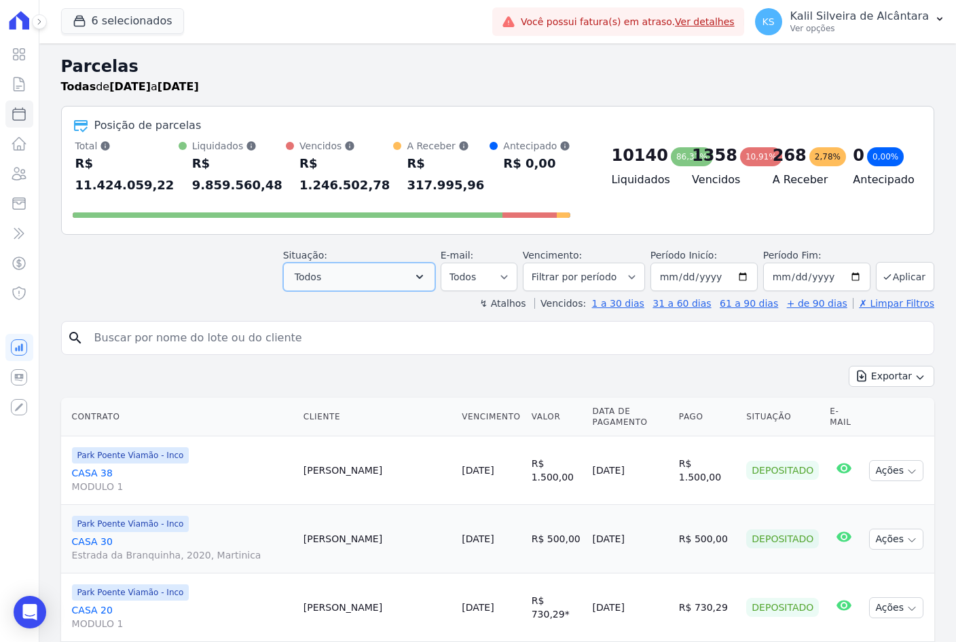
click at [376, 263] on button "Todos" at bounding box center [359, 277] width 152 height 29
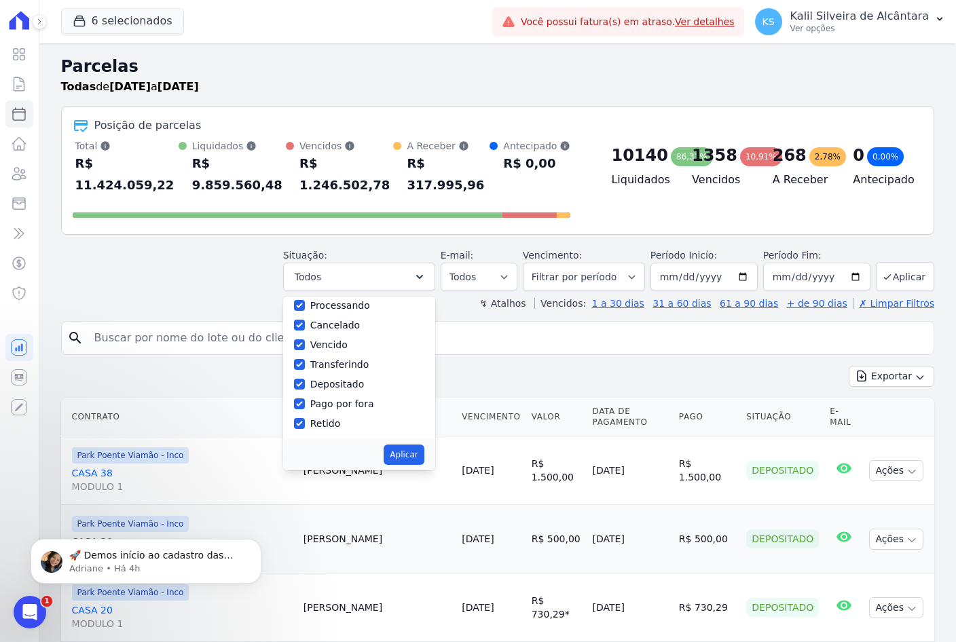
click at [238, 251] on div "Situação: Agendado Em Aberto Pago Processando Cancelado Vencido Transferindo De…" at bounding box center [497, 267] width 873 height 48
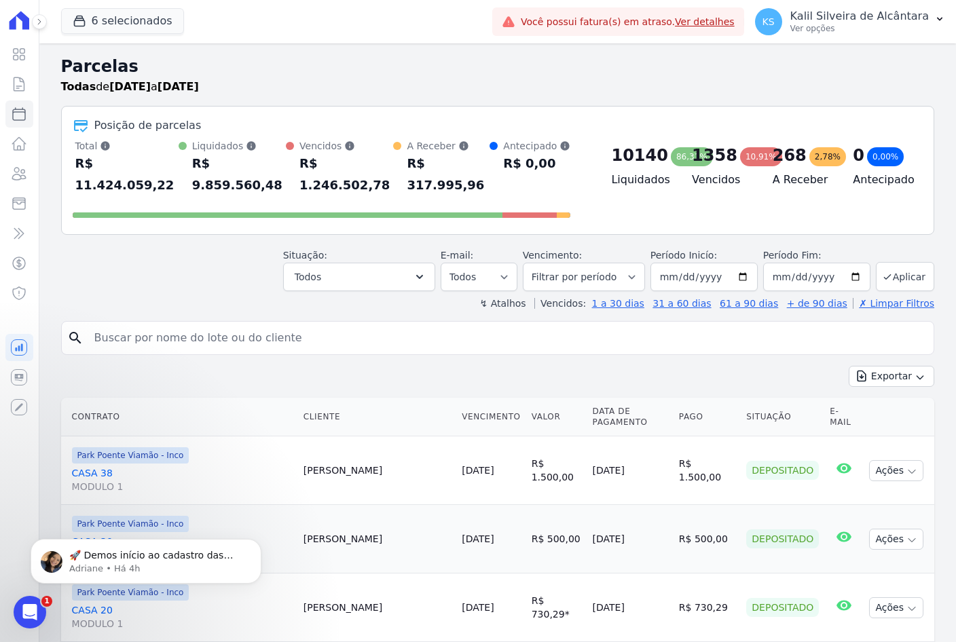
scroll to position [68, 0]
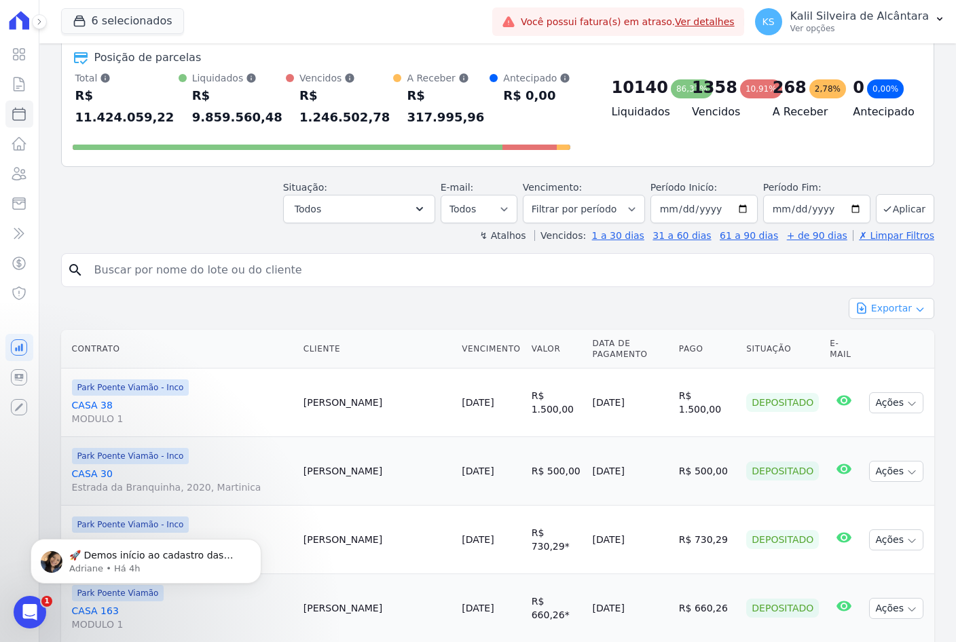
click at [888, 298] on button "Exportar" at bounding box center [892, 308] width 86 height 21
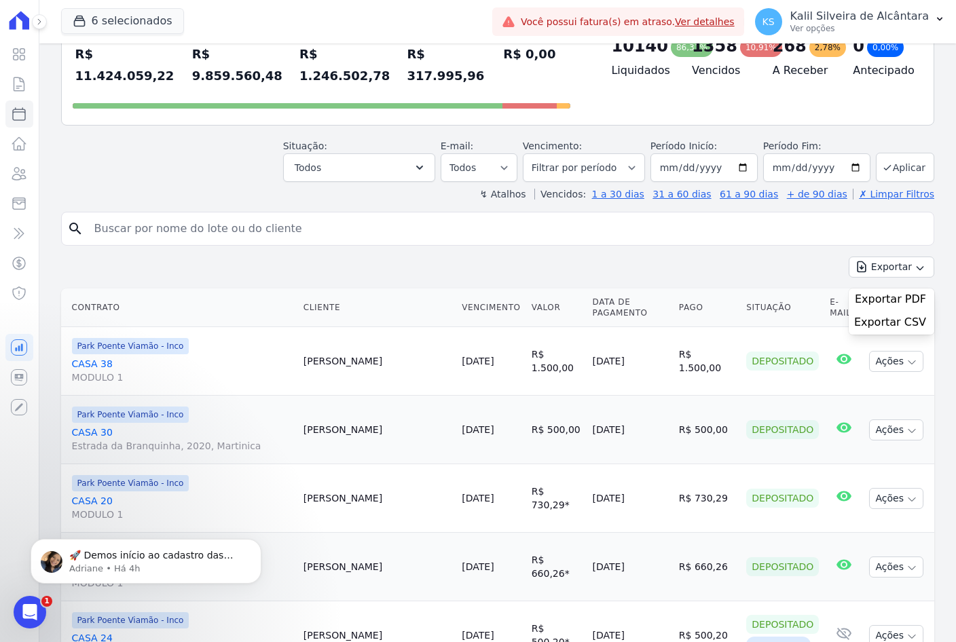
scroll to position [0, 0]
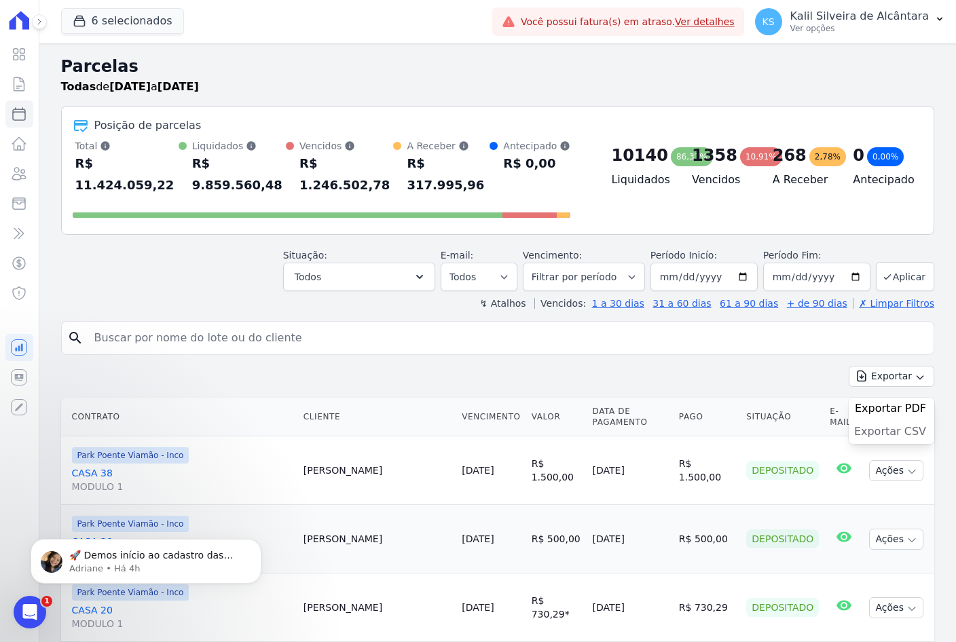
click at [900, 425] on span "Exportar CSV" at bounding box center [890, 432] width 72 height 14
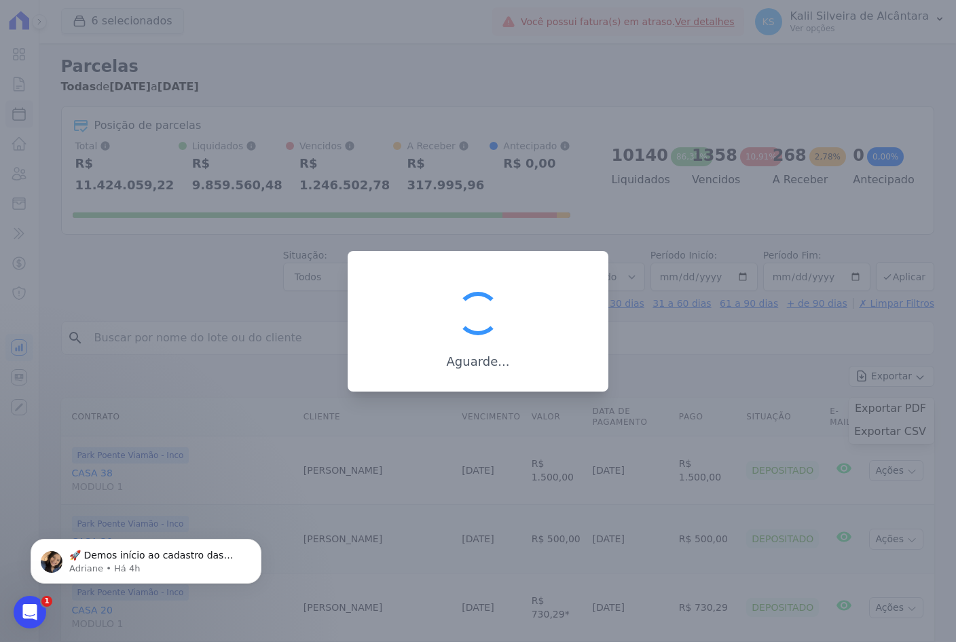
drag, startPoint x: 397, startPoint y: 319, endPoint x: 406, endPoint y: 319, distance: 9.5
click at [397, 319] on div "Aguarde..." at bounding box center [477, 329] width 217 height 84
click at [406, 319] on div "Aguarde..." at bounding box center [477, 329] width 217 height 84
click at [407, 319] on div "Aguarde..." at bounding box center [477, 329] width 217 height 84
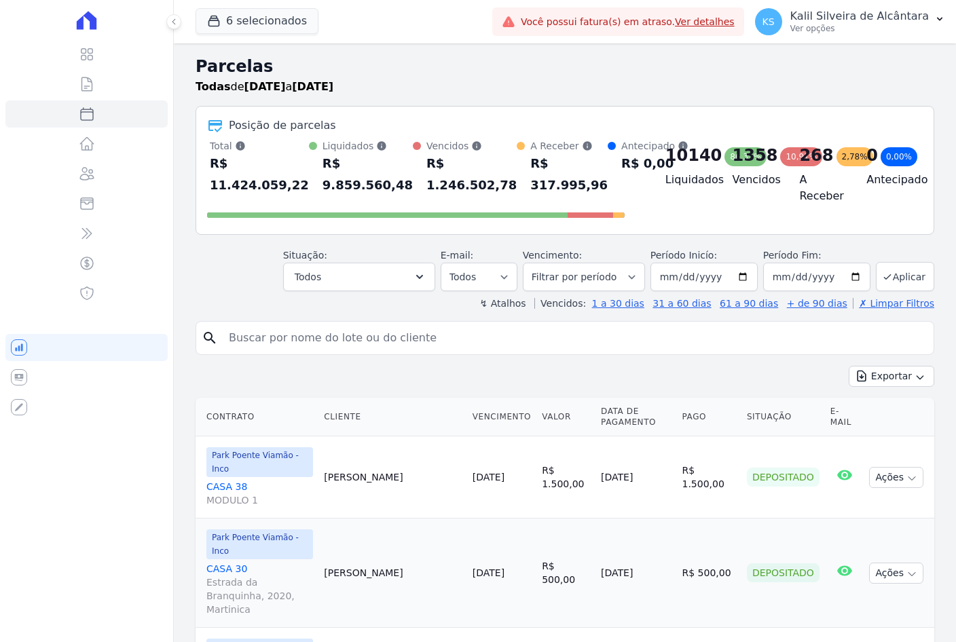
select select
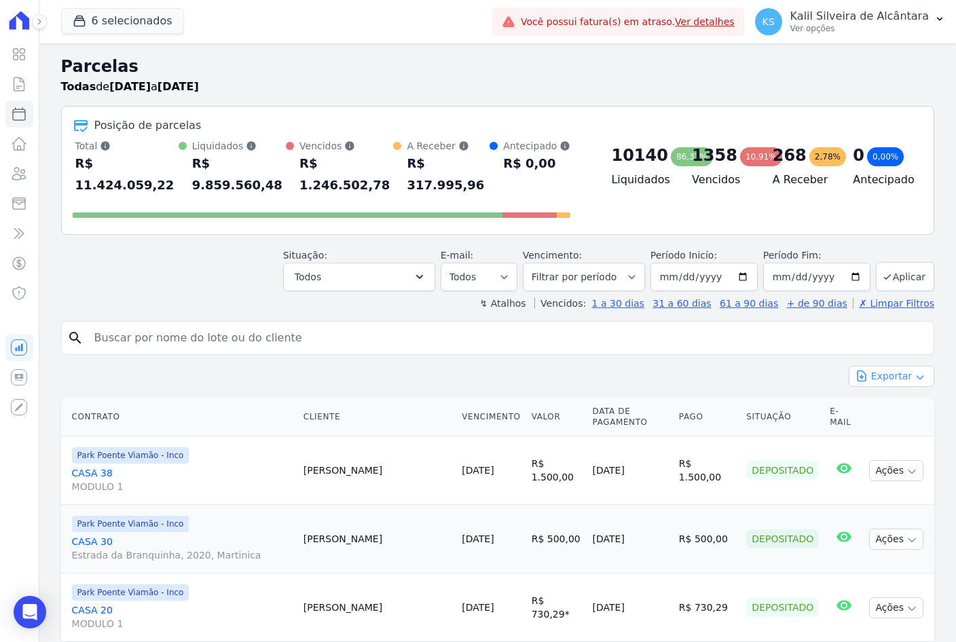
click at [885, 366] on button "Exportar" at bounding box center [892, 376] width 86 height 21
click at [887, 425] on span "Exportar CSV" at bounding box center [890, 432] width 72 height 14
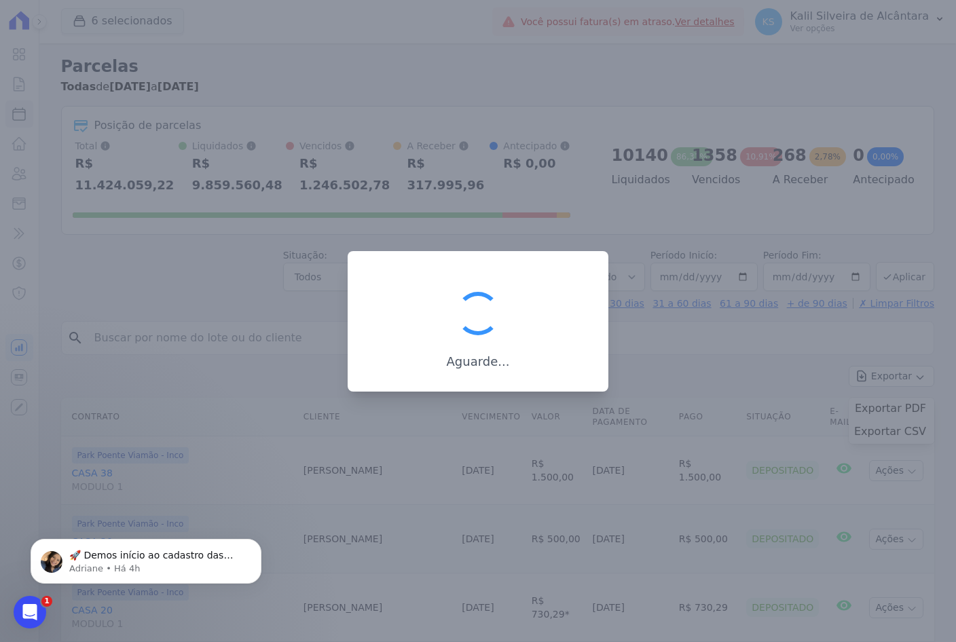
click at [439, 291] on div "Aguarde..." at bounding box center [477, 329] width 217 height 84
click at [69, 50] on div at bounding box center [478, 321] width 956 height 642
click at [530, 122] on div at bounding box center [478, 321] width 956 height 642
drag, startPoint x: 530, startPoint y: 122, endPoint x: 522, endPoint y: 117, distance: 9.7
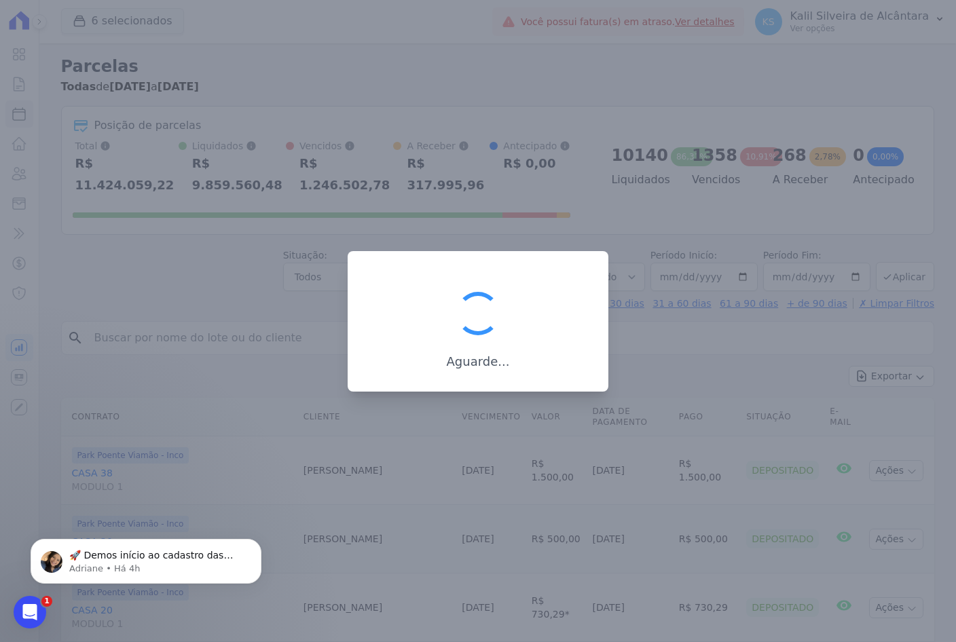
click at [531, 126] on div at bounding box center [478, 321] width 956 height 642
click at [555, 249] on div at bounding box center [478, 321] width 956 height 642
click at [556, 249] on div at bounding box center [478, 321] width 956 height 642
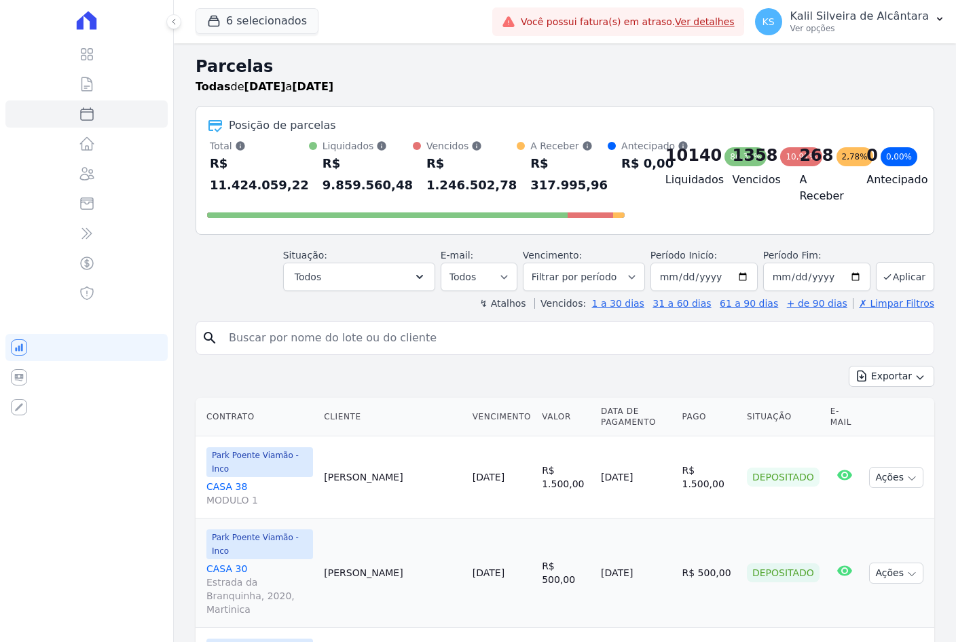
select select
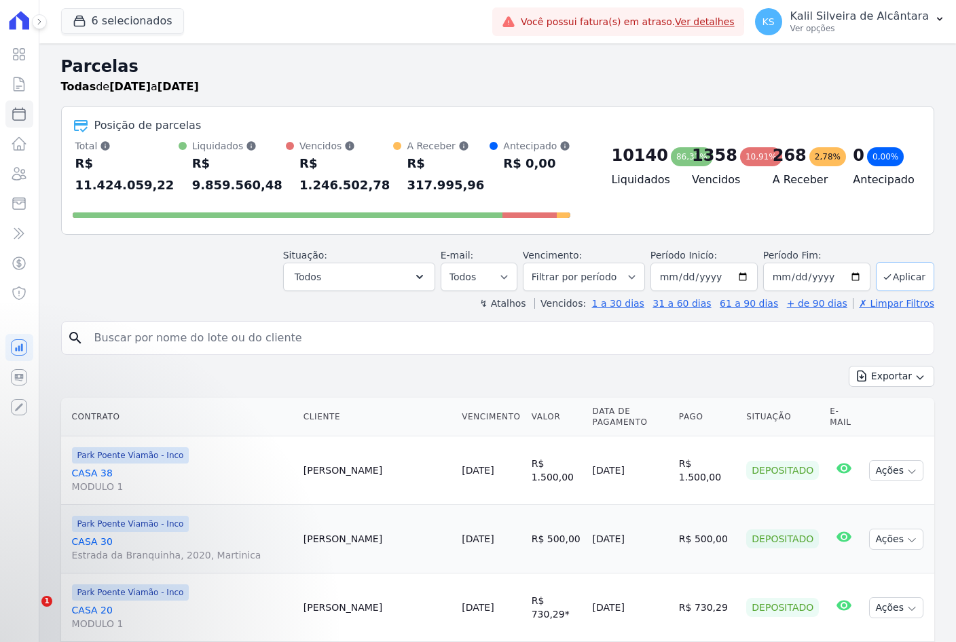
click at [884, 262] on button "Aplicar" at bounding box center [905, 276] width 58 height 29
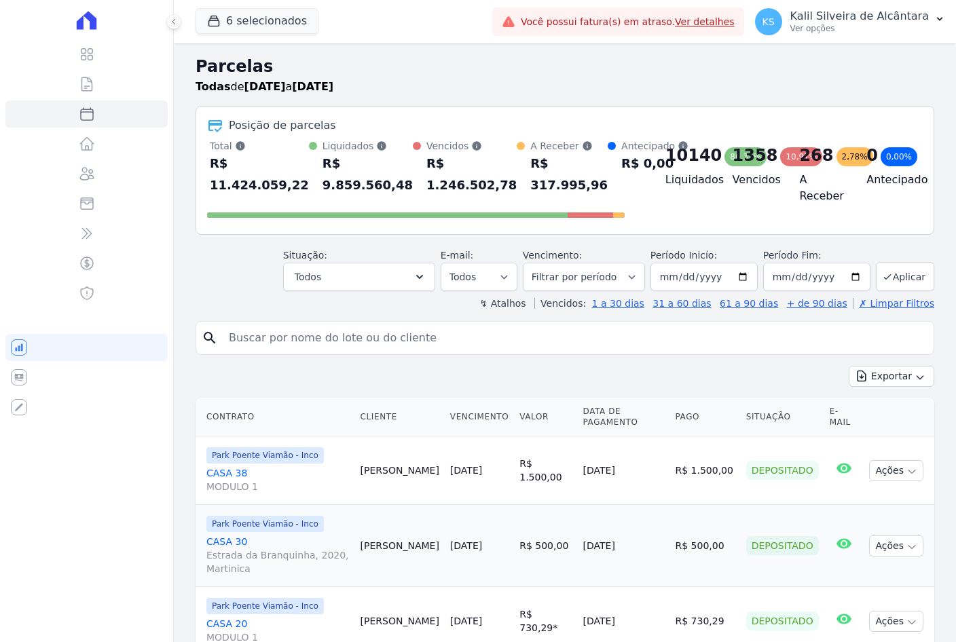
select select
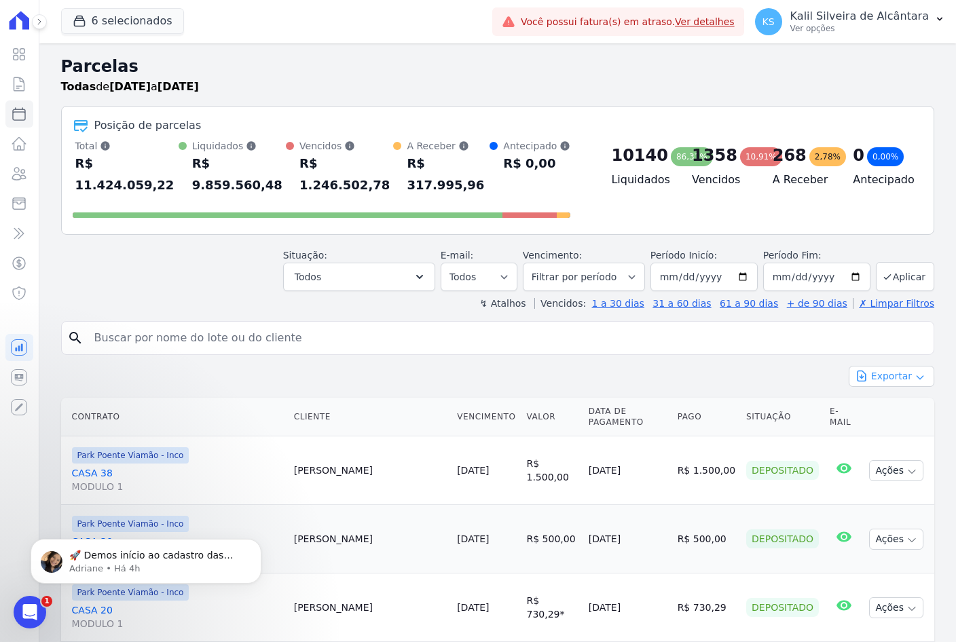
click at [915, 372] on icon "button" at bounding box center [920, 377] width 11 height 11
click at [885, 425] on span "Exportar CSV" at bounding box center [890, 432] width 72 height 14
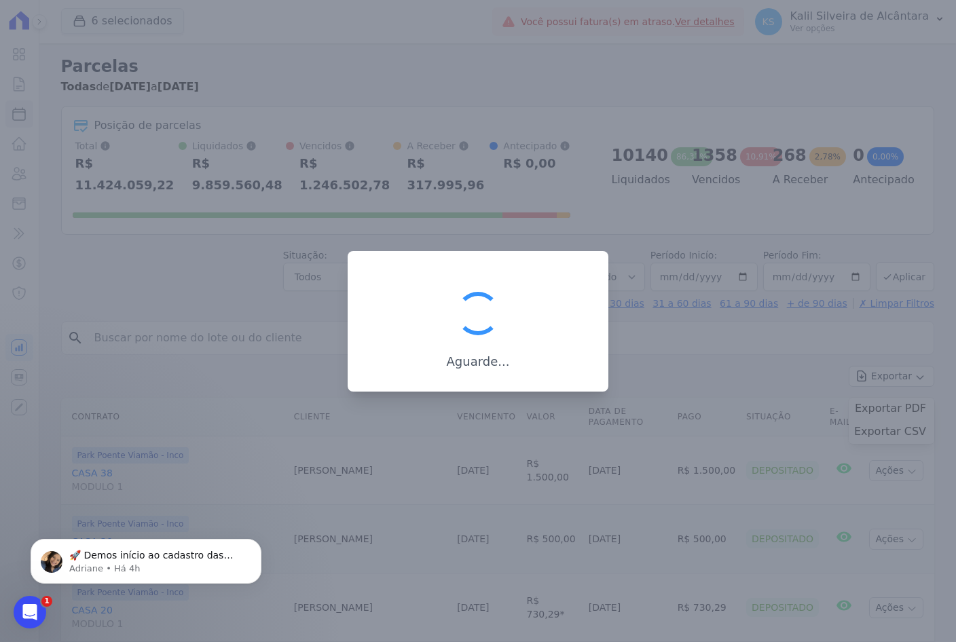
click at [121, 310] on div at bounding box center [478, 321] width 956 height 642
click at [177, 195] on div at bounding box center [478, 321] width 956 height 642
click at [179, 189] on div at bounding box center [478, 321] width 956 height 642
click at [180, 187] on div at bounding box center [478, 321] width 956 height 642
click at [350, 98] on div at bounding box center [478, 321] width 956 height 642
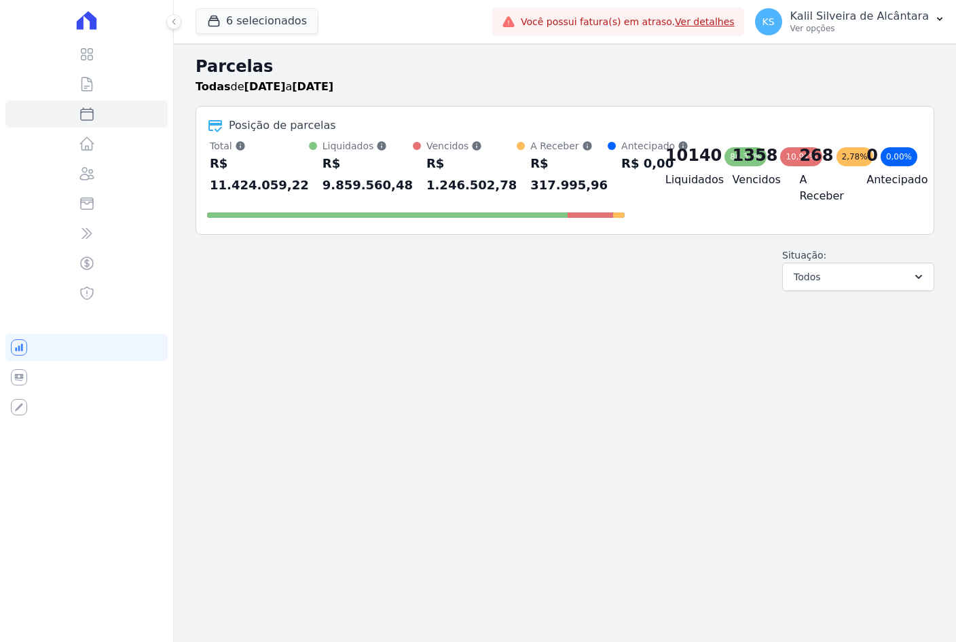
select select
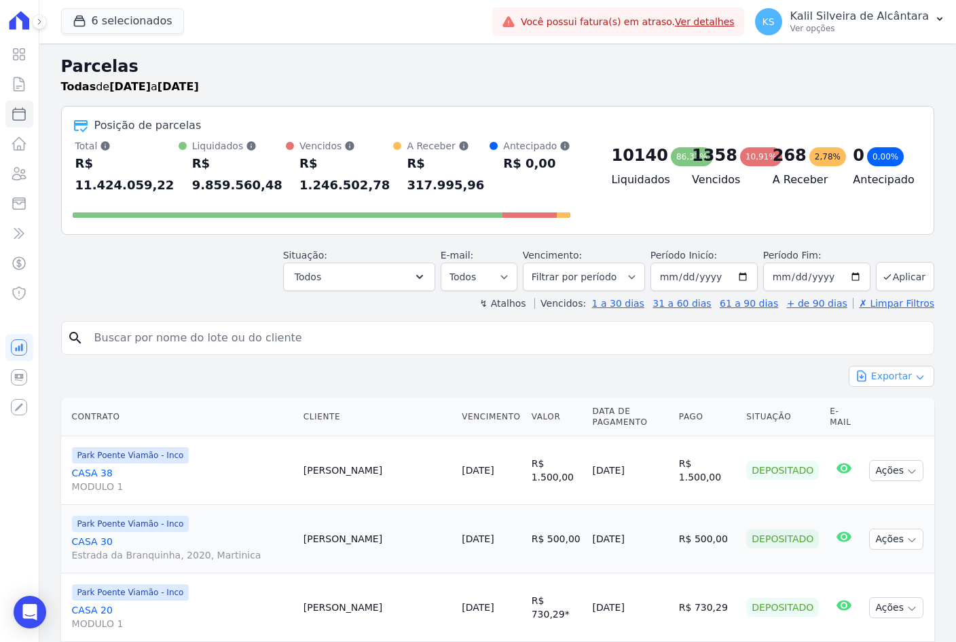
click at [894, 366] on button "Exportar" at bounding box center [892, 376] width 86 height 21
click at [889, 421] on div "Exportar CSV" at bounding box center [892, 432] width 86 height 23
click at [896, 425] on span "Exportar CSV" at bounding box center [890, 432] width 72 height 14
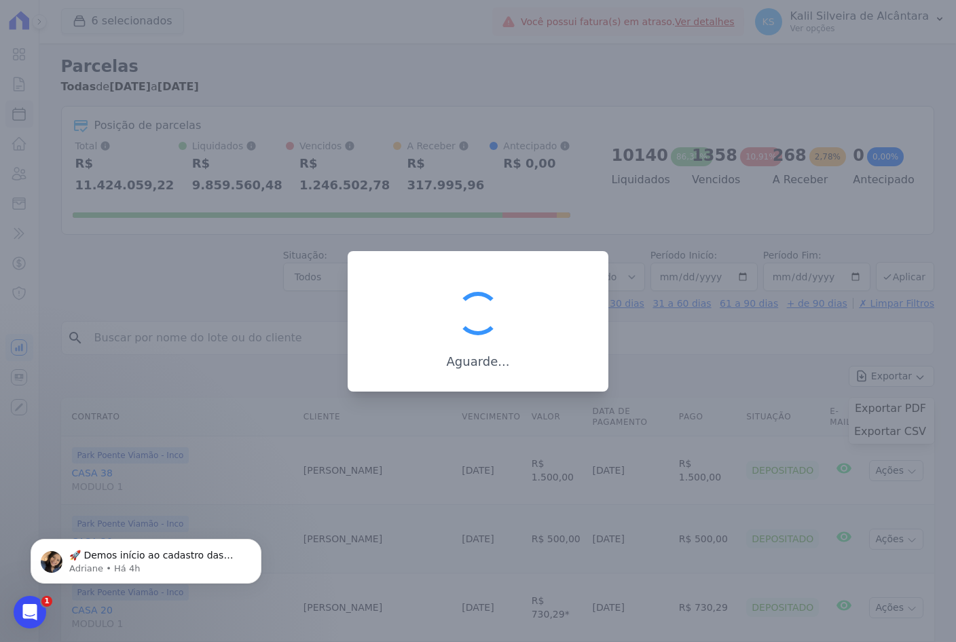
click at [470, 157] on div at bounding box center [478, 321] width 956 height 642
click at [608, 109] on div at bounding box center [478, 321] width 956 height 642
click at [475, 87] on div at bounding box center [478, 321] width 956 height 642
click at [382, 97] on div at bounding box center [478, 321] width 956 height 642
click at [367, 265] on div "Aguarde..." at bounding box center [478, 321] width 261 height 141
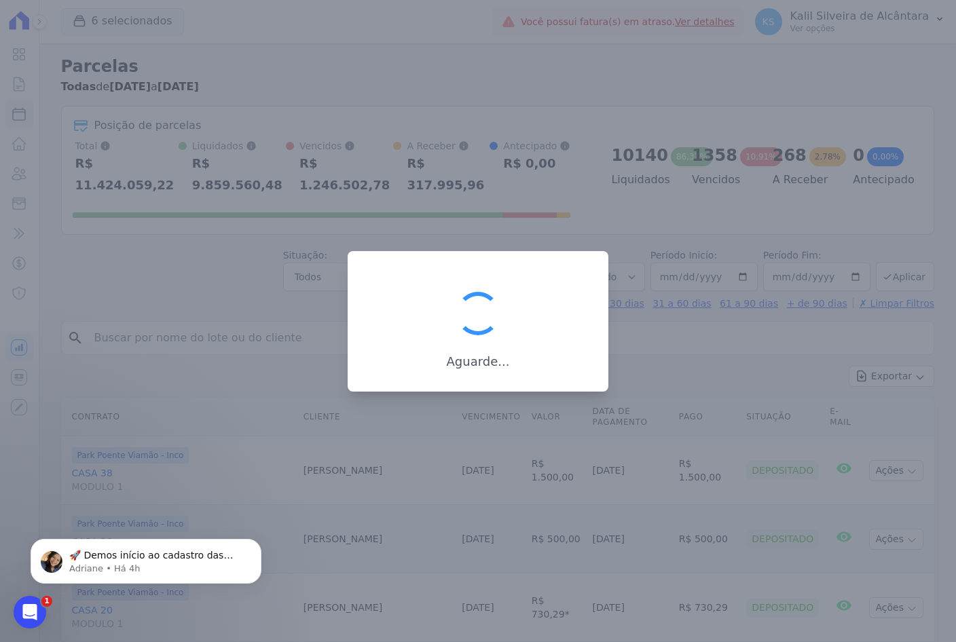
click at [367, 264] on div "Aguarde..." at bounding box center [478, 321] width 261 height 141
click at [366, 263] on div "Aguarde..." at bounding box center [478, 321] width 261 height 141
click at [367, 256] on div "Aguarde..." at bounding box center [478, 321] width 261 height 141
click at [395, 141] on div at bounding box center [478, 321] width 956 height 642
click at [403, 126] on div at bounding box center [478, 321] width 956 height 642
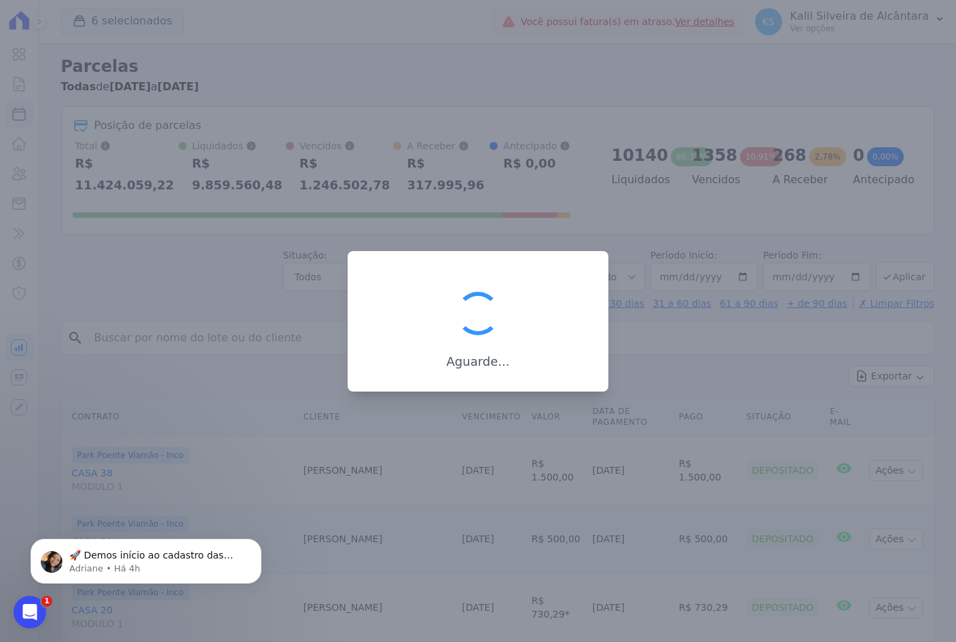
click at [134, 250] on div at bounding box center [478, 321] width 956 height 642
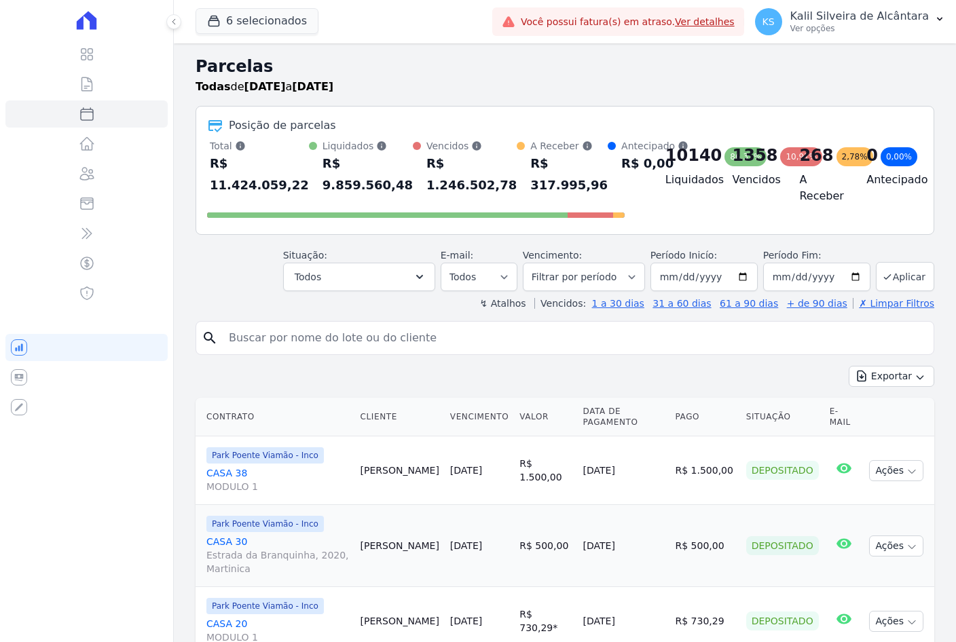
select select
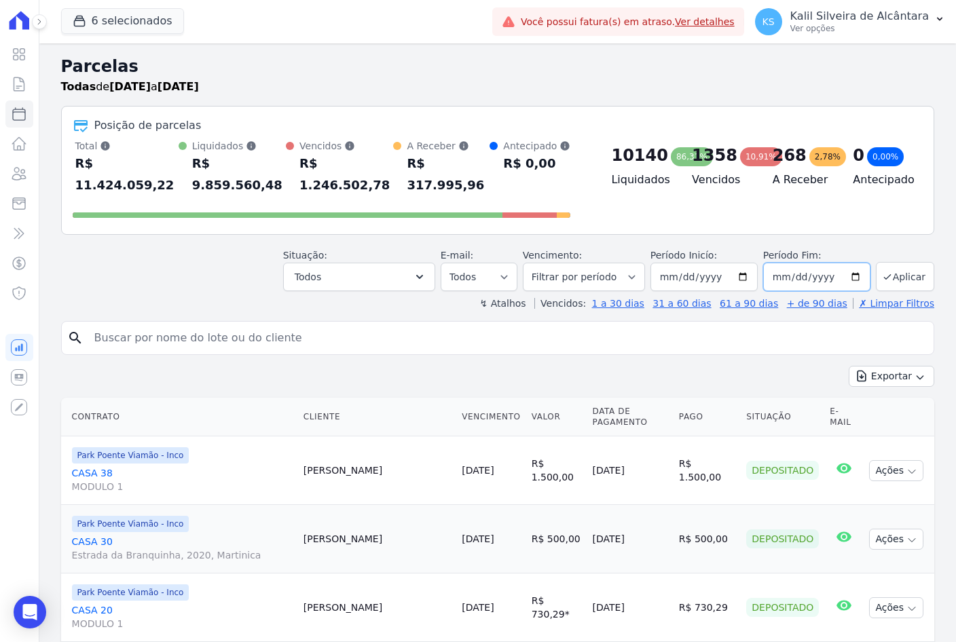
click at [849, 263] on input "[DATE]" at bounding box center [816, 277] width 107 height 29
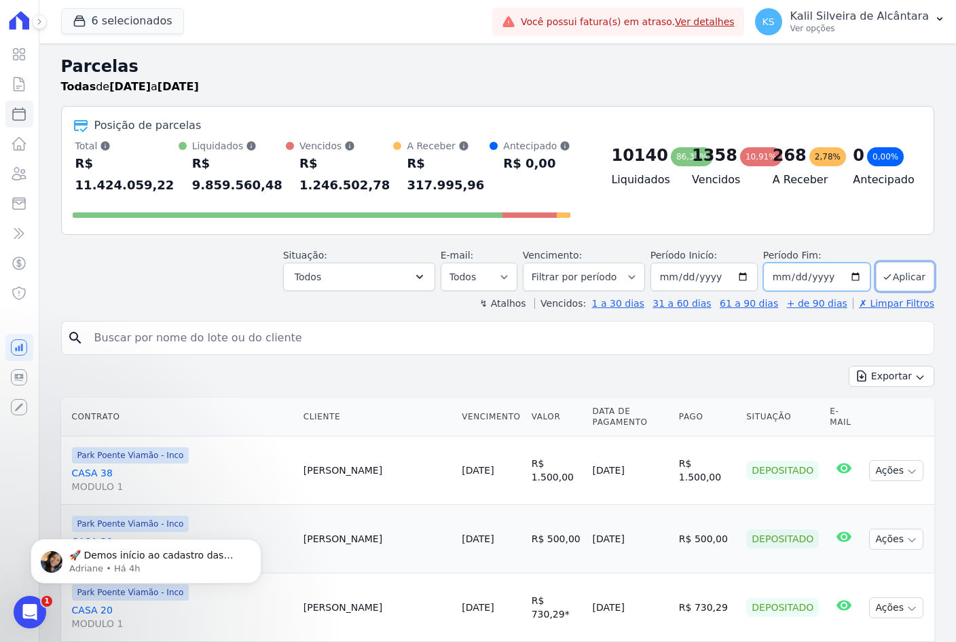
type input "[DATE]"
click at [892, 262] on button "Aplicar" at bounding box center [905, 276] width 58 height 29
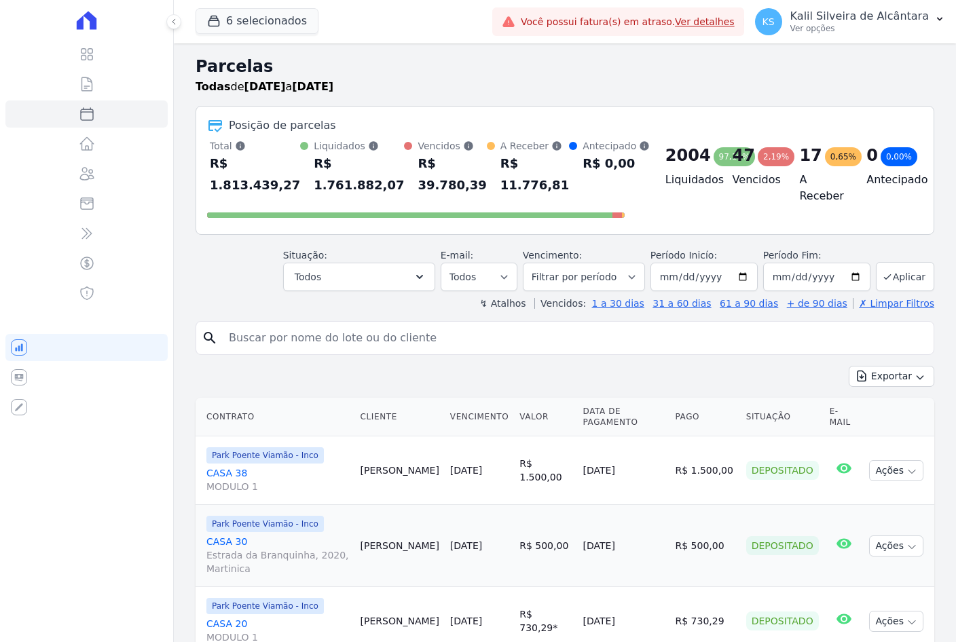
select select
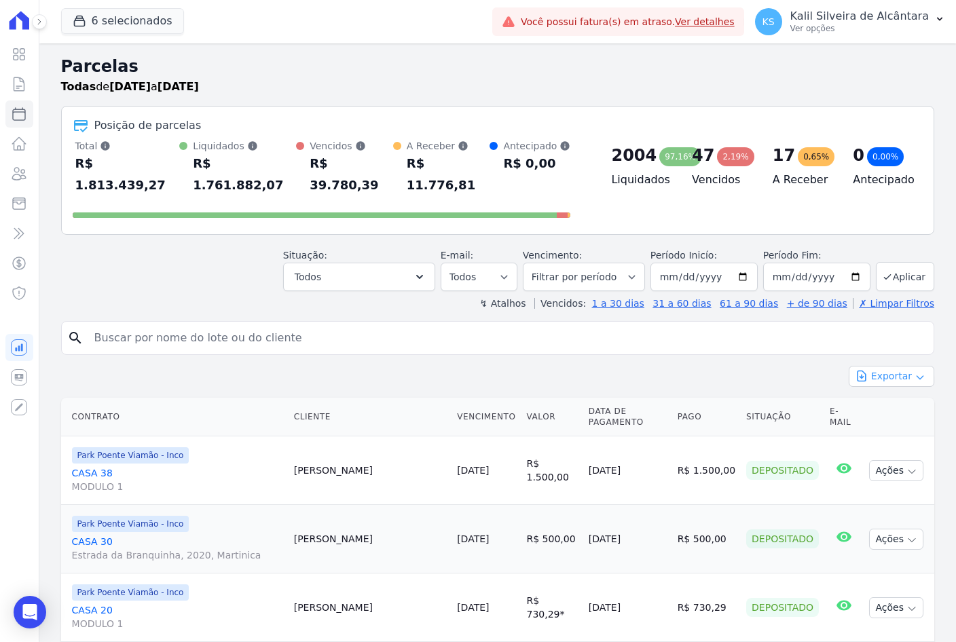
click at [902, 366] on button "Exportar" at bounding box center [892, 376] width 86 height 21
click at [899, 425] on span "Exportar CSV" at bounding box center [890, 432] width 72 height 14
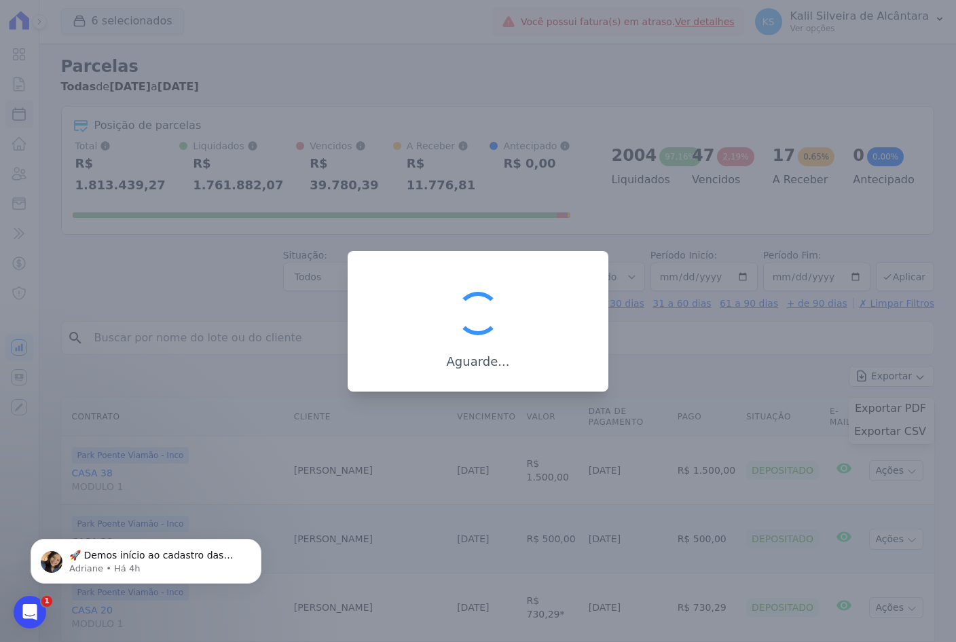
click at [648, 219] on div at bounding box center [478, 321] width 956 height 642
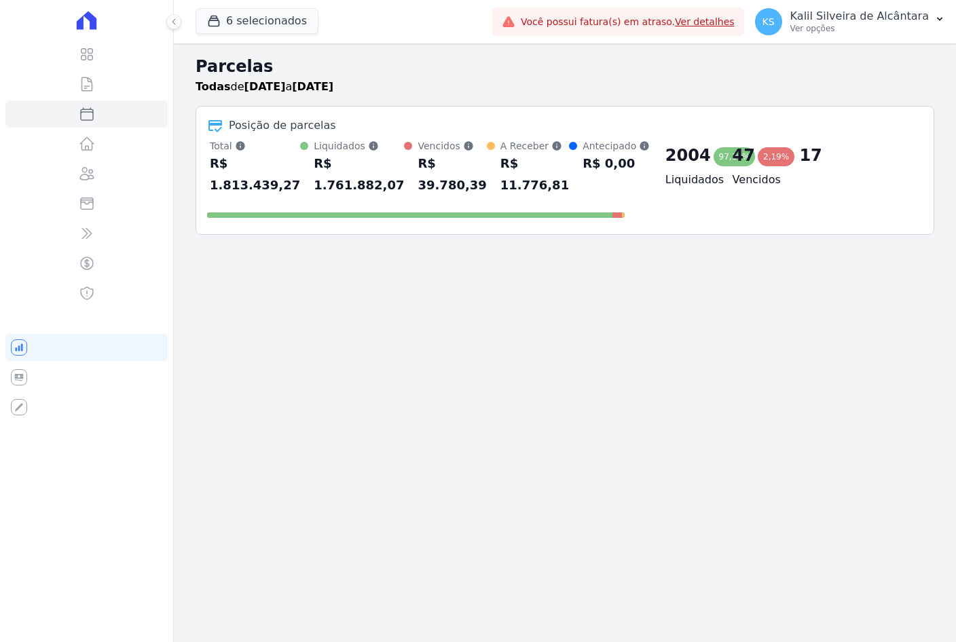
select select
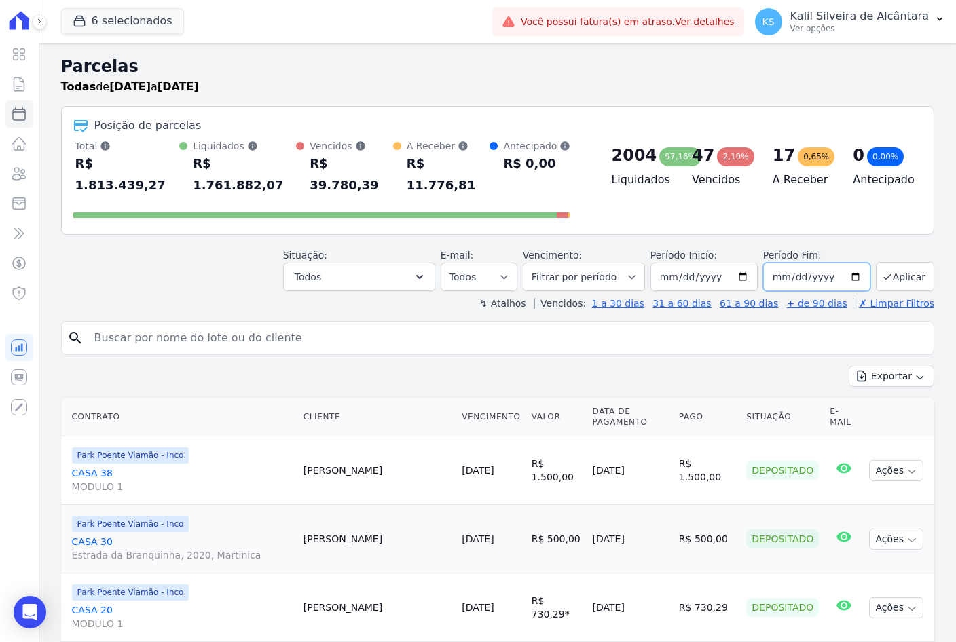
click at [854, 263] on input "[DATE]" at bounding box center [816, 277] width 107 height 29
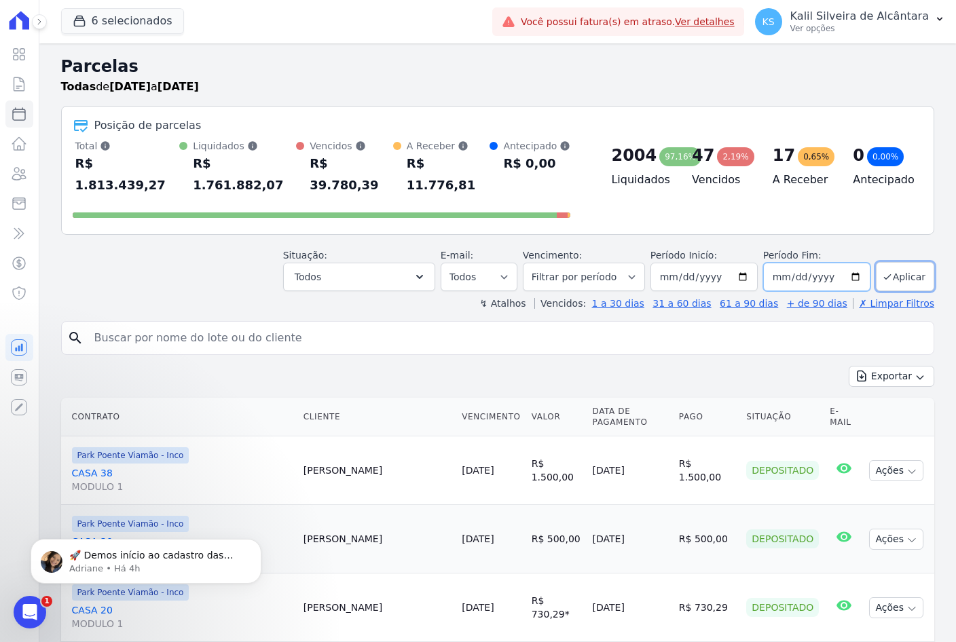
type input "[DATE]"
click at [897, 262] on button "Aplicar" at bounding box center [905, 276] width 58 height 29
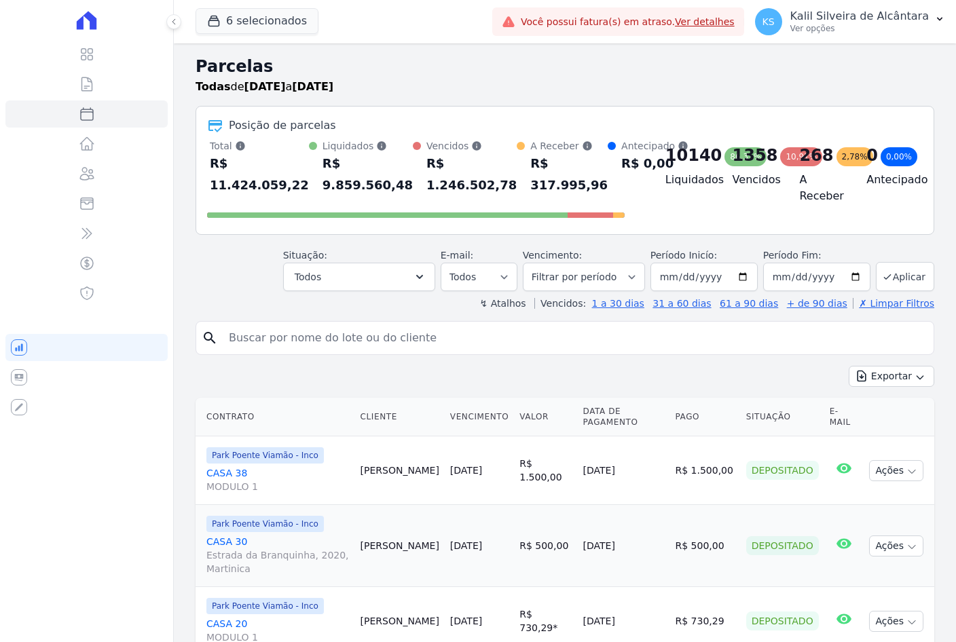
select select
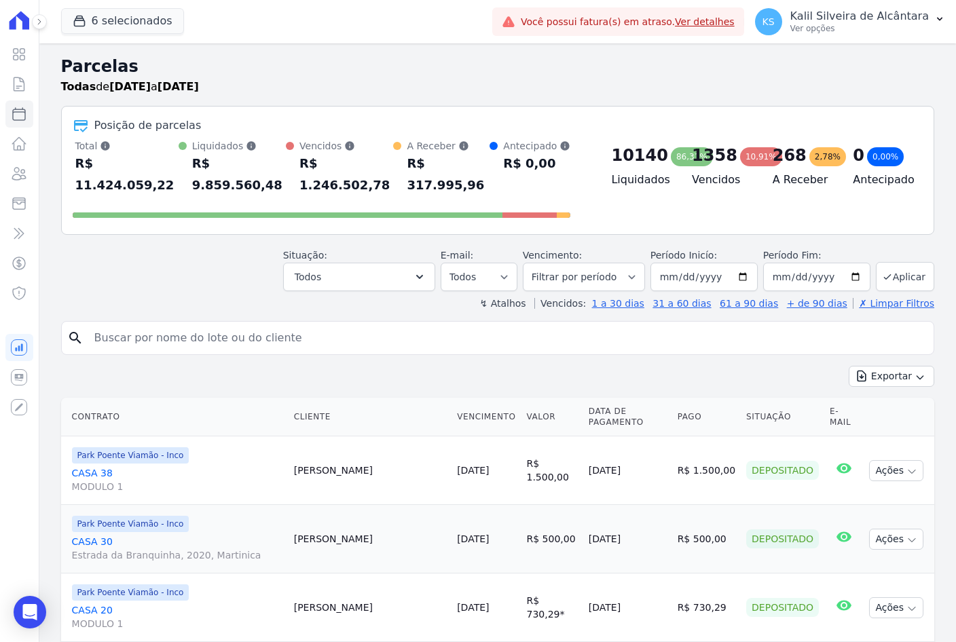
click at [890, 367] on div "Exportar Exportar PDF Exportar CSV" at bounding box center [497, 382] width 873 height 32
click at [891, 366] on button "Exportar" at bounding box center [892, 376] width 86 height 21
click at [891, 425] on span "Exportar CSV" at bounding box center [890, 432] width 72 height 14
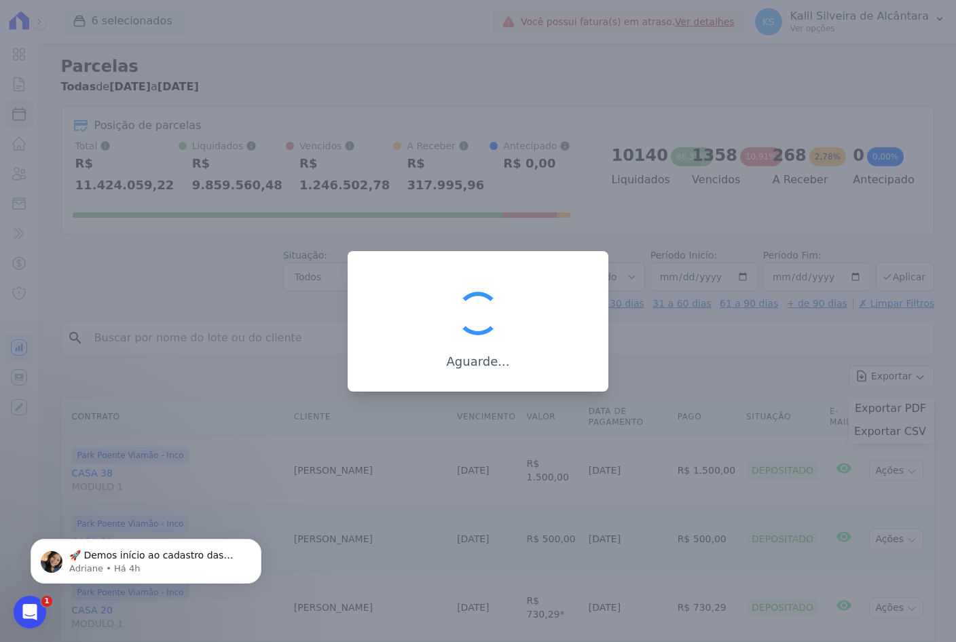
click at [194, 243] on div at bounding box center [478, 321] width 956 height 642
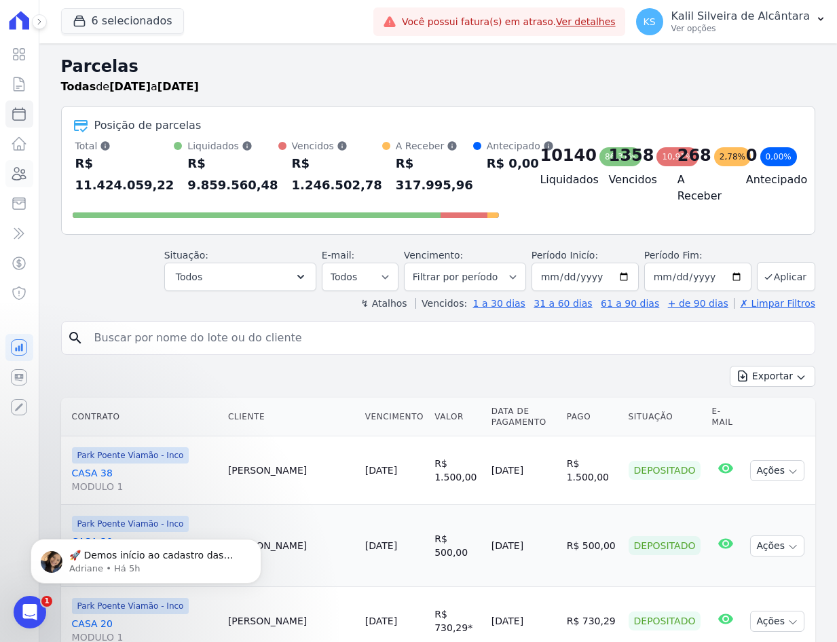
click at [15, 176] on icon at bounding box center [19, 174] width 16 height 16
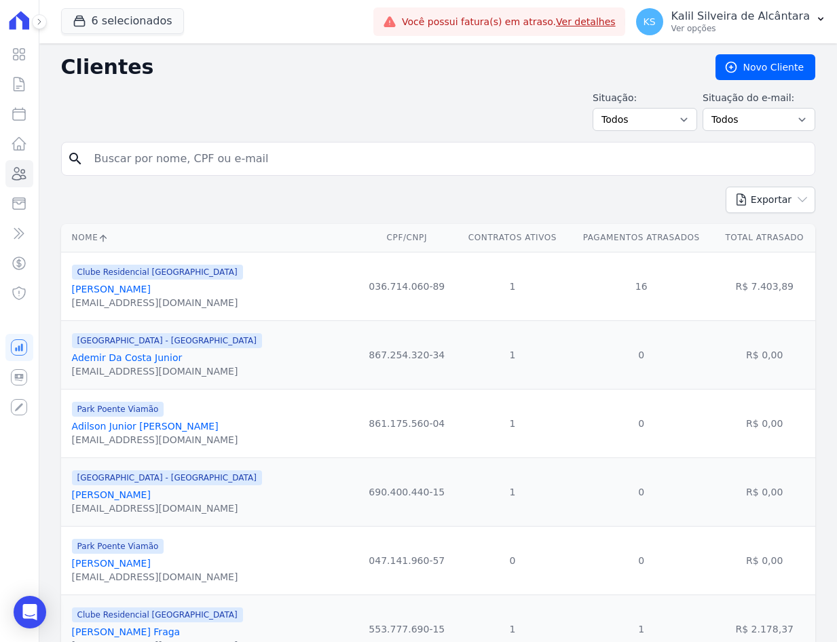
click at [196, 145] on input "search" at bounding box center [447, 158] width 723 height 27
type input "[PERSON_NAME]"
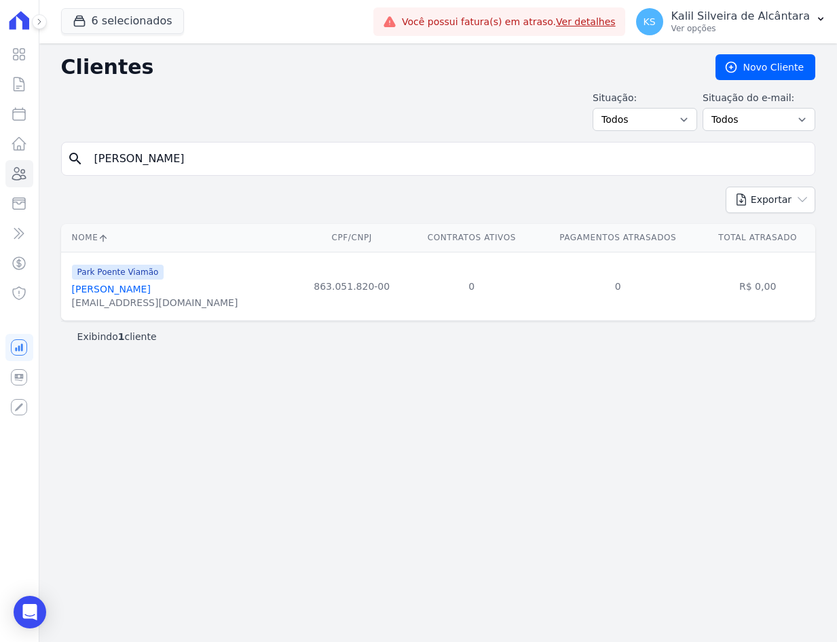
click at [132, 290] on link "[PERSON_NAME]" at bounding box center [111, 289] width 79 height 11
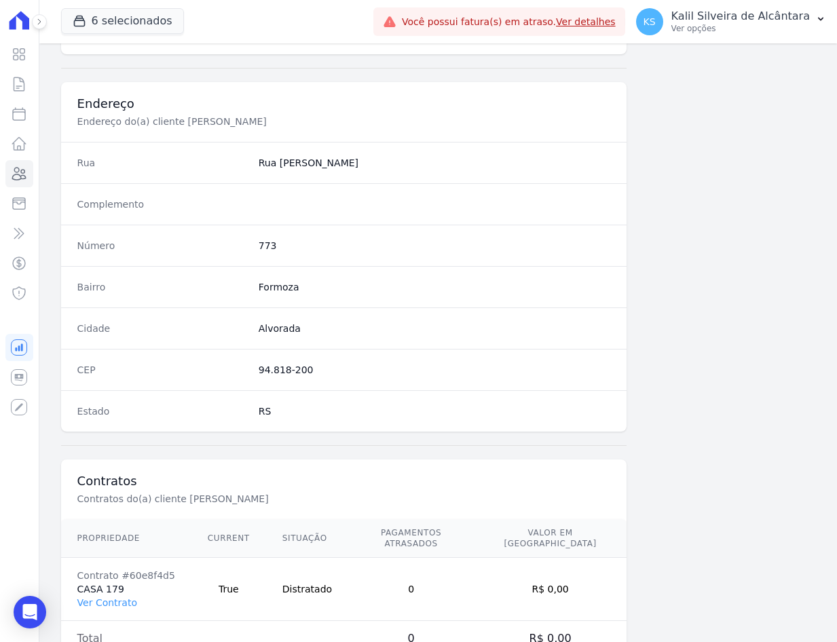
scroll to position [628, 0]
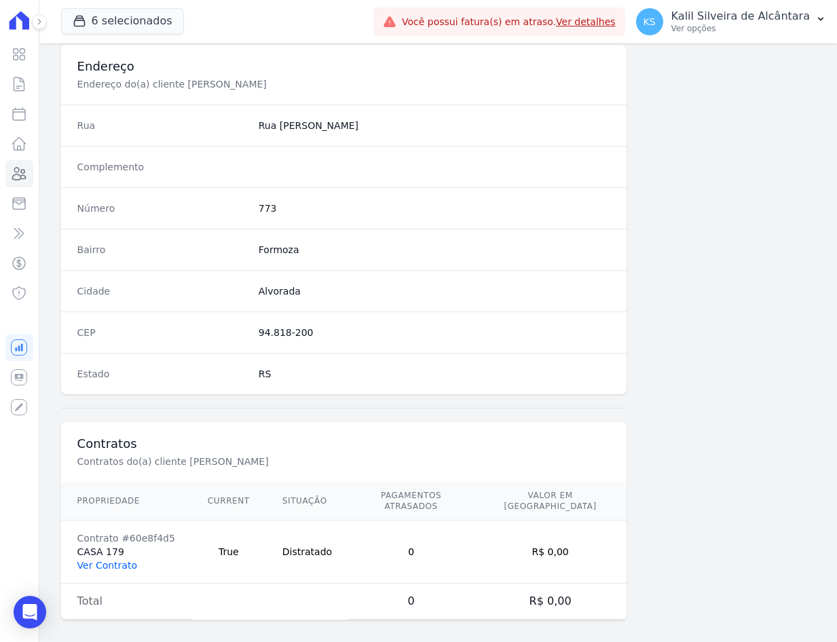
click at [109, 560] on link "Ver Contrato" at bounding box center [107, 565] width 60 height 11
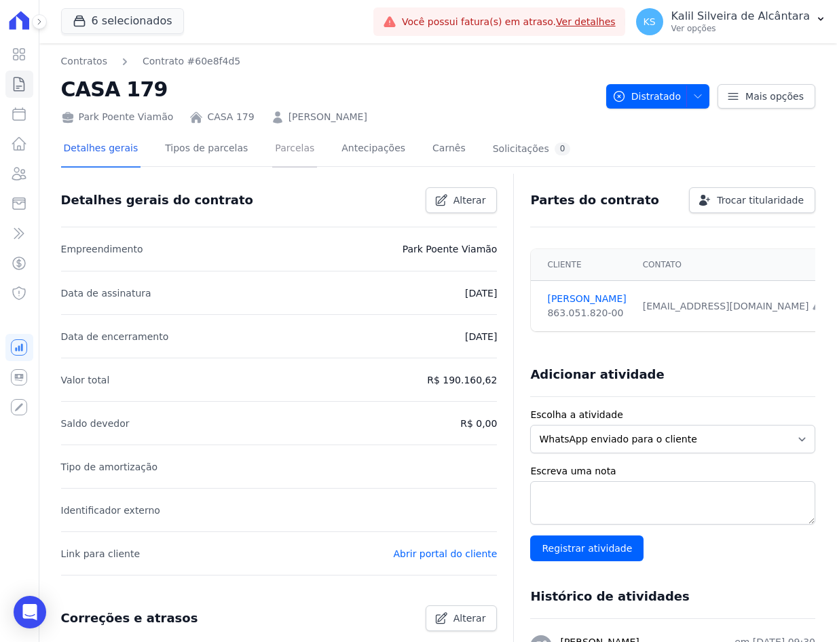
click at [272, 161] on link "Parcelas" at bounding box center [294, 150] width 45 height 36
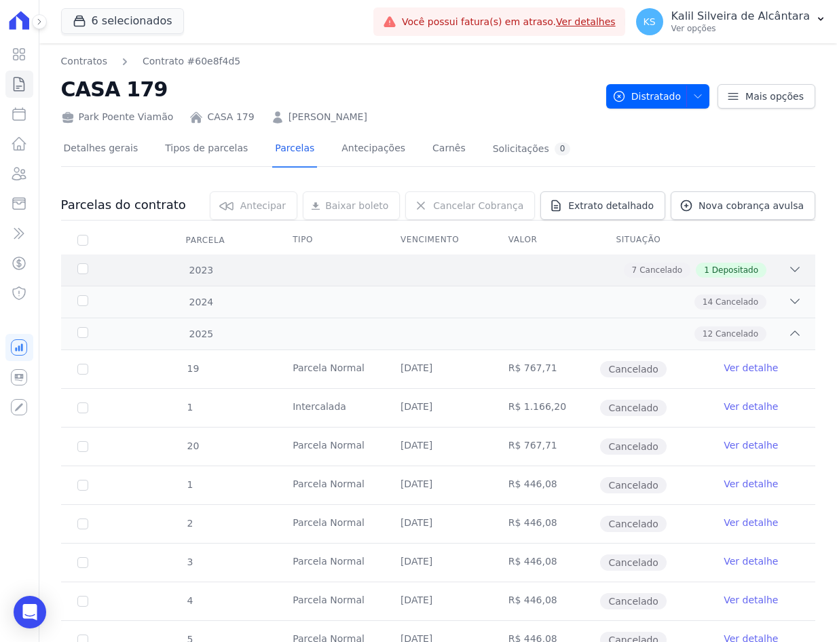
click at [291, 266] on div "7 Cancelado 1 Depositado" at bounding box center [475, 270] width 654 height 15
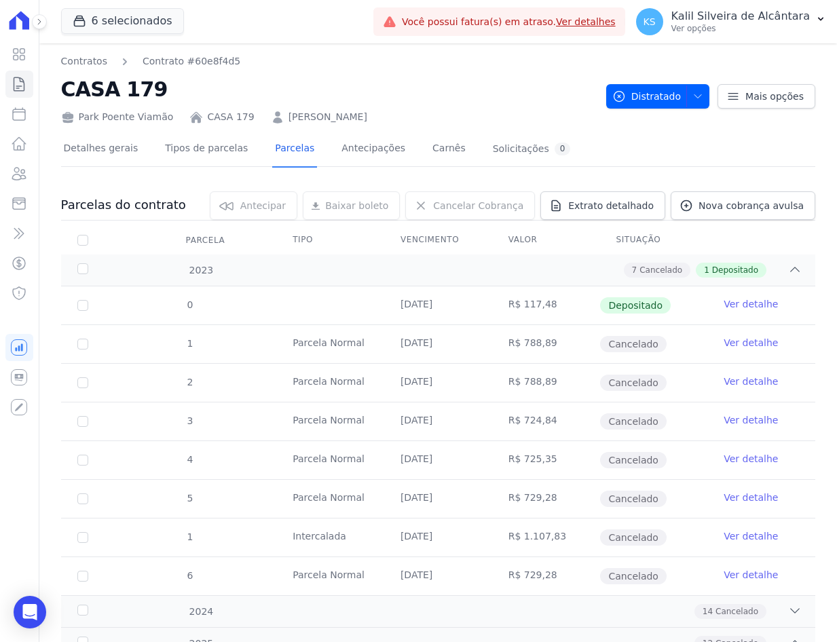
drag, startPoint x: 575, startPoint y: 317, endPoint x: 362, endPoint y: 308, distance: 213.4
click at [362, 308] on tr "0 [DATE] R$ 117,48 Depositado Ver detalhe" at bounding box center [438, 306] width 754 height 38
drag, startPoint x: 362, startPoint y: 308, endPoint x: 346, endPoint y: 311, distance: 16.0
click at [346, 311] on td at bounding box center [330, 306] width 108 height 38
click at [14, 163] on link "Clientes" at bounding box center [19, 173] width 28 height 27
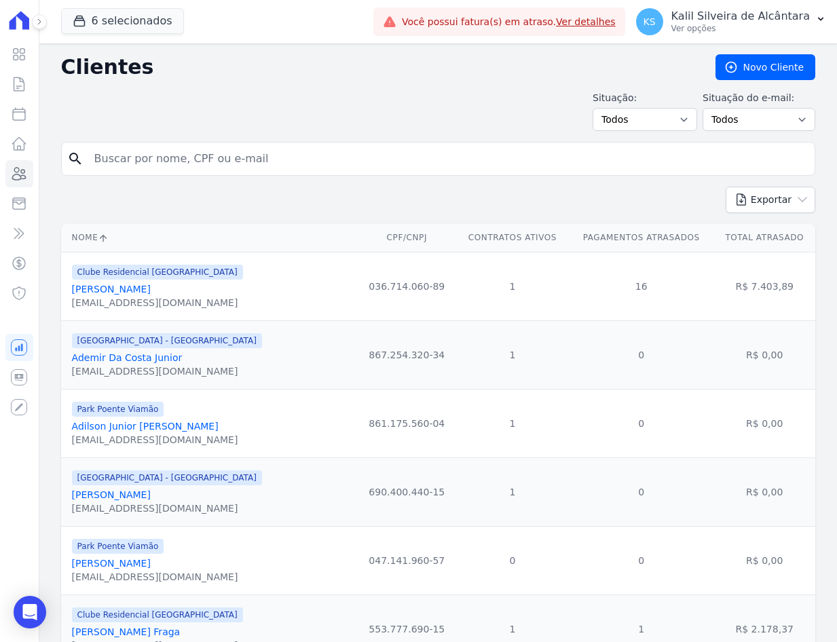
click at [136, 170] on input "search" at bounding box center [447, 158] width 723 height 27
paste input "[PERSON_NAME]"
type input "[PERSON_NAME]"
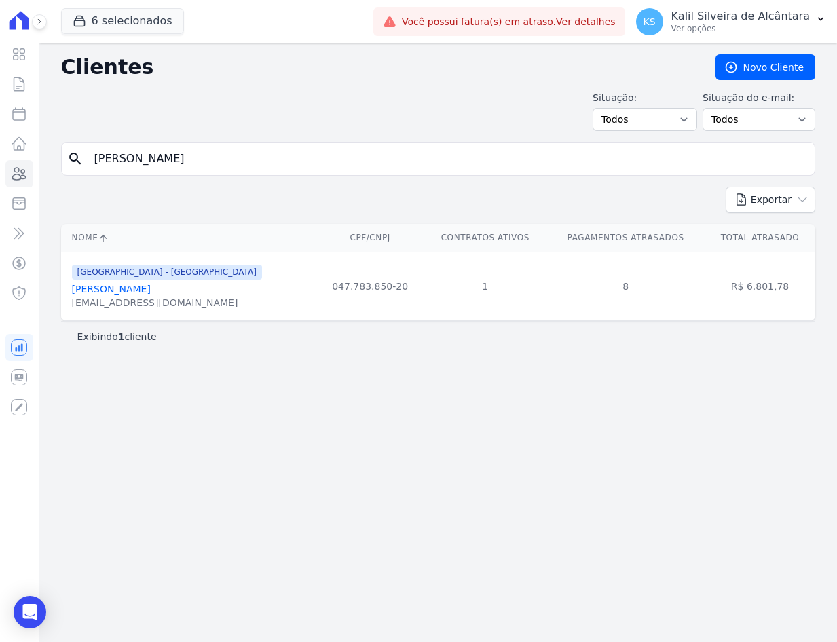
click at [131, 192] on div "Exportar PDF CSV Dimob 2024" at bounding box center [438, 205] width 754 height 37
drag, startPoint x: 130, startPoint y: 192, endPoint x: 134, endPoint y: 183, distance: 9.5
click at [132, 186] on div "Clientes [GEOGRAPHIC_DATA] Situação: Todos Adimplentes Inadimplentes Situação d…" at bounding box center [438, 342] width 798 height 599
click at [149, 289] on link "[PERSON_NAME]" at bounding box center [111, 289] width 79 height 11
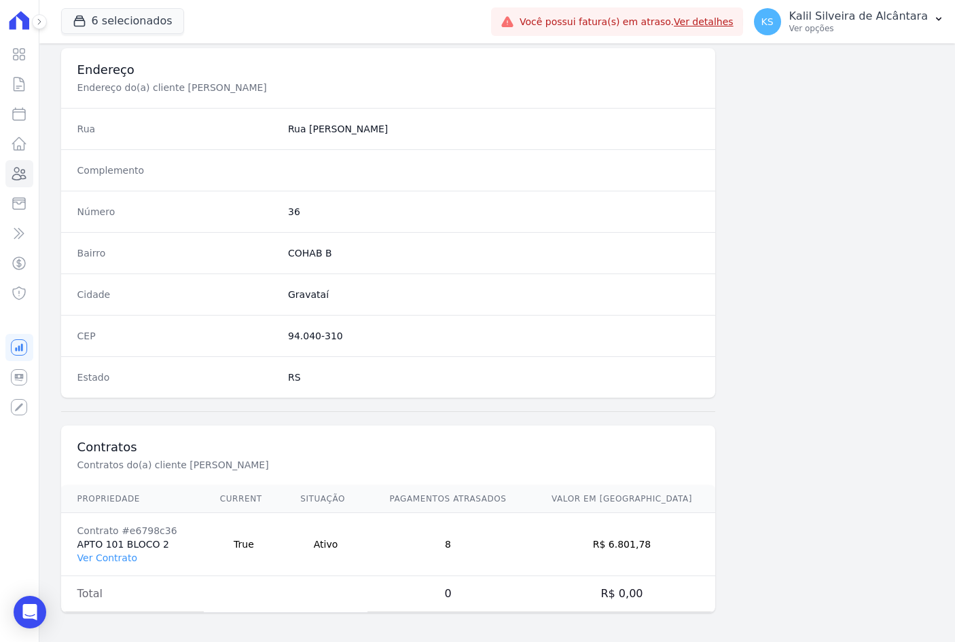
scroll to position [628, 0]
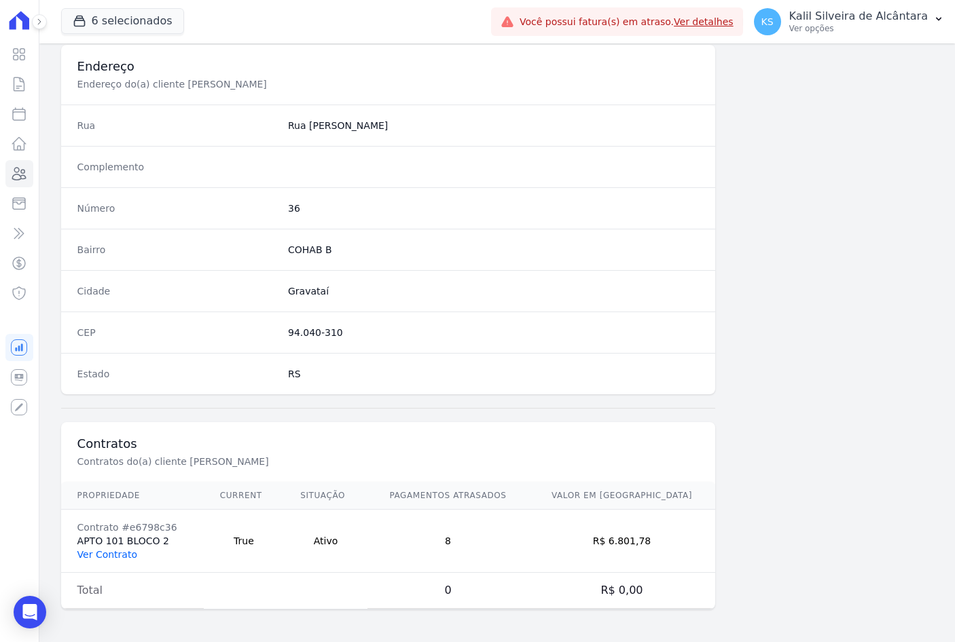
click at [83, 549] on link "Ver Contrato" at bounding box center [107, 554] width 60 height 11
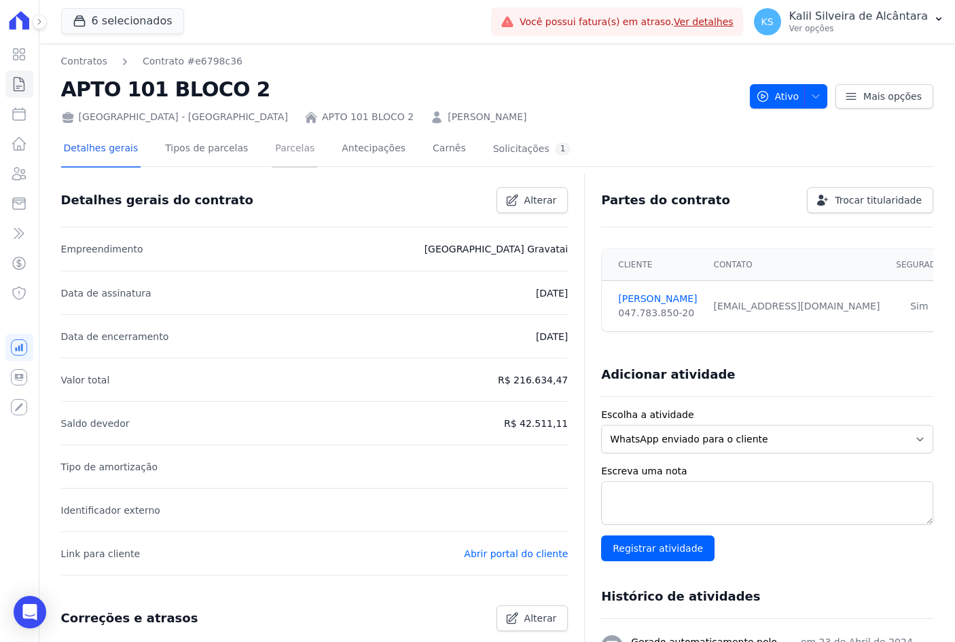
click at [279, 151] on link "Parcelas" at bounding box center [294, 150] width 45 height 36
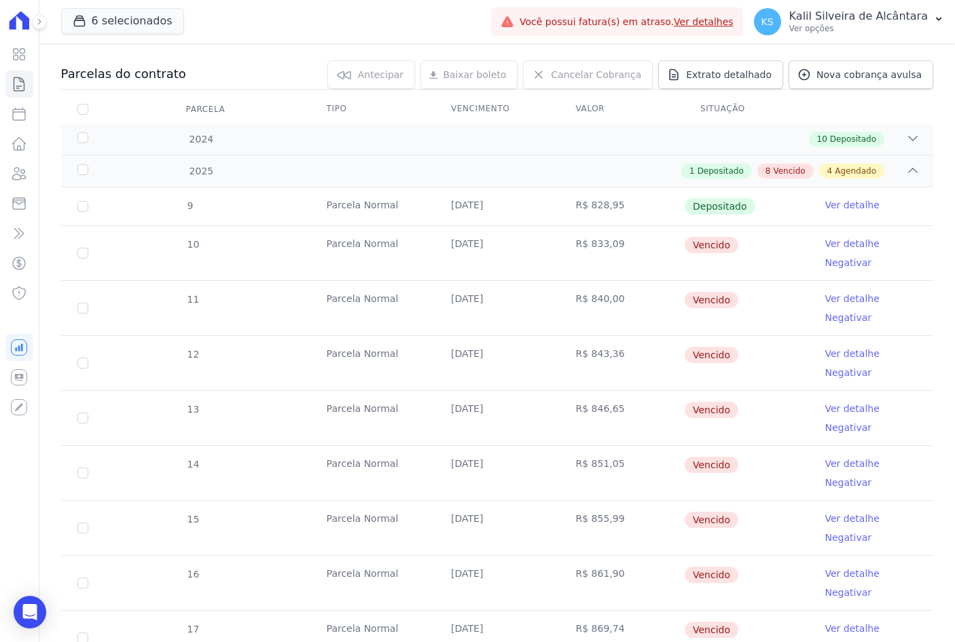
scroll to position [136, 0]
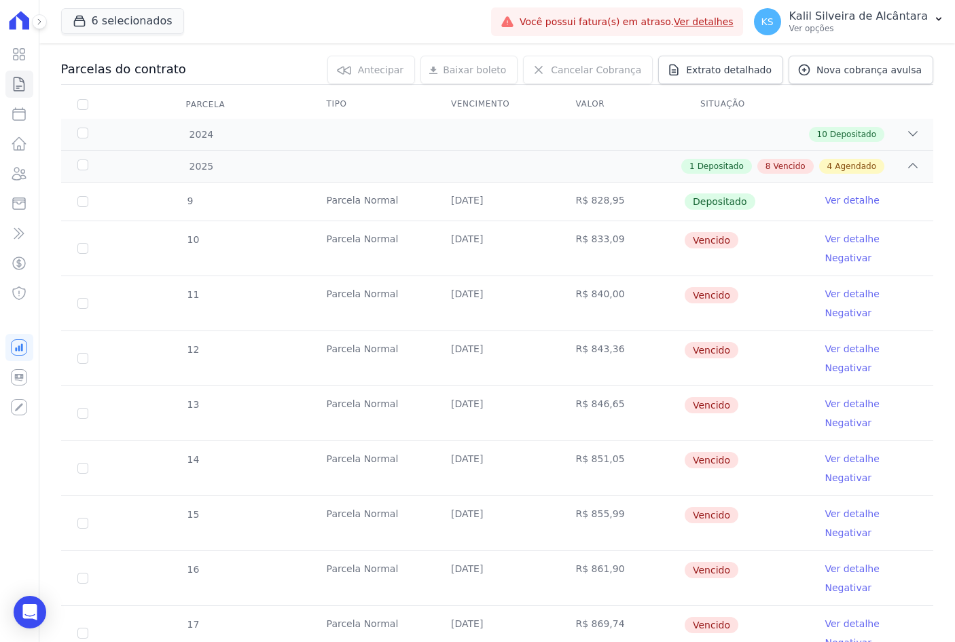
drag, startPoint x: 588, startPoint y: 333, endPoint x: 670, endPoint y: 448, distance: 140.7
click at [670, 448] on tbody "9 [GEOGRAPHIC_DATA] [DATE] R$ 828,95 Depositado Ver detalhe 10 [GEOGRAPHIC_DATA…" at bounding box center [497, 499] width 872 height 633
drag, startPoint x: 670, startPoint y: 448, endPoint x: 530, endPoint y: 480, distance: 143.5
click at [530, 480] on td "[DATE]" at bounding box center [497, 468] width 124 height 54
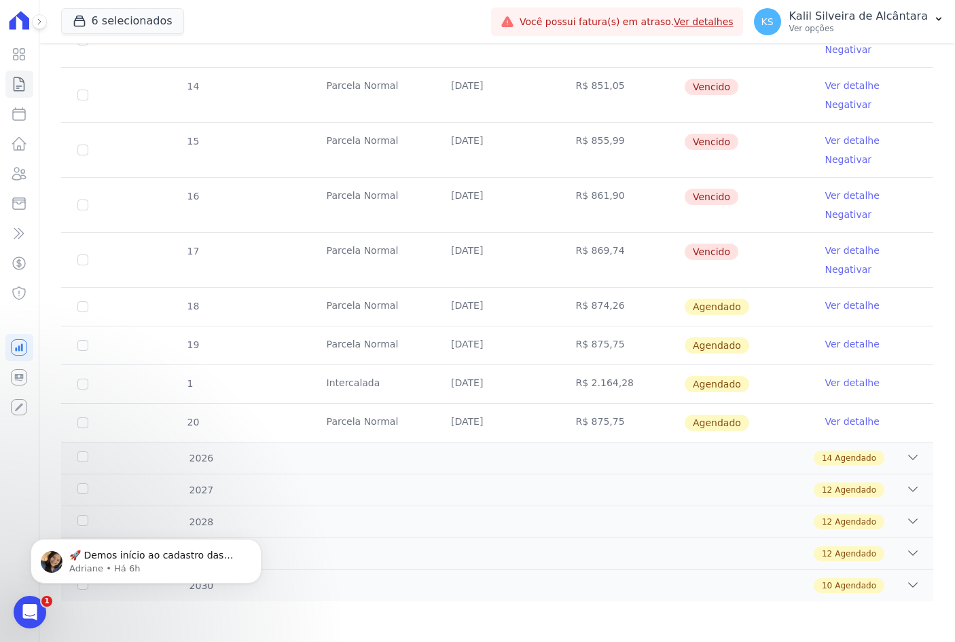
scroll to position [0, 0]
click at [111, 65] on tr "13 [GEOGRAPHIC_DATA] [DATE] R$ 846,65 [GEOGRAPHIC_DATA] Ver detalhe Negativar" at bounding box center [497, 39] width 872 height 55
click at [20, 176] on icon at bounding box center [20, 174] width 14 height 12
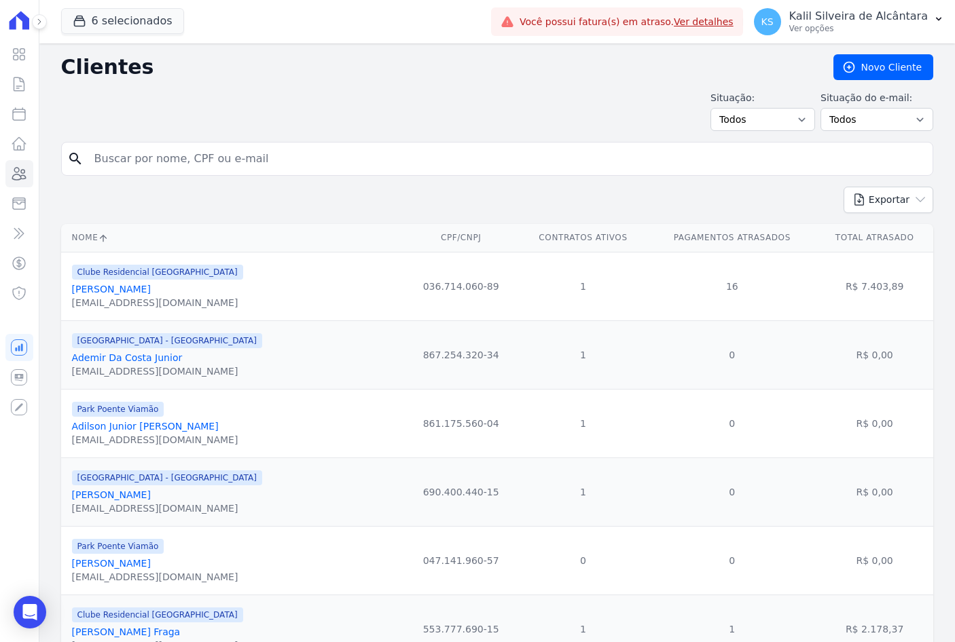
drag, startPoint x: 168, startPoint y: 165, endPoint x: 177, endPoint y: 164, distance: 9.6
click at [177, 164] on input "search" at bounding box center [506, 158] width 841 height 27
type input "c"
paste input "[PERSON_NAME]"
type input "[PERSON_NAME]"
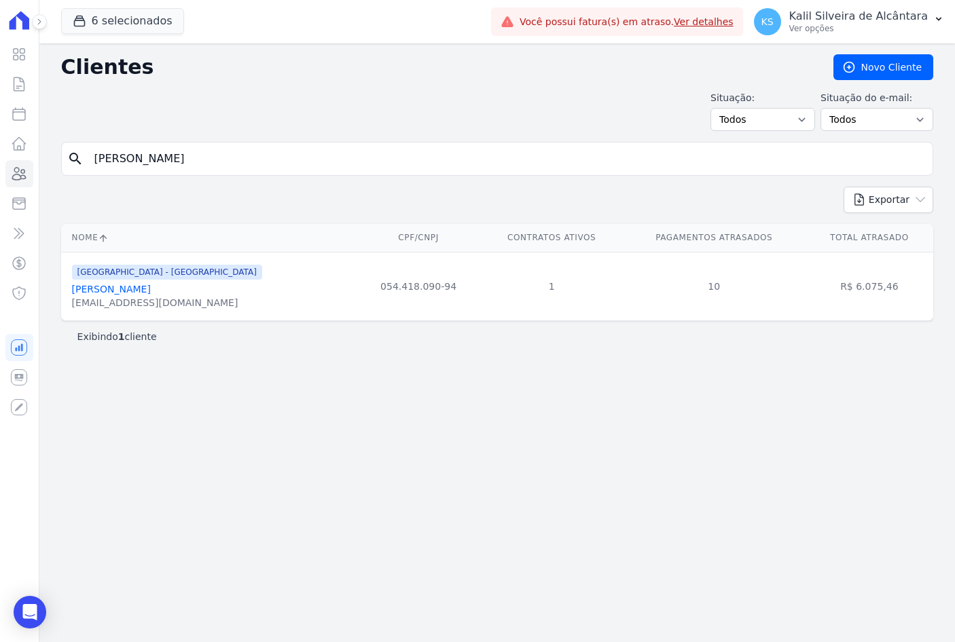
click at [140, 291] on link "[PERSON_NAME]" at bounding box center [111, 289] width 79 height 11
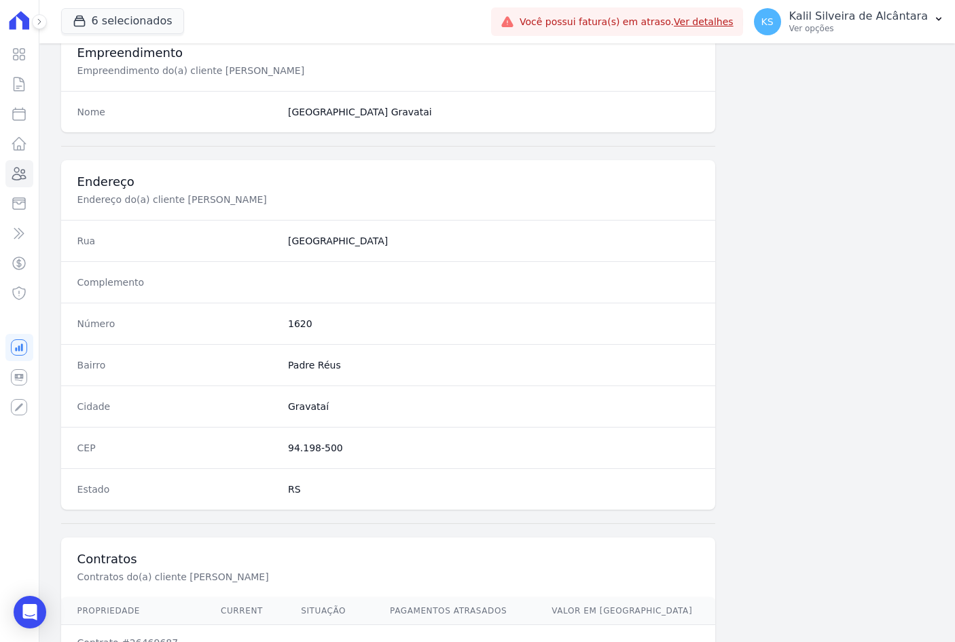
scroll to position [628, 0]
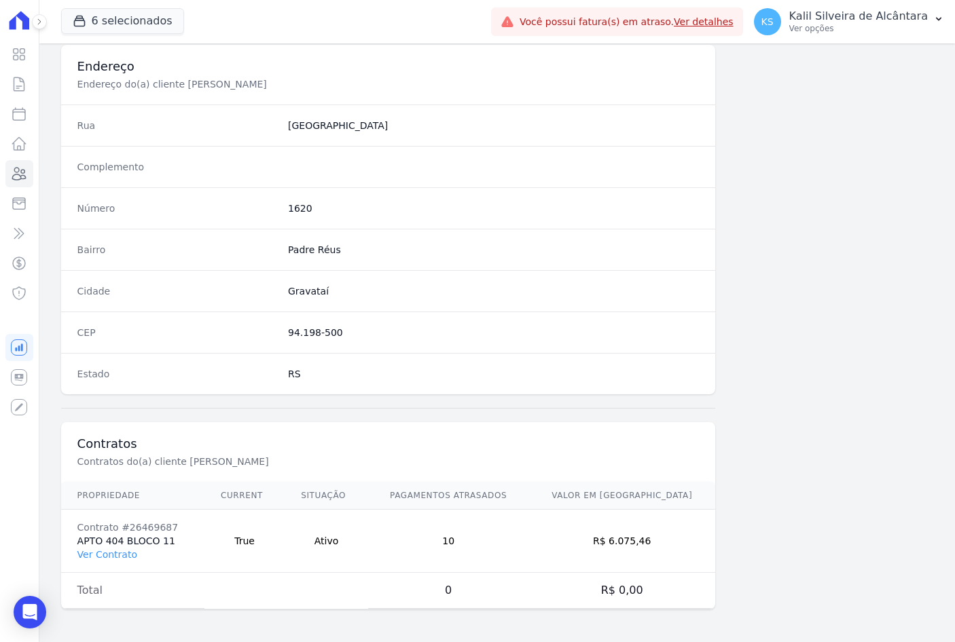
click at [114, 562] on td "Contrato #26469687 APTO 404 BLOCO 11 Ver Contrato" at bounding box center [132, 541] width 143 height 63
click at [114, 556] on link "Ver Contrato" at bounding box center [107, 554] width 60 height 11
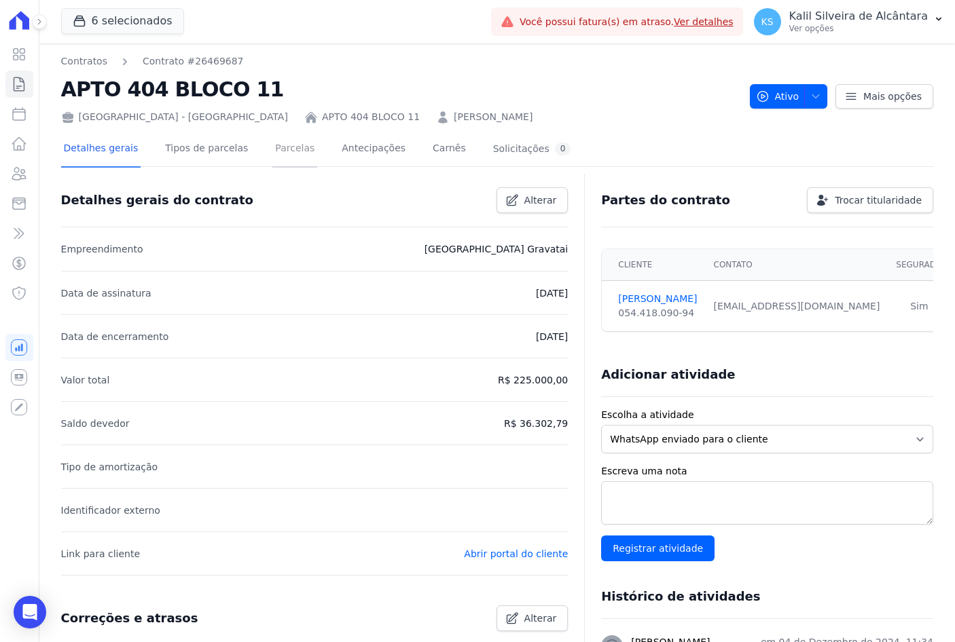
click at [272, 158] on link "Parcelas" at bounding box center [294, 150] width 45 height 36
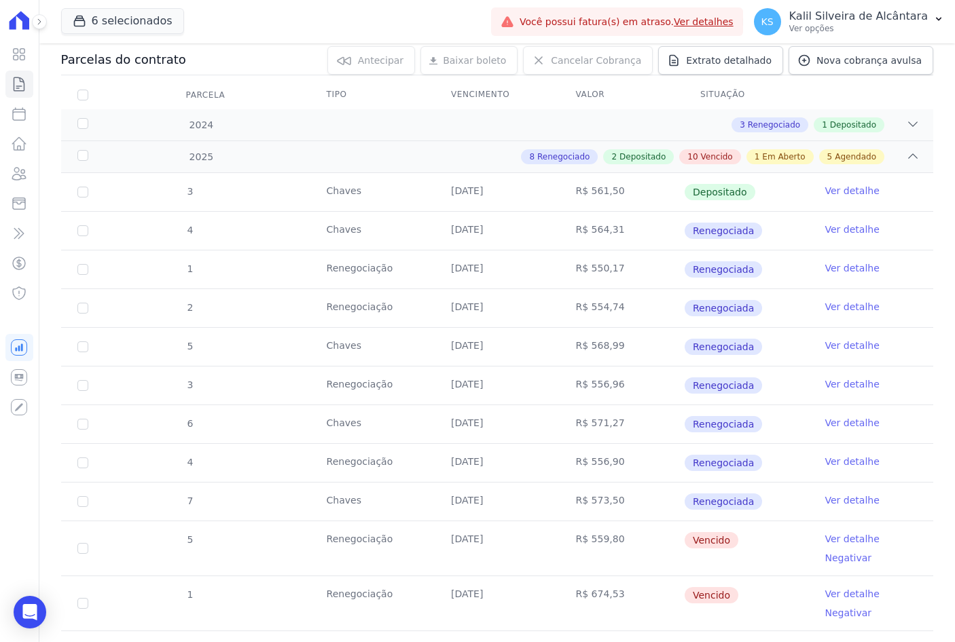
scroll to position [136, 0]
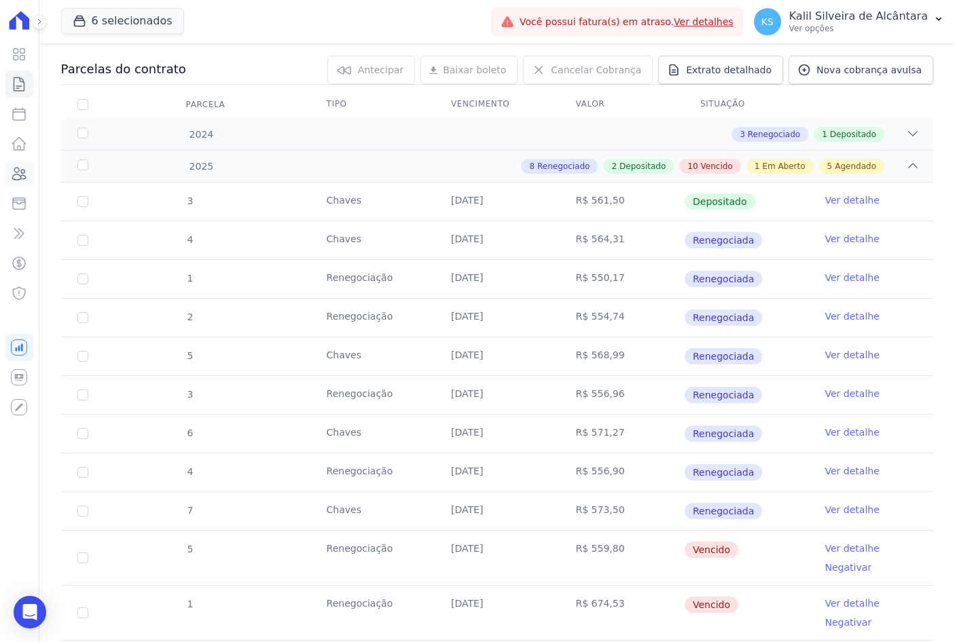
click at [14, 166] on icon at bounding box center [19, 174] width 16 height 16
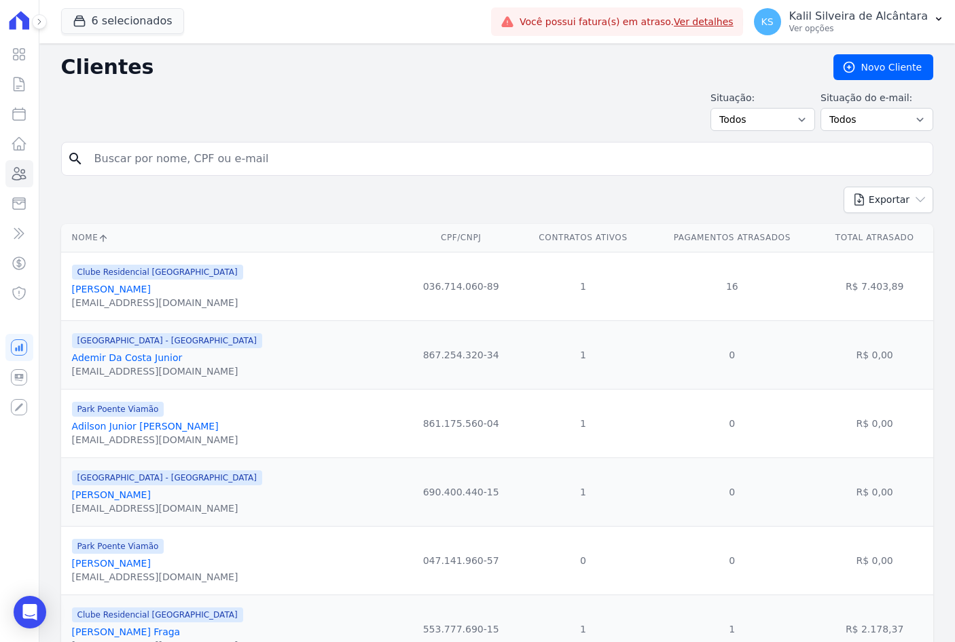
click at [202, 149] on input "search" at bounding box center [506, 158] width 841 height 27
paste input "[PERSON_NAME]"
type input "[PERSON_NAME]"
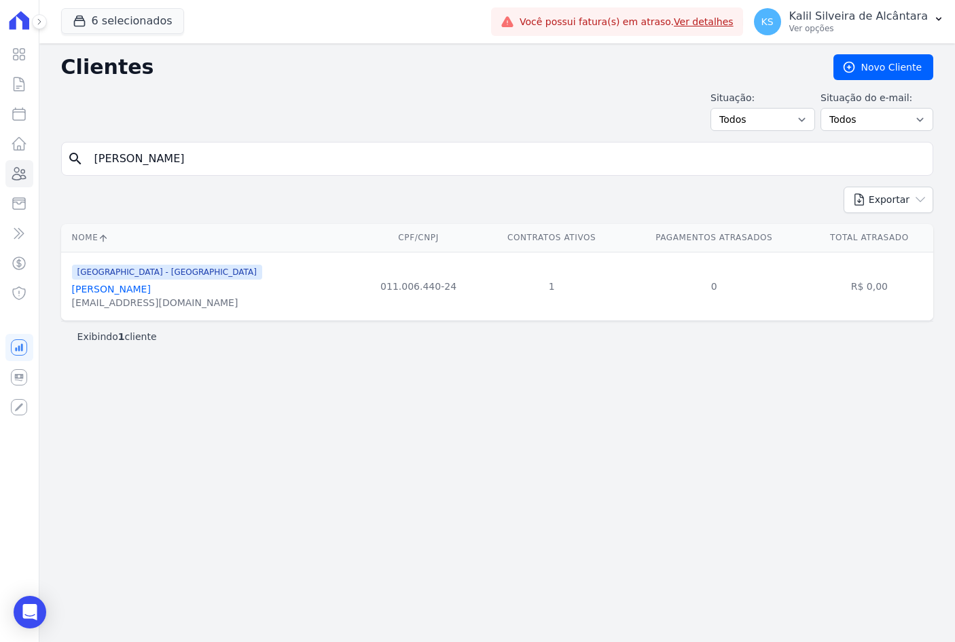
click at [151, 288] on link "[PERSON_NAME]" at bounding box center [111, 289] width 79 height 11
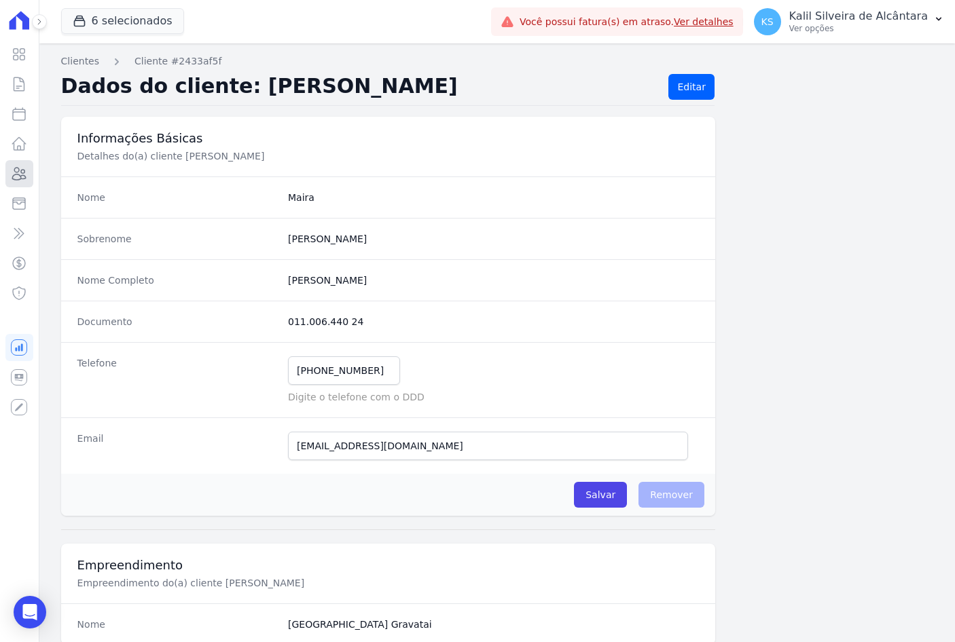
click at [14, 181] on icon at bounding box center [19, 174] width 16 height 16
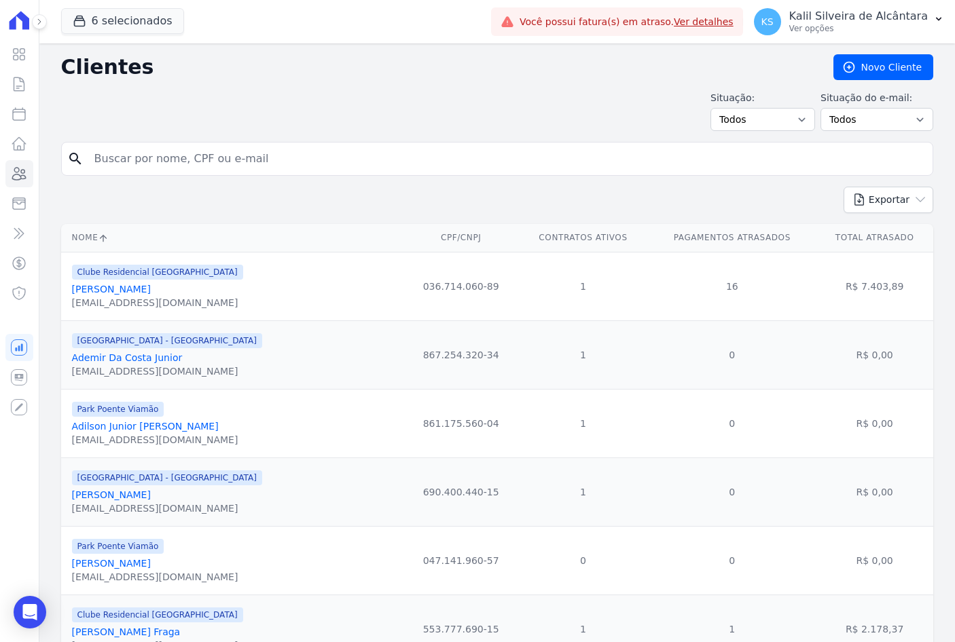
click at [120, 151] on input "search" at bounding box center [506, 158] width 841 height 27
paste input "[PERSON_NAME]"
type input "[PERSON_NAME]"
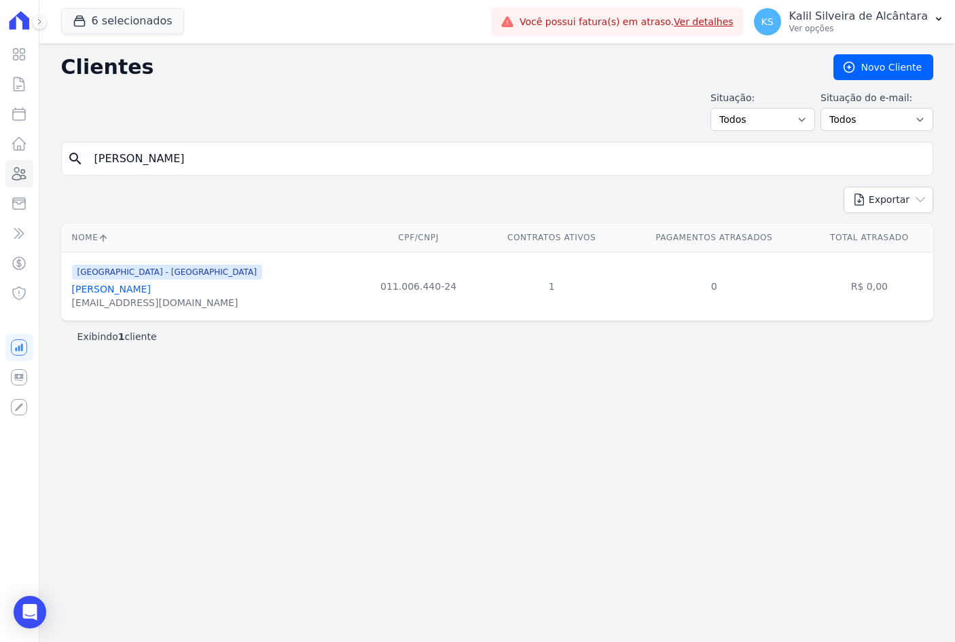
click at [151, 285] on link "[PERSON_NAME]" at bounding box center [111, 289] width 79 height 11
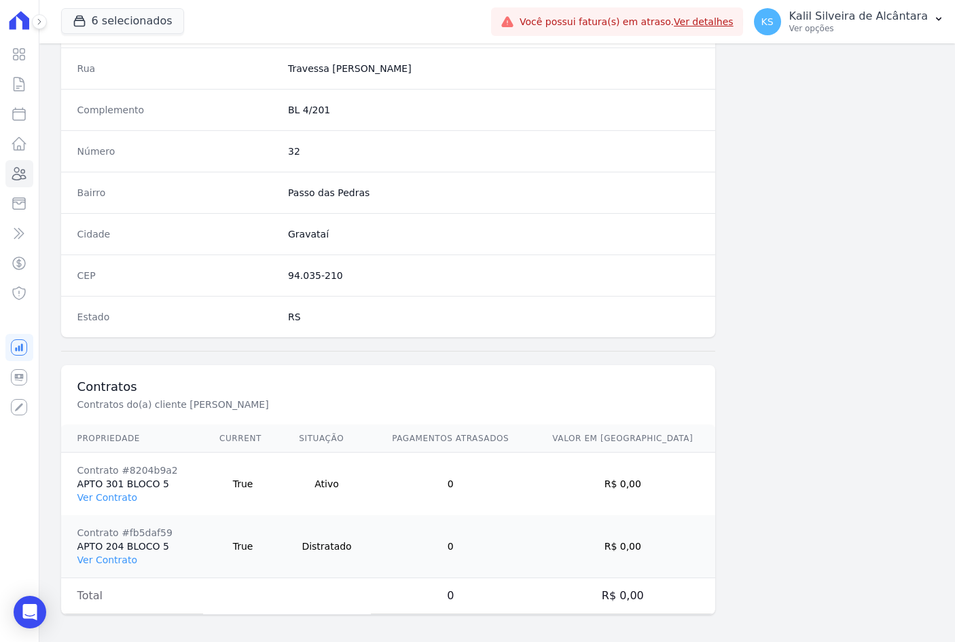
scroll to position [691, 0]
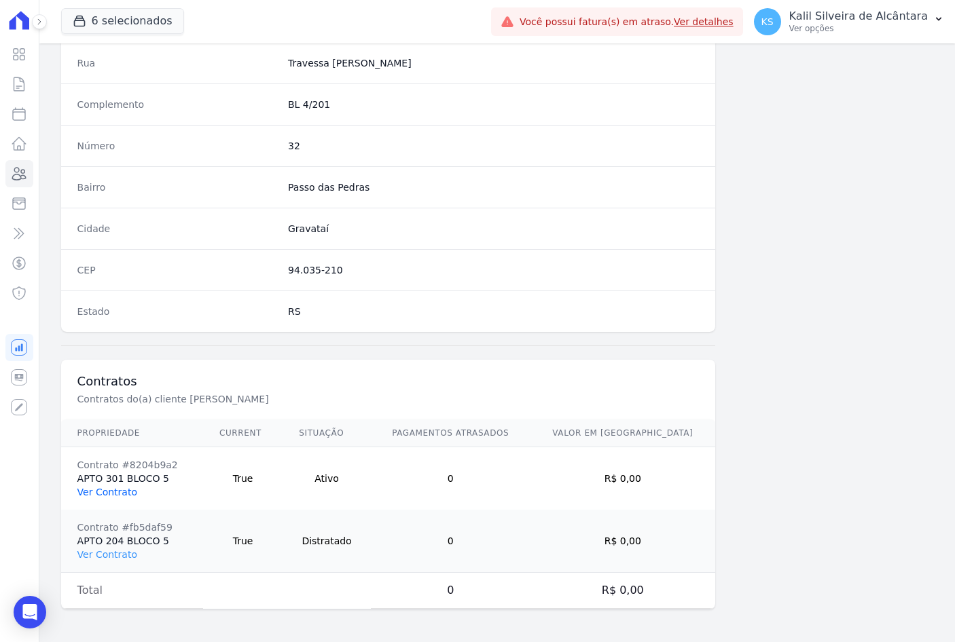
click at [117, 494] on link "Ver Contrato" at bounding box center [107, 492] width 60 height 11
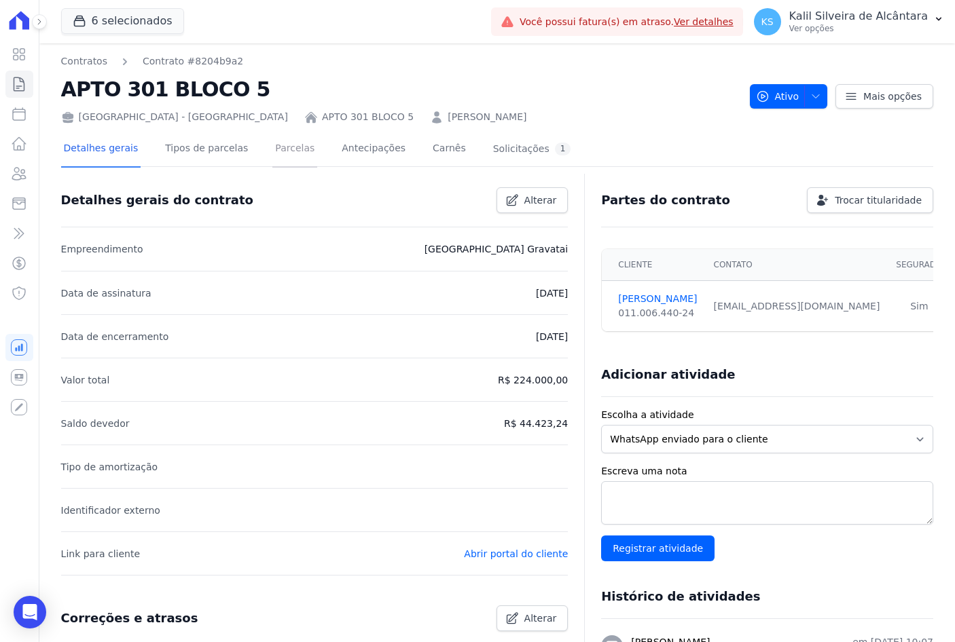
click at [272, 145] on link "Parcelas" at bounding box center [294, 150] width 45 height 36
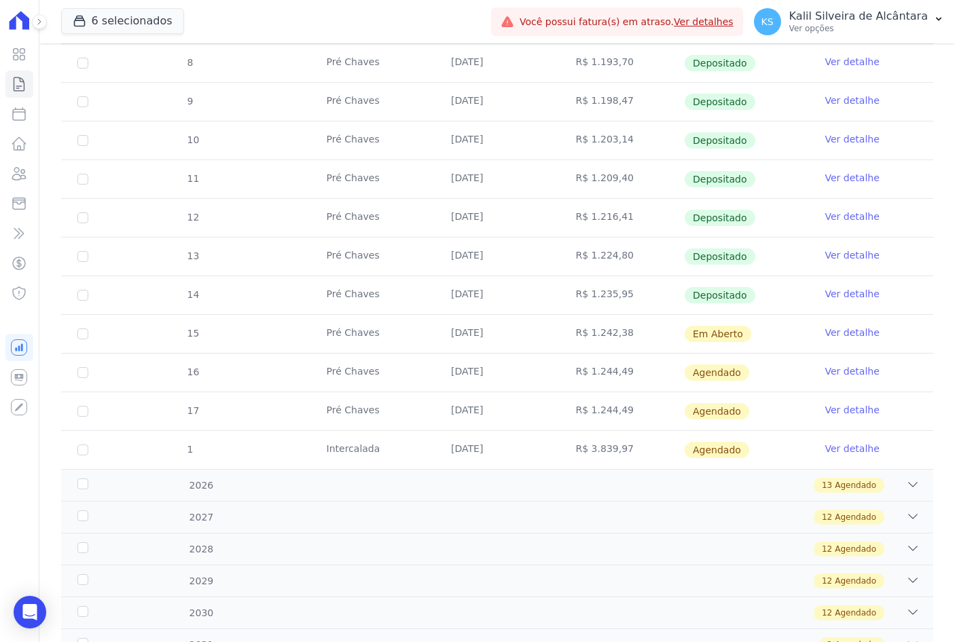
scroll to position [411, 0]
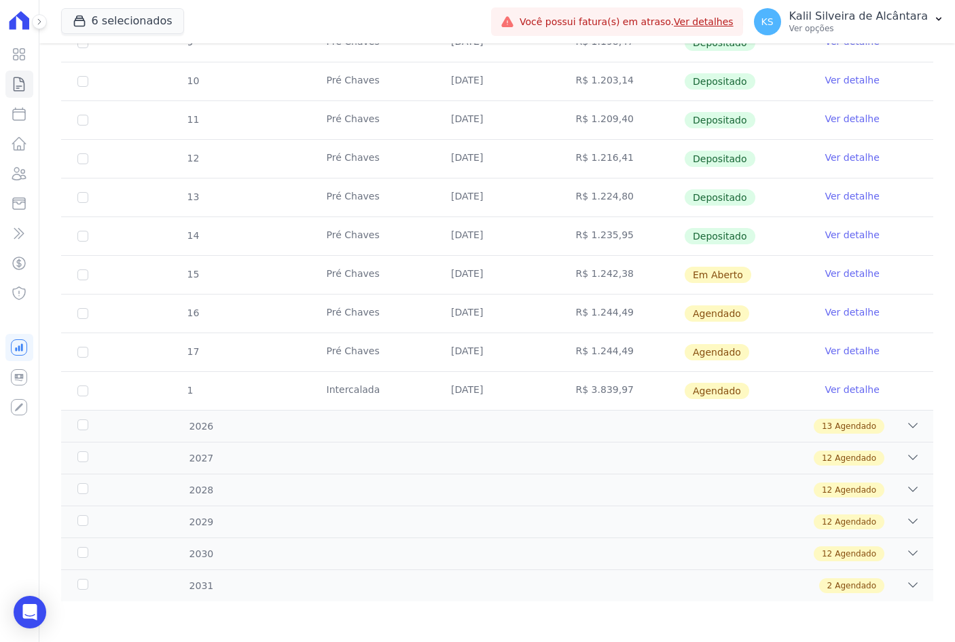
drag, startPoint x: 754, startPoint y: 282, endPoint x: 555, endPoint y: 282, distance: 199.6
click at [555, 282] on tr "15 Pré Chaves [DATE] R$ 1.242,38 Em [GEOGRAPHIC_DATA] Ver detalhe" at bounding box center [497, 274] width 872 height 39
drag, startPoint x: 555, startPoint y: 282, endPoint x: 522, endPoint y: 270, distance: 34.6
click at [522, 270] on td "[DATE]" at bounding box center [497, 275] width 124 height 38
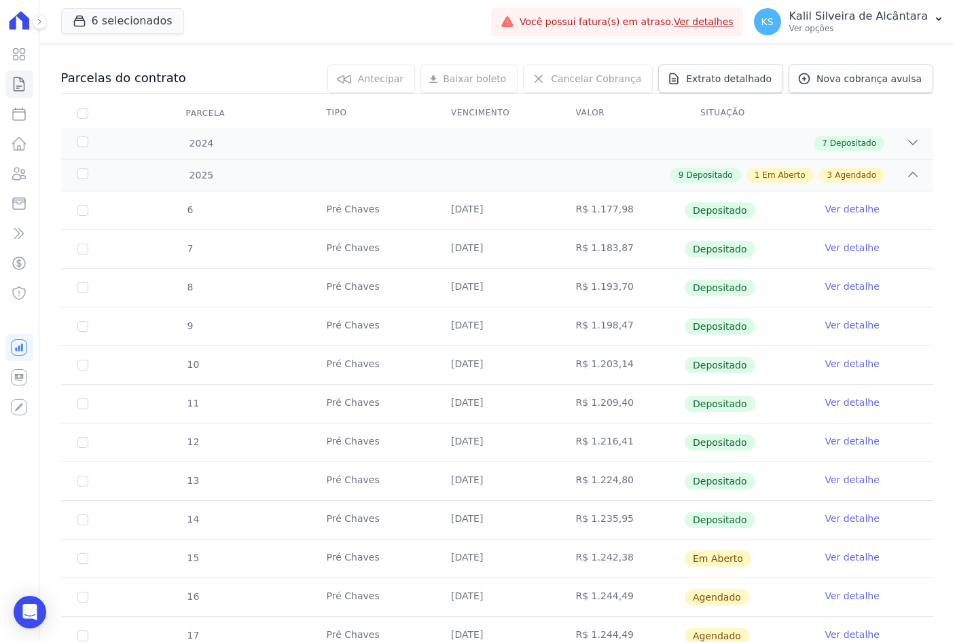
scroll to position [0, 0]
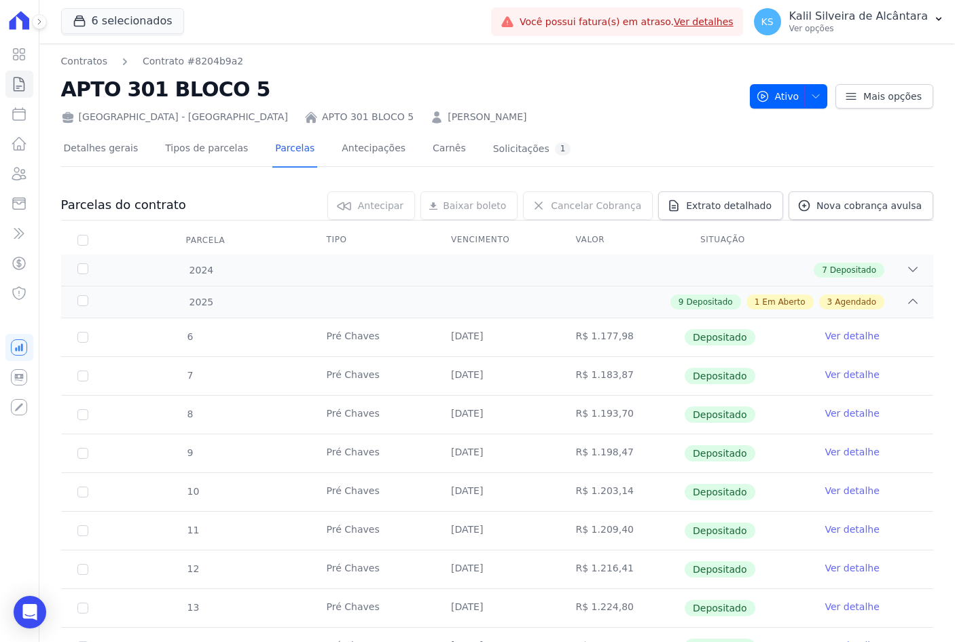
click at [353, 124] on div "Detalhes gerais Tipos de parcelas [GEOGRAPHIC_DATA] Antecipações Carnês Solicit…" at bounding box center [497, 583] width 872 height 918
click at [447, 122] on link "[PERSON_NAME]" at bounding box center [486, 117] width 79 height 14
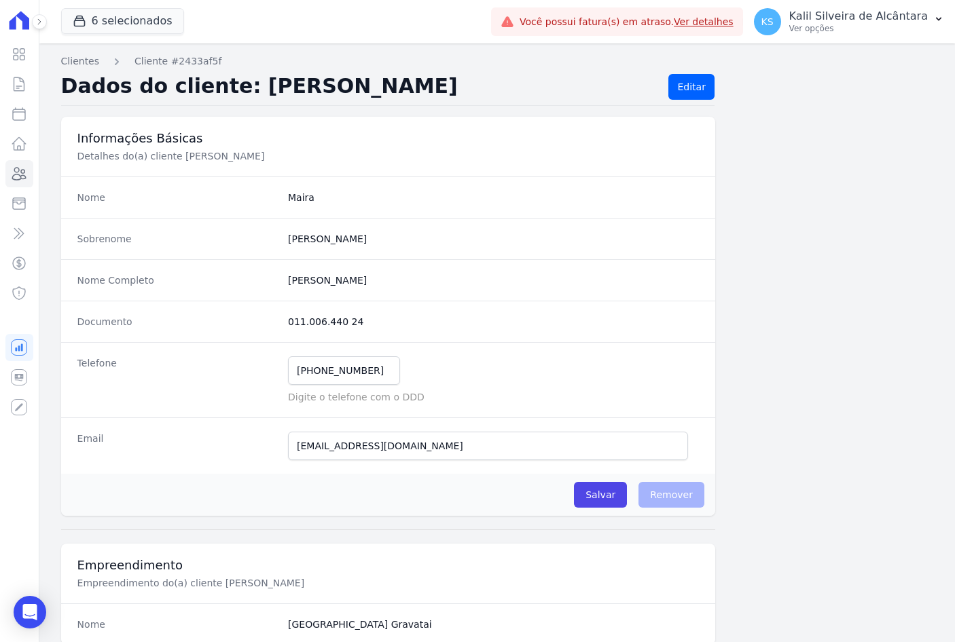
drag, startPoint x: 348, startPoint y: 323, endPoint x: 288, endPoint y: 321, distance: 60.4
click at [288, 321] on dd "011.006.440 24" at bounding box center [493, 322] width 411 height 14
copy dd "011.006.440 24"
